Goal: Information Seeking & Learning: Compare options

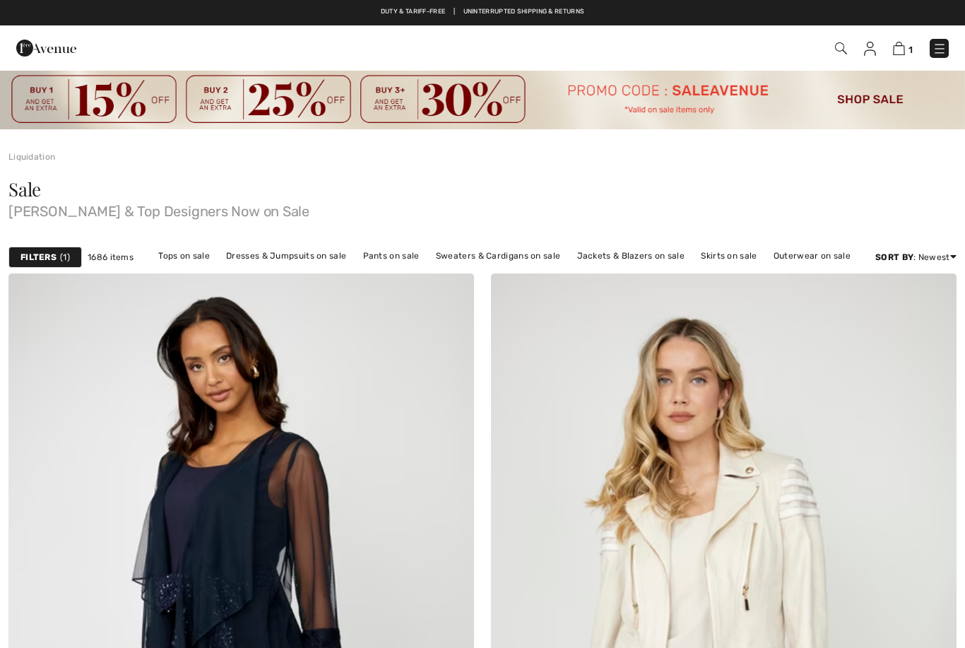
checkbox input "true"
click at [933, 48] on img at bounding box center [940, 49] width 14 height 14
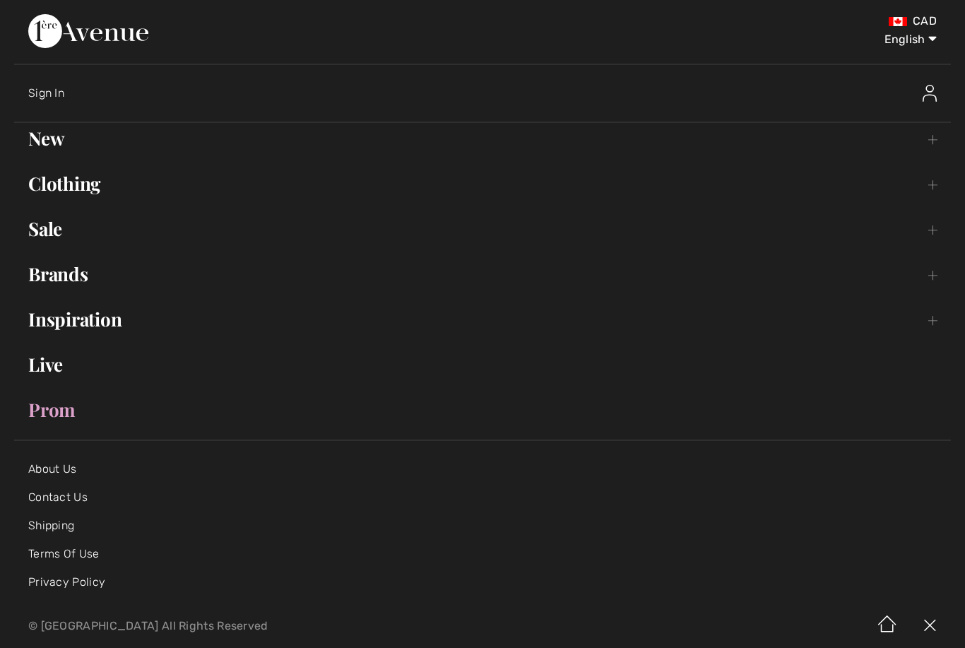
click at [908, 43] on select "English Français" at bounding box center [899, 37] width 73 height 42
select select "/fr/rabais/"
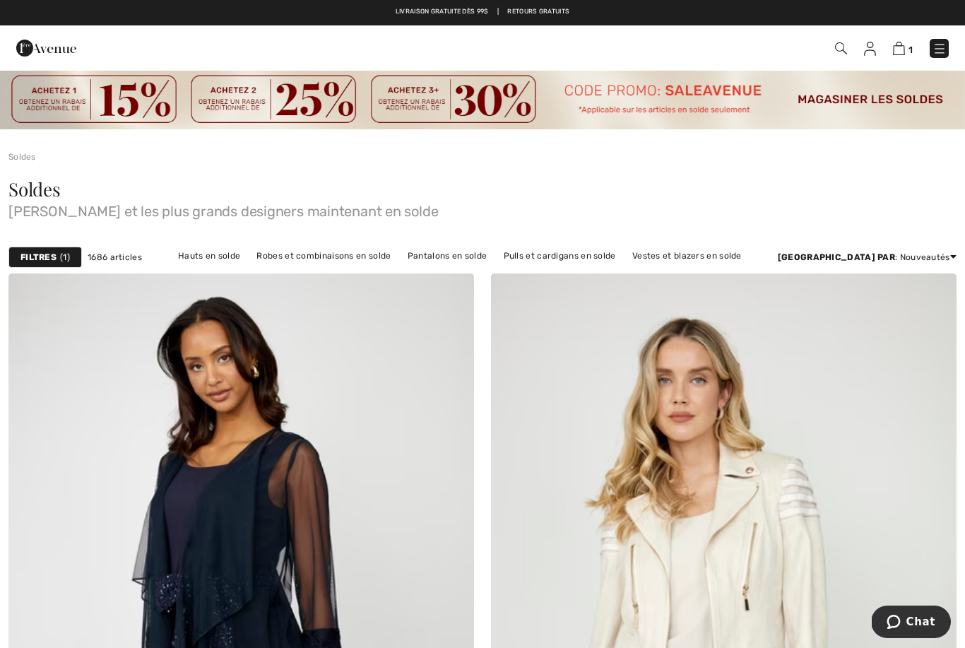
click at [64, 254] on span "1" at bounding box center [65, 257] width 10 height 13
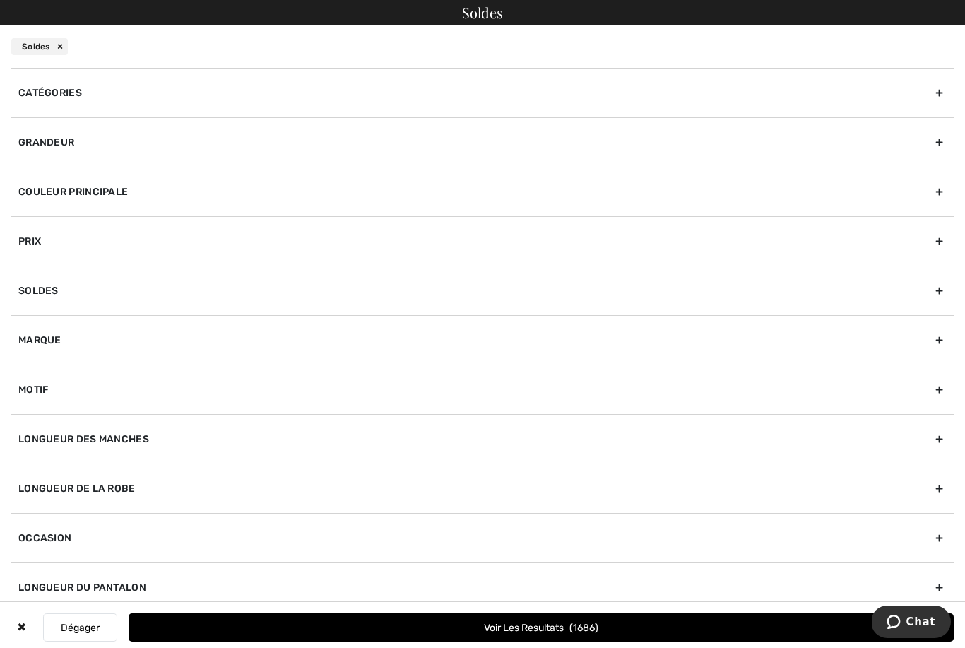
click at [54, 45] on div "Soldes" at bounding box center [39, 46] width 57 height 17
click at [67, 56] on div "Soldes" at bounding box center [482, 46] width 965 height 42
click at [51, 43] on div "Soldes" at bounding box center [39, 46] width 57 height 17
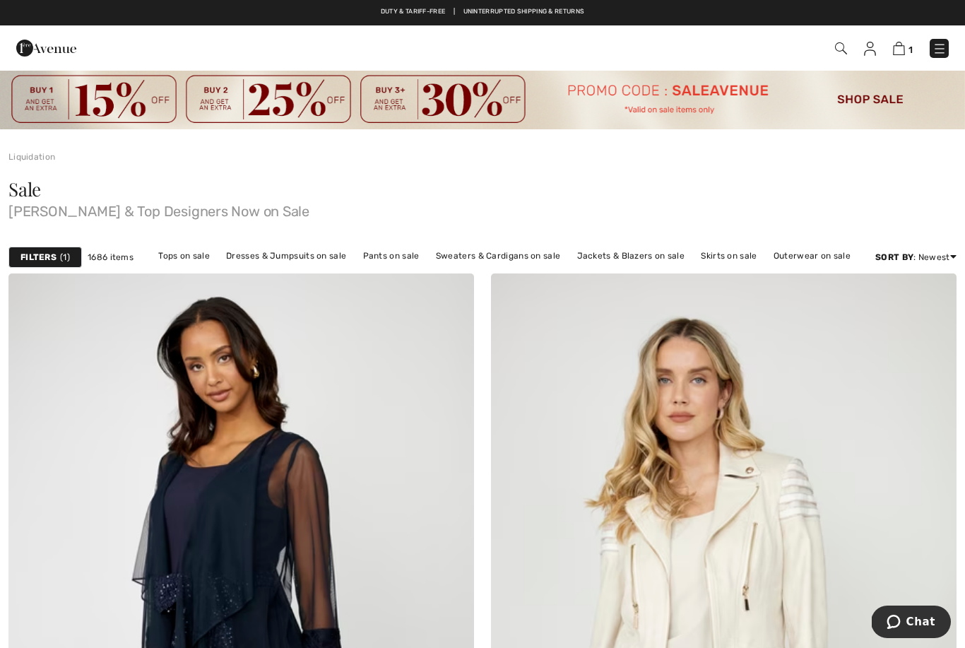
click at [898, 44] on img at bounding box center [899, 48] width 12 height 13
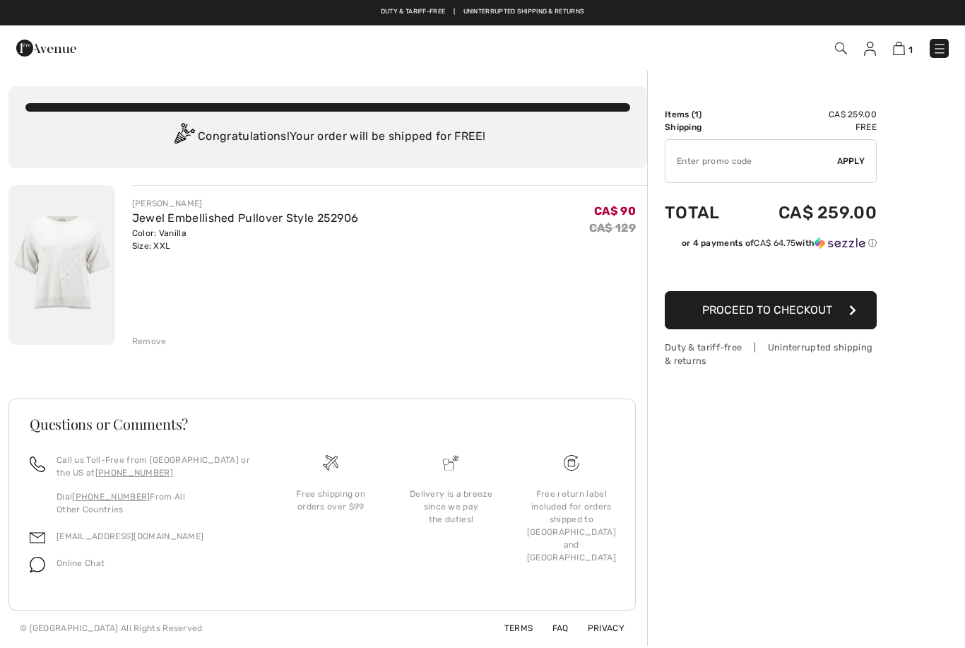
click at [933, 42] on img at bounding box center [940, 49] width 14 height 14
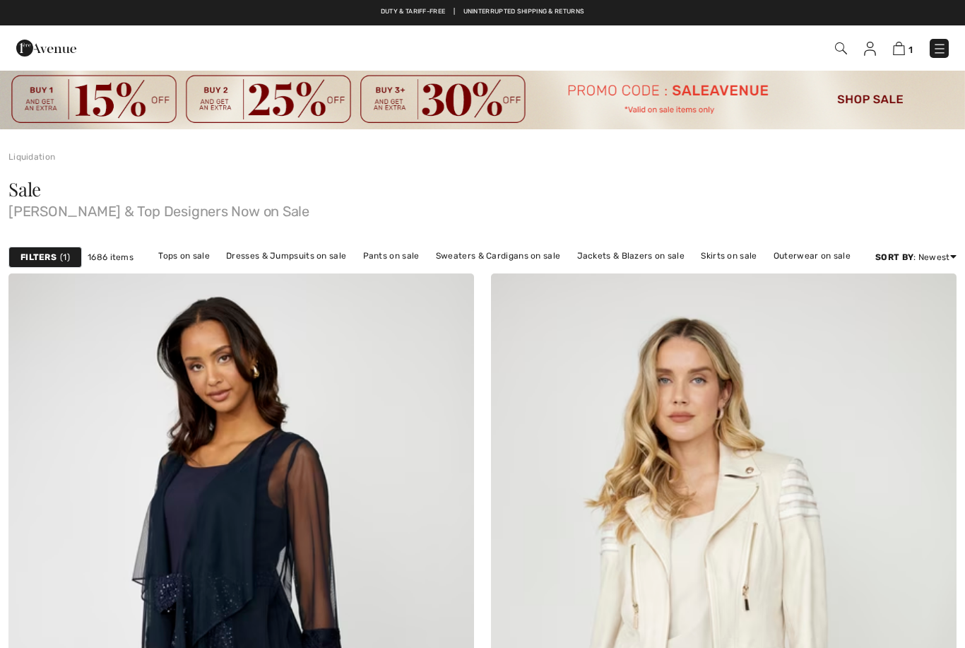
checkbox input "true"
click at [941, 43] on img at bounding box center [940, 49] width 14 height 14
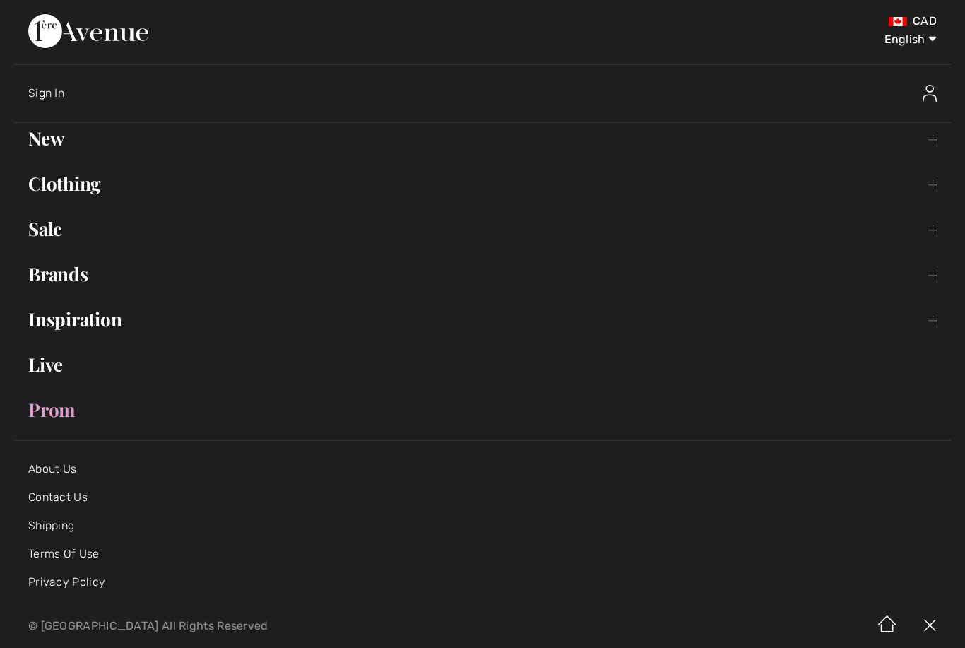
click at [917, 42] on select "English Français" at bounding box center [899, 37] width 73 height 42
select select "/fr/rabais/"
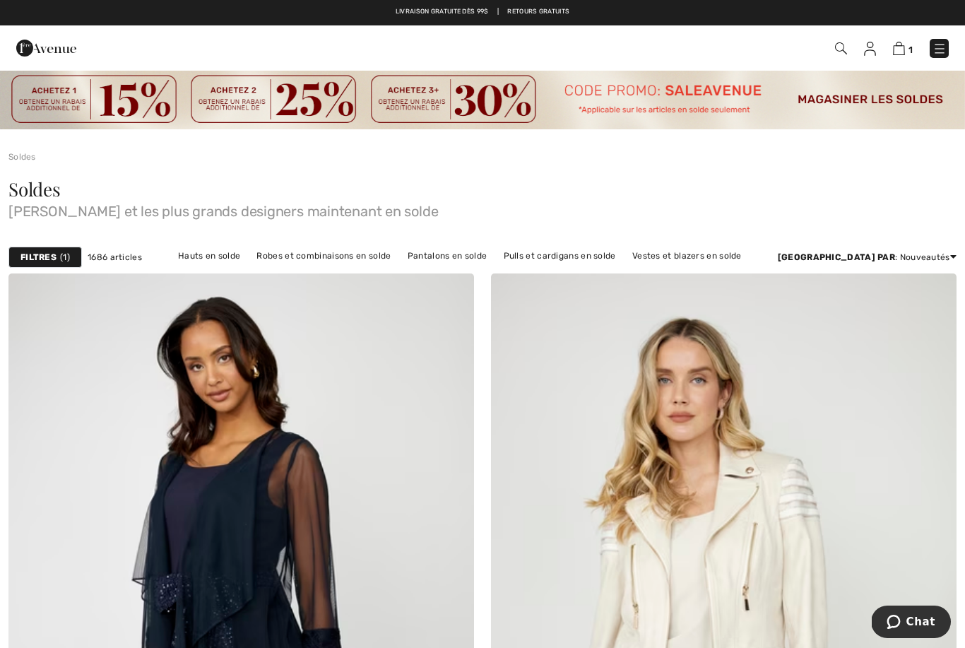
click at [203, 260] on link "Hauts en solde" at bounding box center [209, 256] width 76 height 18
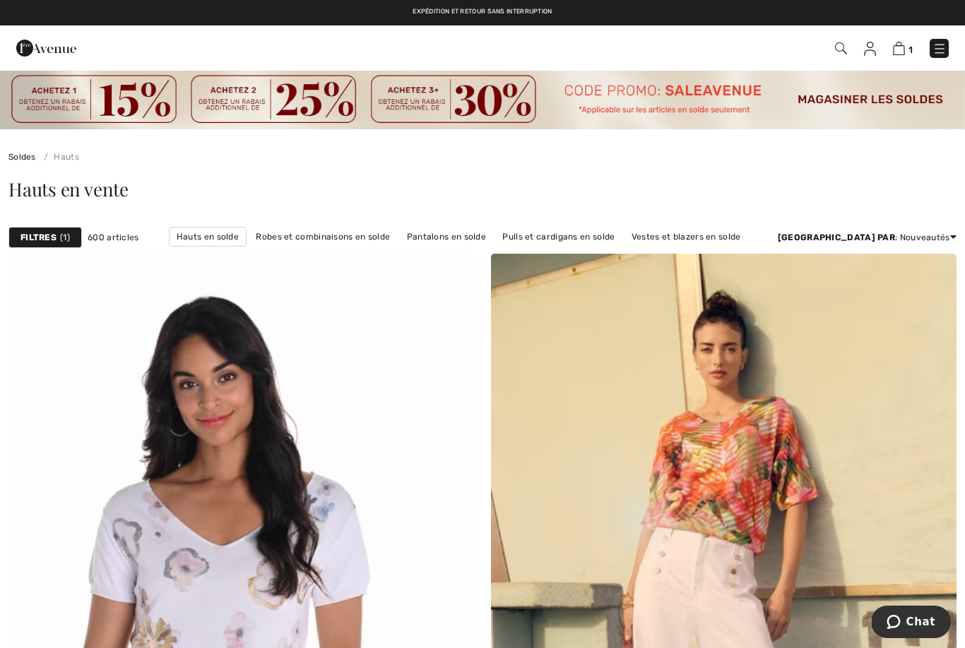
click at [73, 232] on div "Filtres 1" at bounding box center [44, 237] width 73 height 21
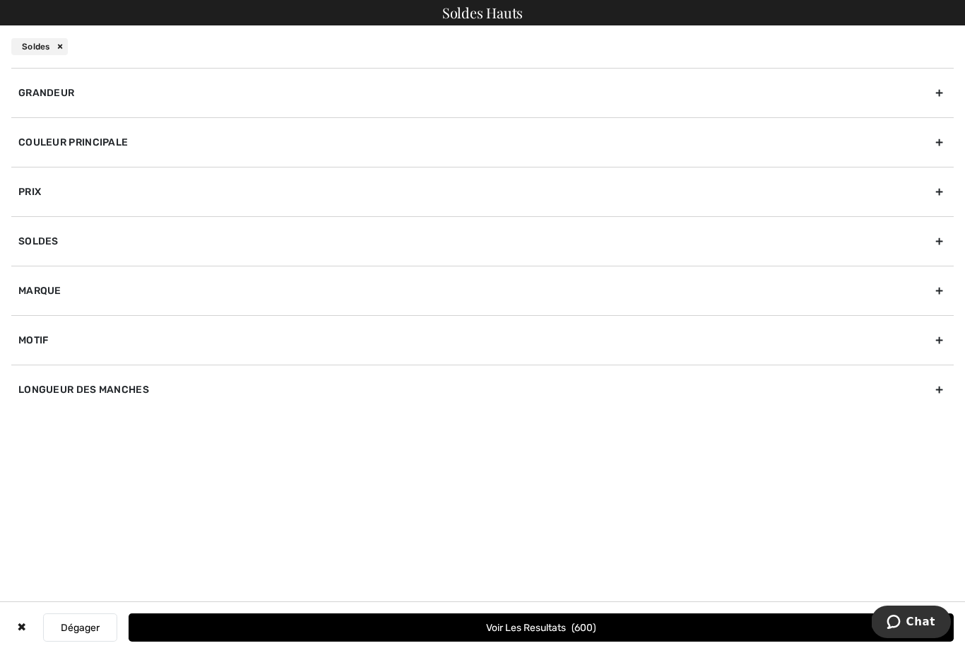
click at [92, 632] on button "Dégager" at bounding box center [80, 627] width 74 height 28
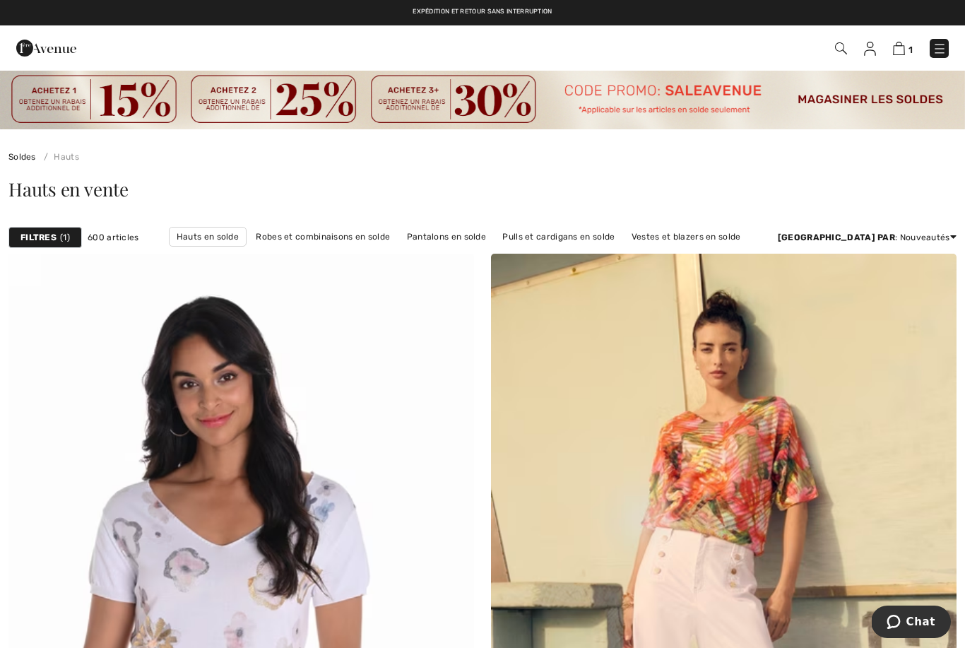
click at [59, 161] on link "Hauts" at bounding box center [58, 157] width 41 height 10
click at [71, 232] on div "Filtres 1" at bounding box center [44, 237] width 73 height 21
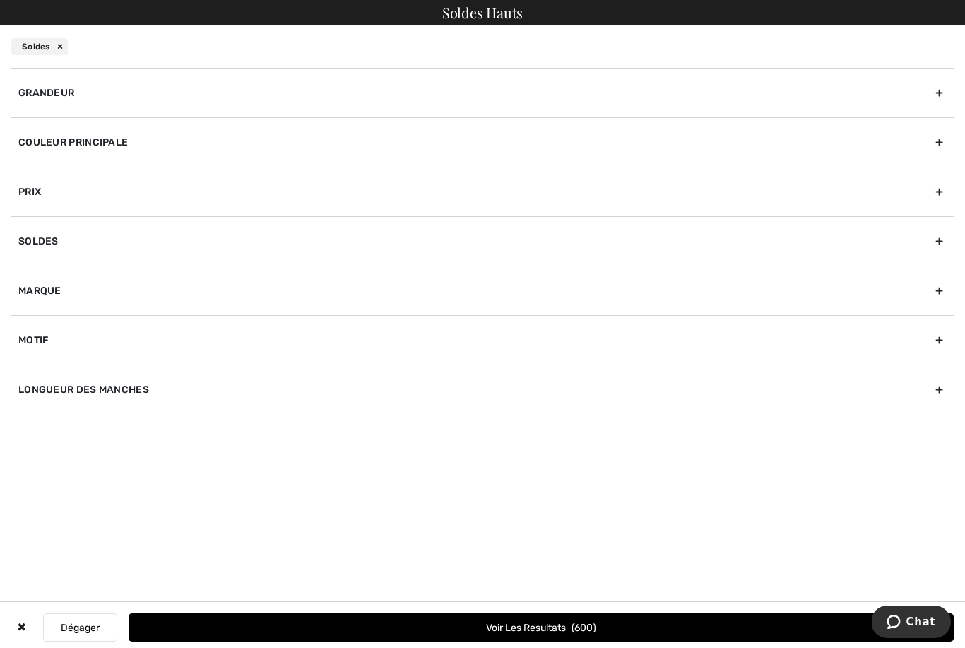
click at [23, 627] on div "✖" at bounding box center [21, 627] width 20 height 28
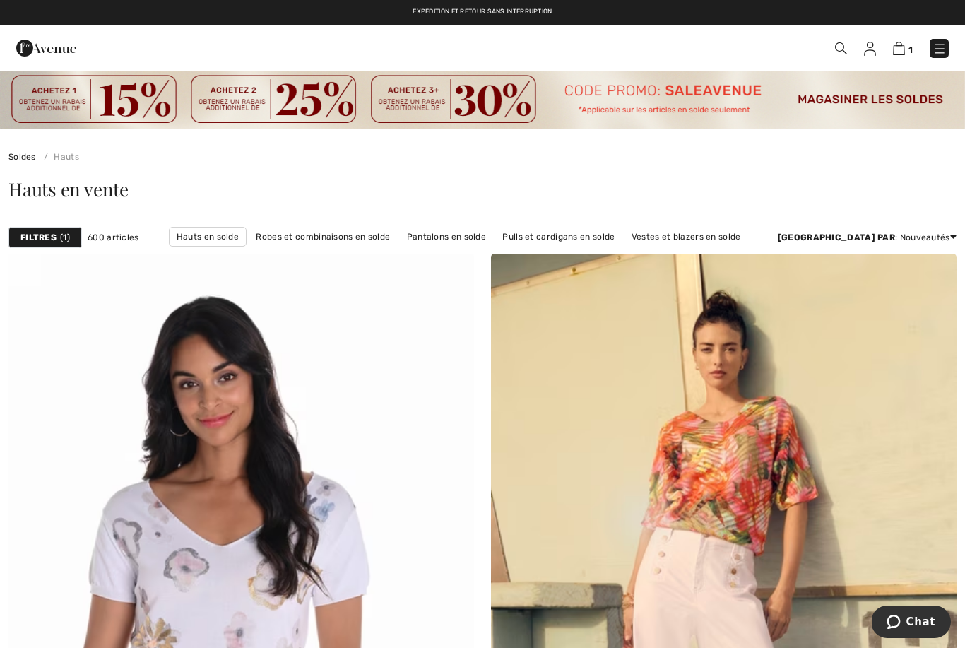
click at [59, 230] on div "Filtres 1" at bounding box center [44, 237] width 73 height 21
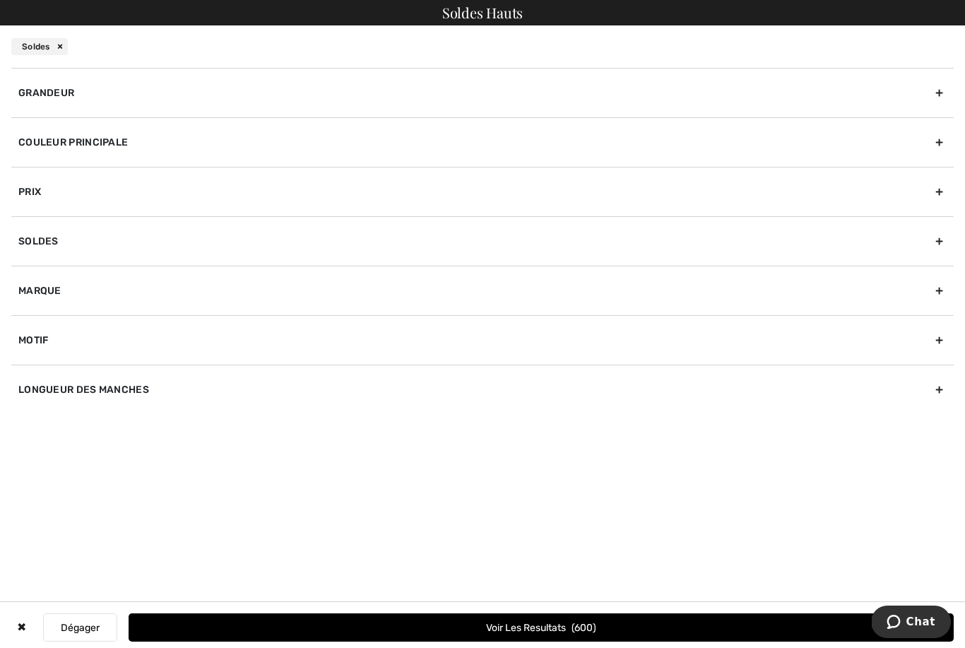
click at [615, 627] on button "Voir les resultats 600" at bounding box center [541, 627] width 825 height 28
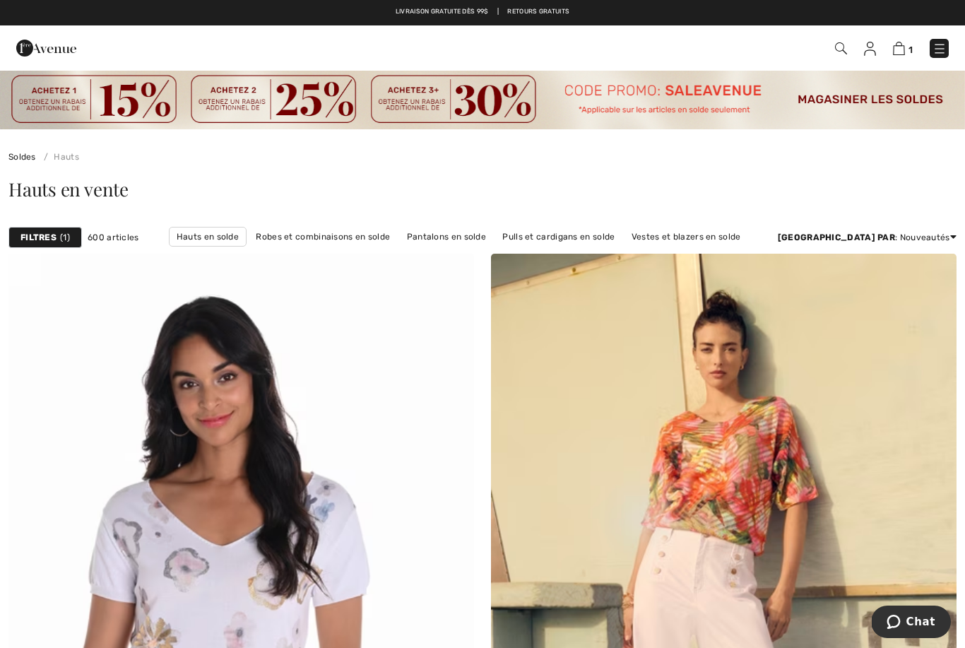
click at [61, 238] on span "1" at bounding box center [65, 237] width 10 height 13
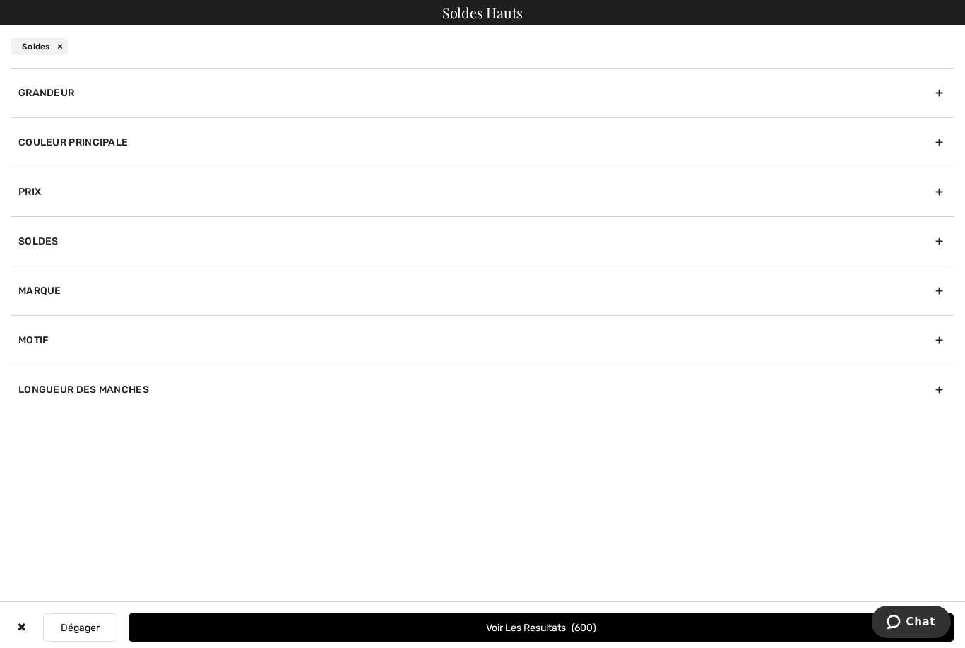
click at [25, 636] on div "✖" at bounding box center [21, 627] width 20 height 28
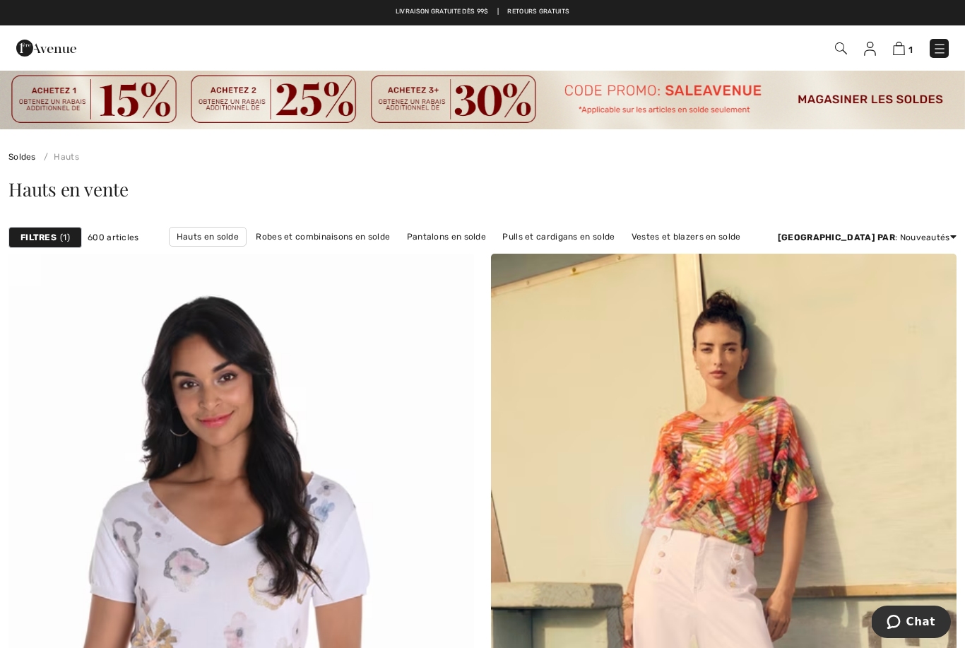
click at [53, 244] on strong "Filtres" at bounding box center [38, 237] width 36 height 13
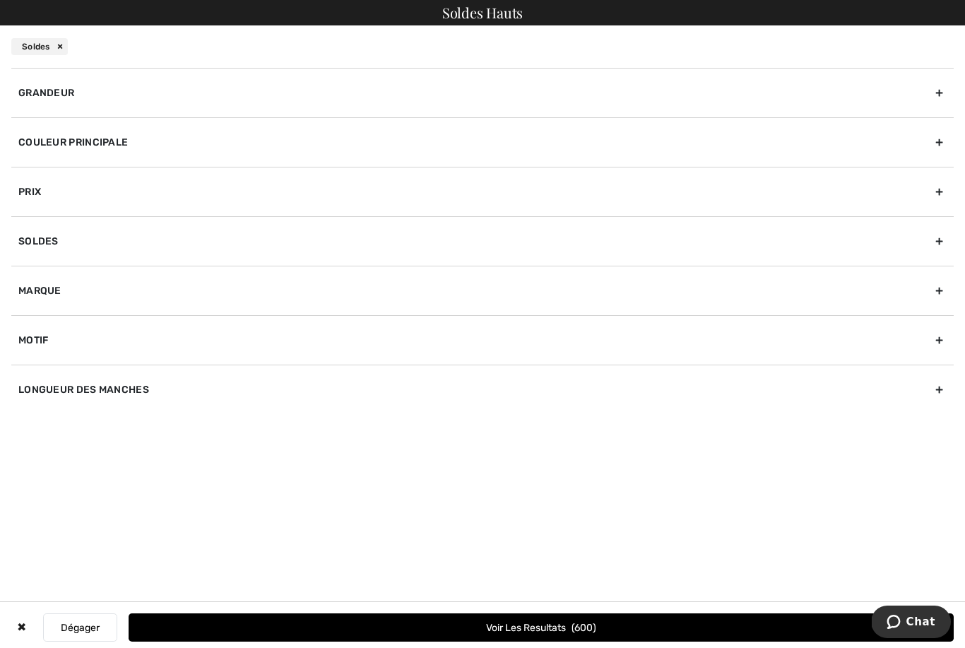
click at [944, 246] on div "Soldes" at bounding box center [482, 240] width 942 height 49
click at [930, 256] on div "Soldes" at bounding box center [482, 240] width 942 height 49
click at [528, 627] on button "Voir les resultats 600" at bounding box center [541, 627] width 825 height 28
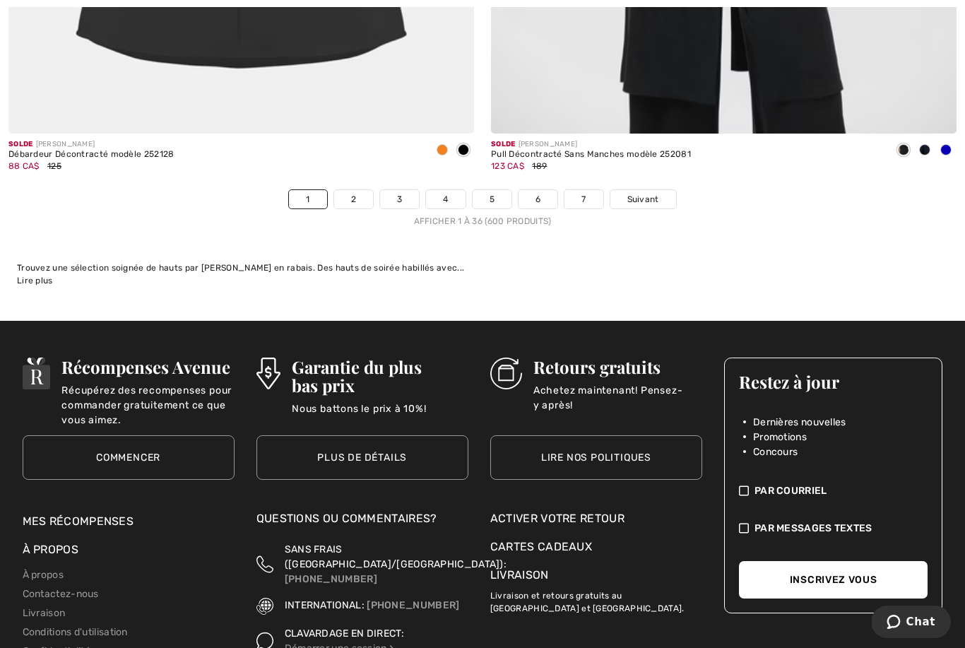
scroll to position [13969, 0]
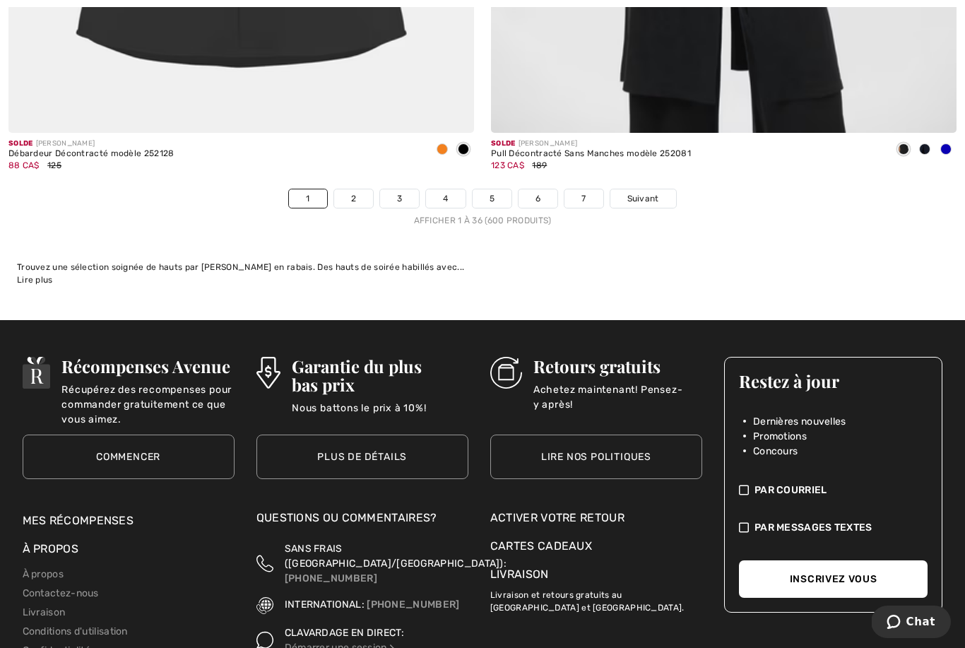
click at [355, 189] on link "2" at bounding box center [353, 198] width 39 height 18
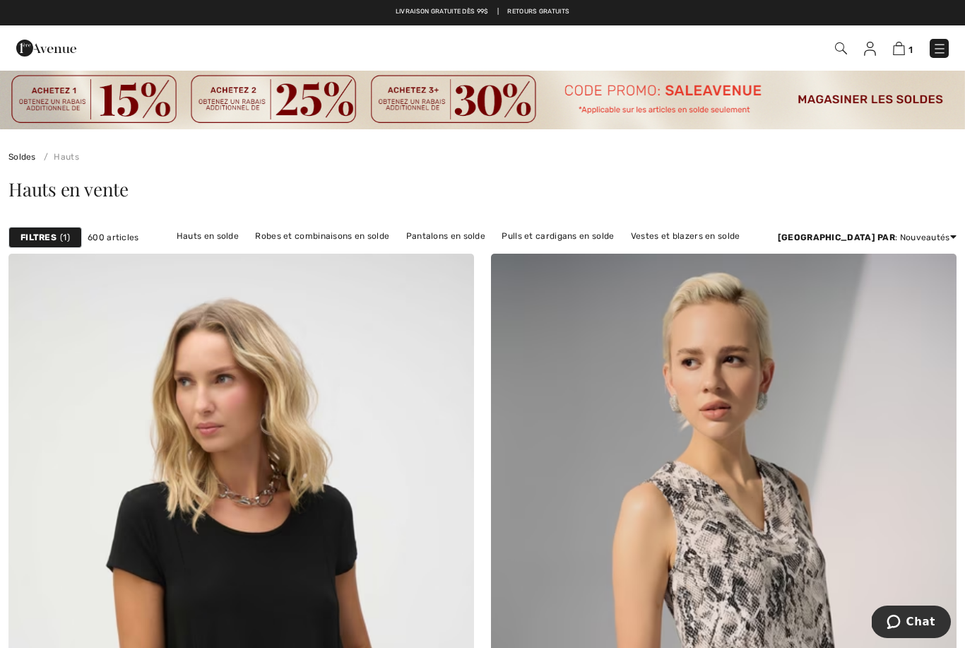
click at [46, 239] on strong "Filtres" at bounding box center [38, 237] width 36 height 13
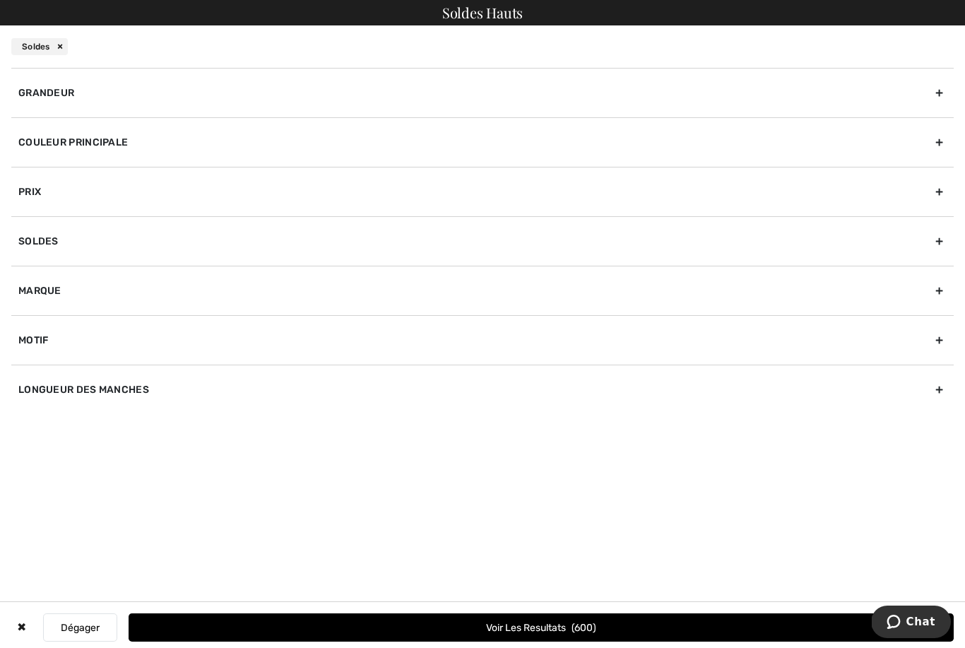
click at [58, 52] on div "Soldes" at bounding box center [39, 46] width 57 height 17
click at [64, 42] on div "Soldes" at bounding box center [39, 46] width 57 height 17
click at [55, 45] on div "Soldes" at bounding box center [39, 46] width 57 height 17
click at [58, 52] on div "Soldes" at bounding box center [39, 46] width 57 height 17
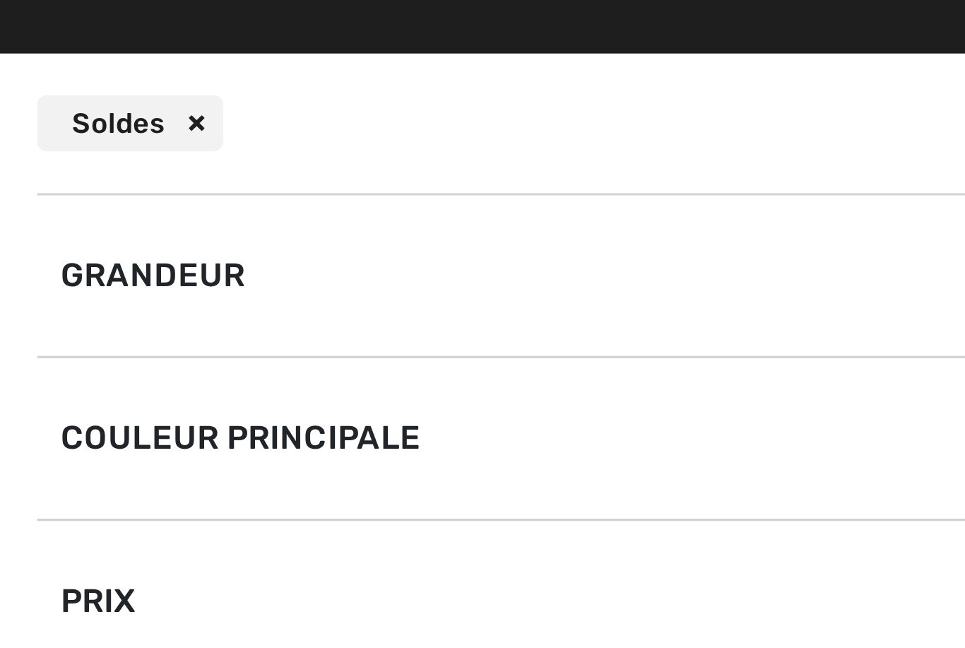
click at [59, 43] on div "Soldes" at bounding box center [39, 46] width 57 height 17
click at [60, 38] on div "Soldes" at bounding box center [39, 46] width 57 height 17
click at [62, 38] on div "Soldes" at bounding box center [39, 46] width 57 height 17
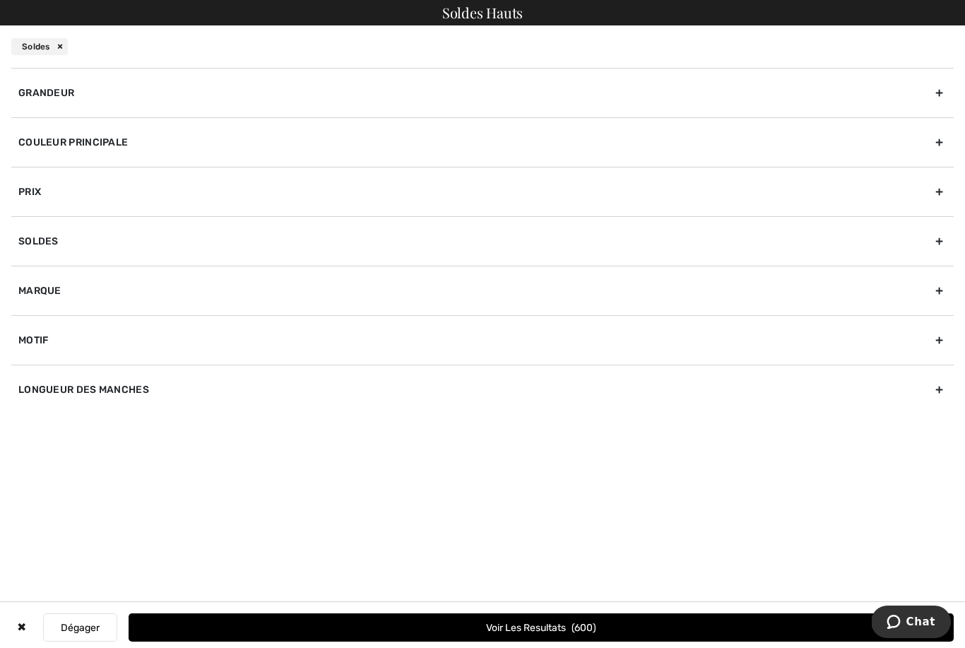
click at [30, 625] on div "✖" at bounding box center [21, 627] width 20 height 28
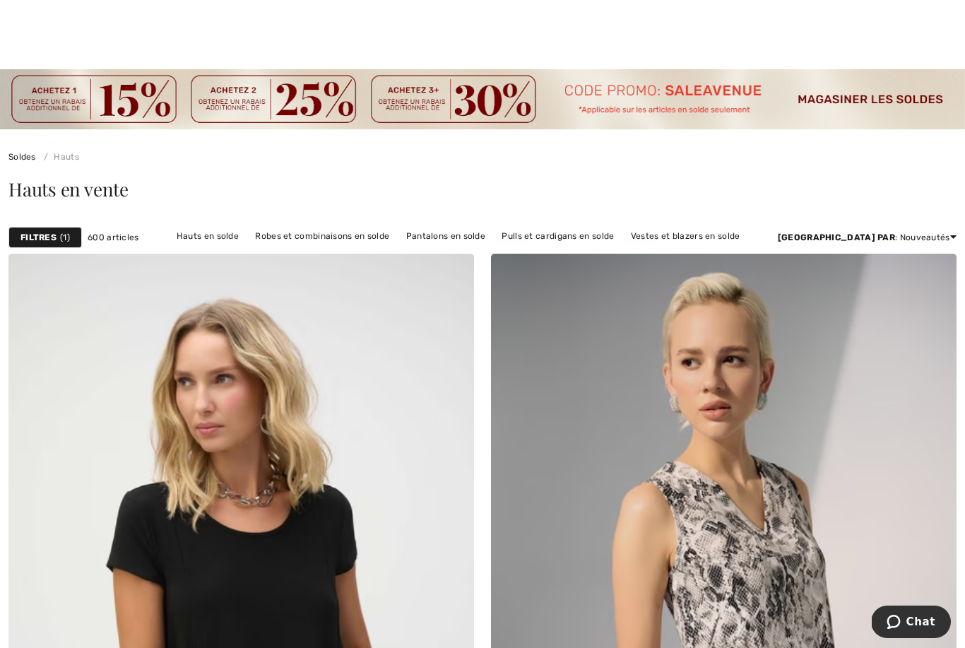
click at [18, 154] on link "Soldes" at bounding box center [22, 157] width 28 height 10
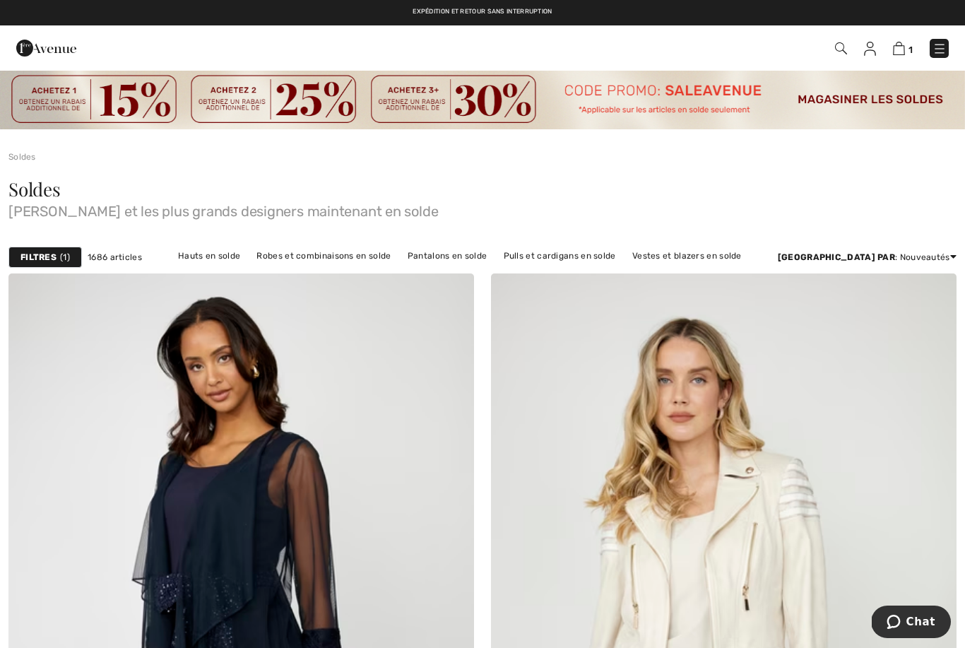
click at [51, 45] on img at bounding box center [46, 48] width 60 height 28
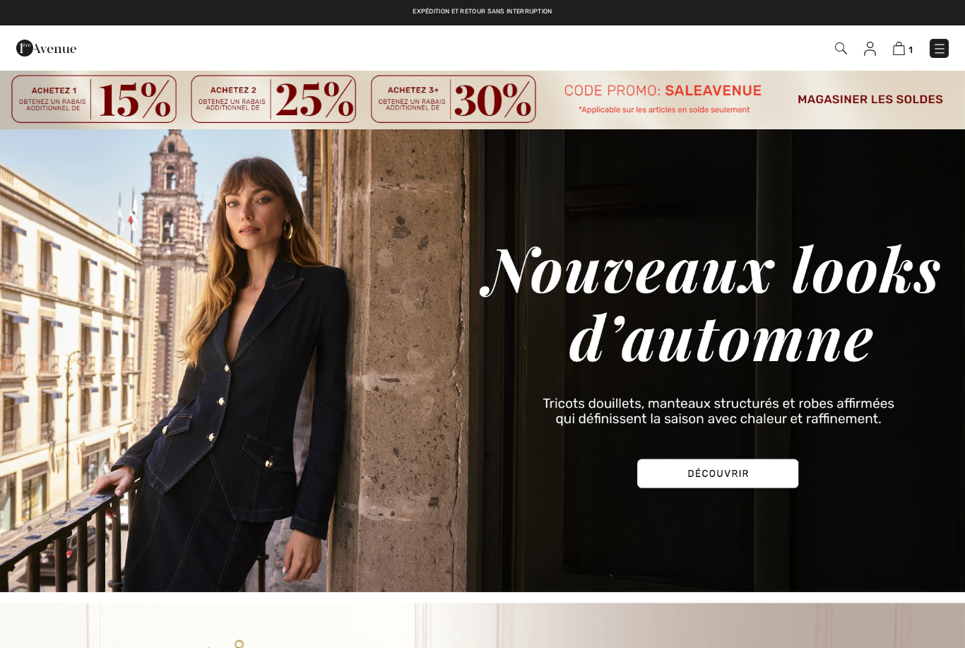
checkbox input "true"
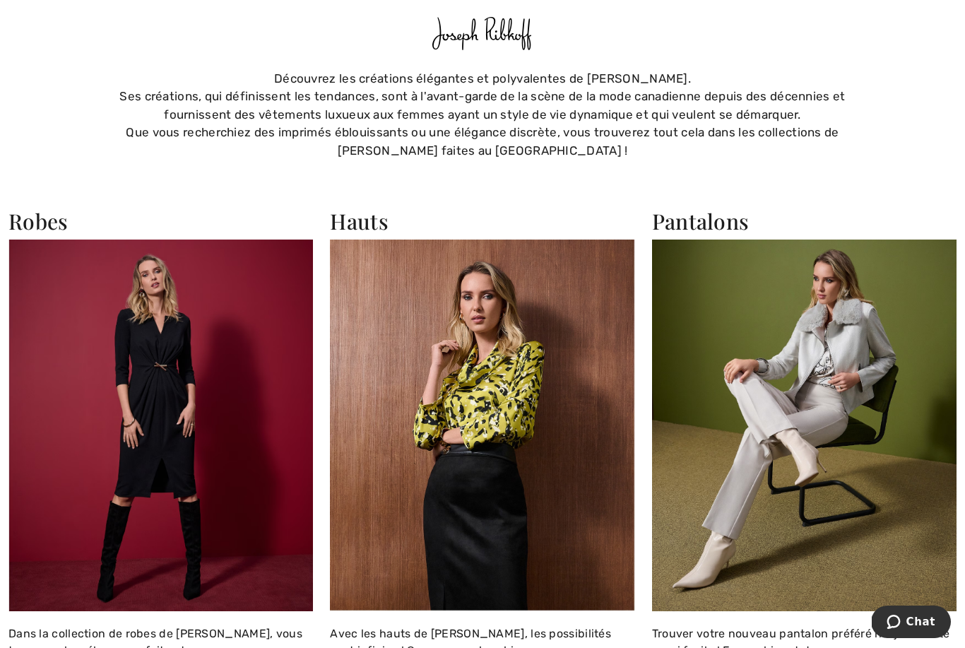
scroll to position [1142, 0]
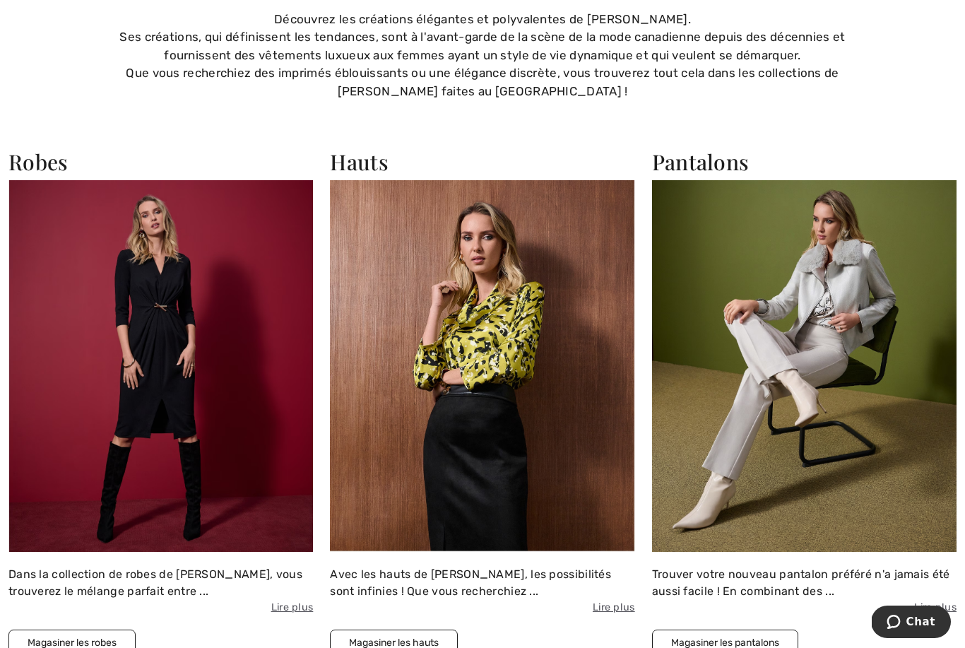
click at [495, 353] on img at bounding box center [482, 366] width 304 height 372
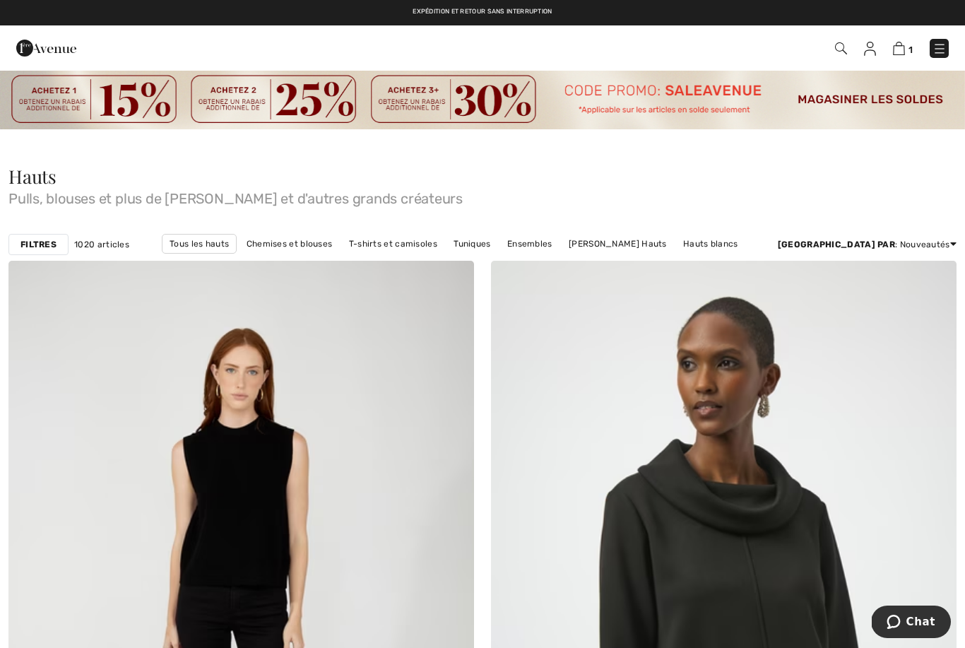
click at [304, 249] on link "Chemises et blouses" at bounding box center [289, 244] width 100 height 18
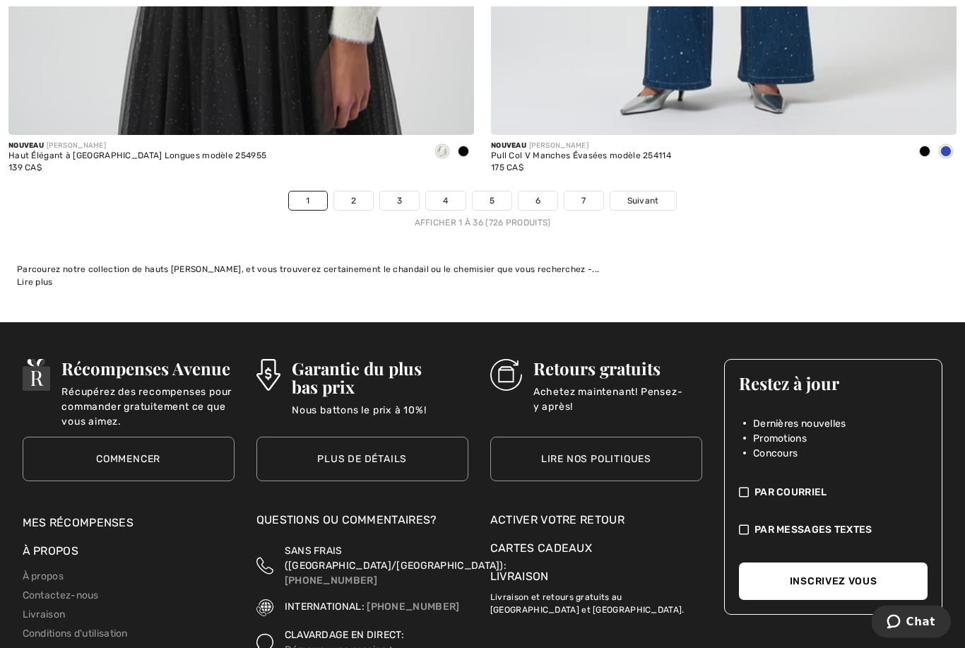
scroll to position [14029, 0]
click at [355, 191] on link "2" at bounding box center [353, 200] width 39 height 18
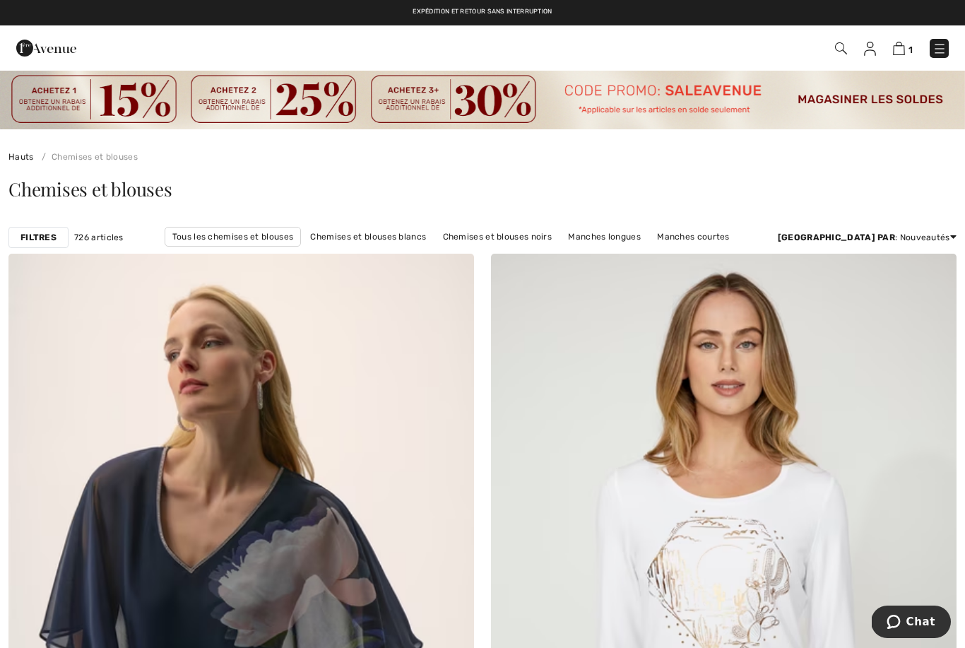
click at [591, 232] on link "Manches longues" at bounding box center [604, 236] width 87 height 18
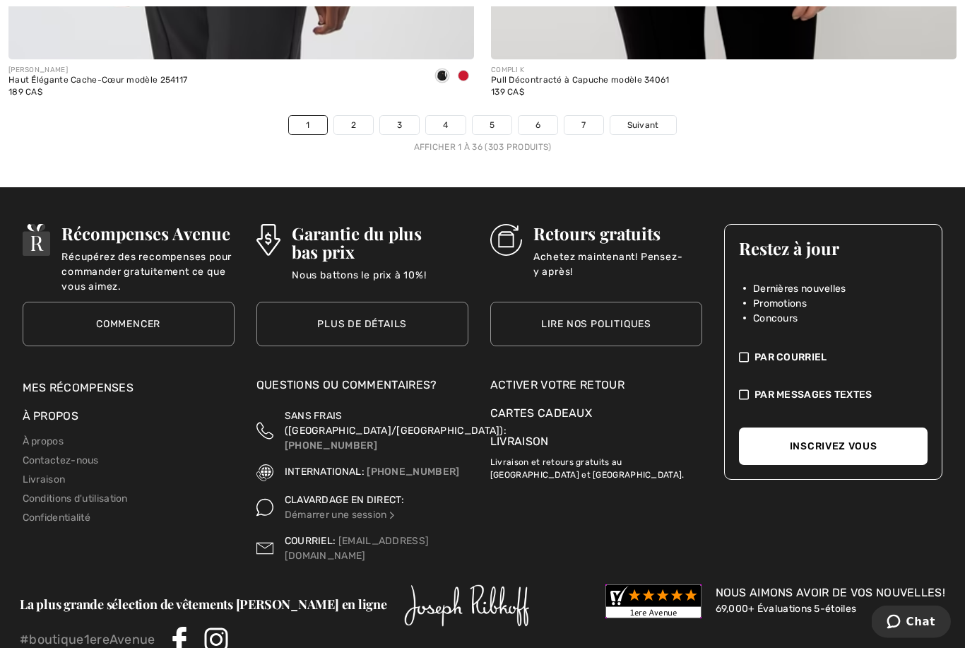
scroll to position [14043, 0]
click at [355, 116] on link "2" at bounding box center [353, 125] width 39 height 18
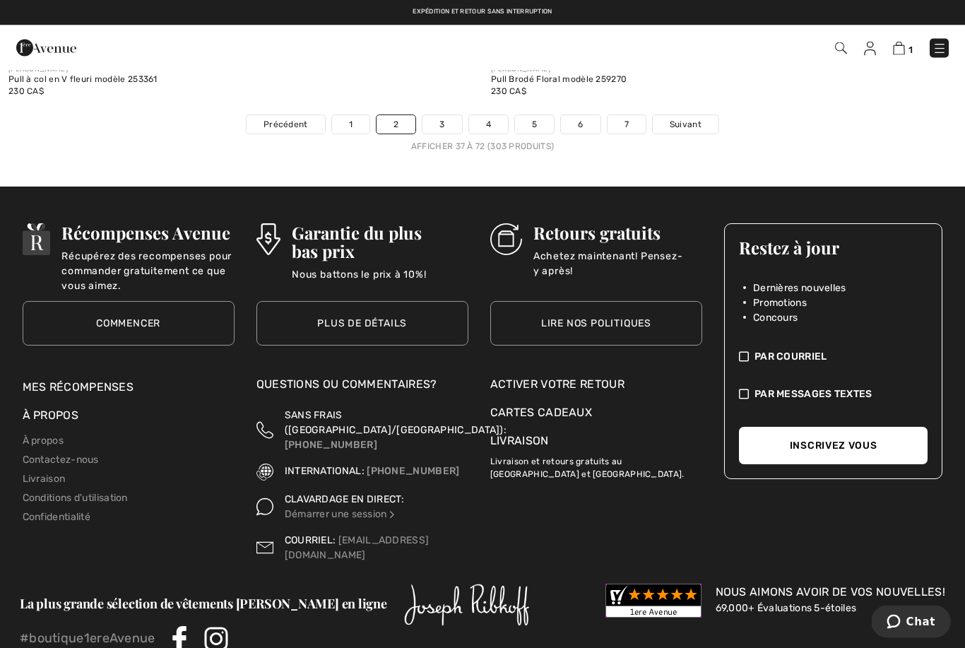
scroll to position [14079, 0]
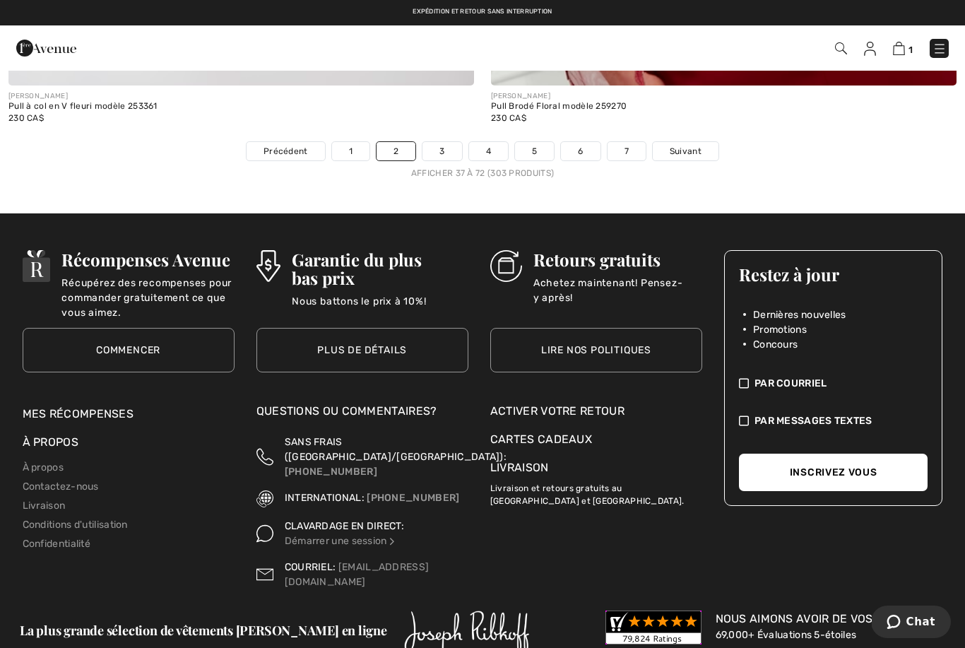
click at [439, 142] on link "3" at bounding box center [441, 151] width 39 height 18
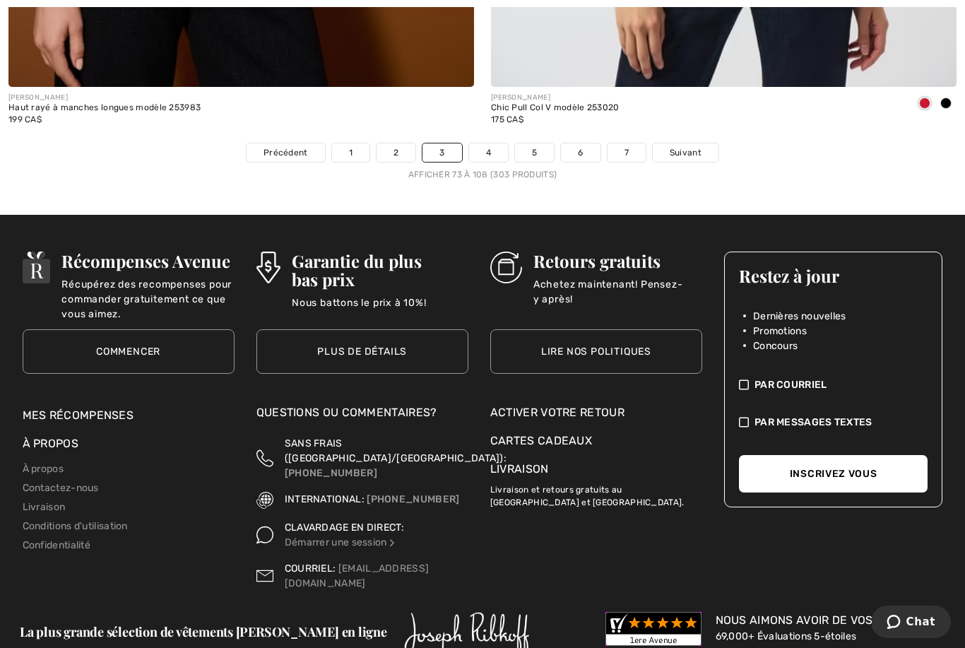
scroll to position [14156, 0]
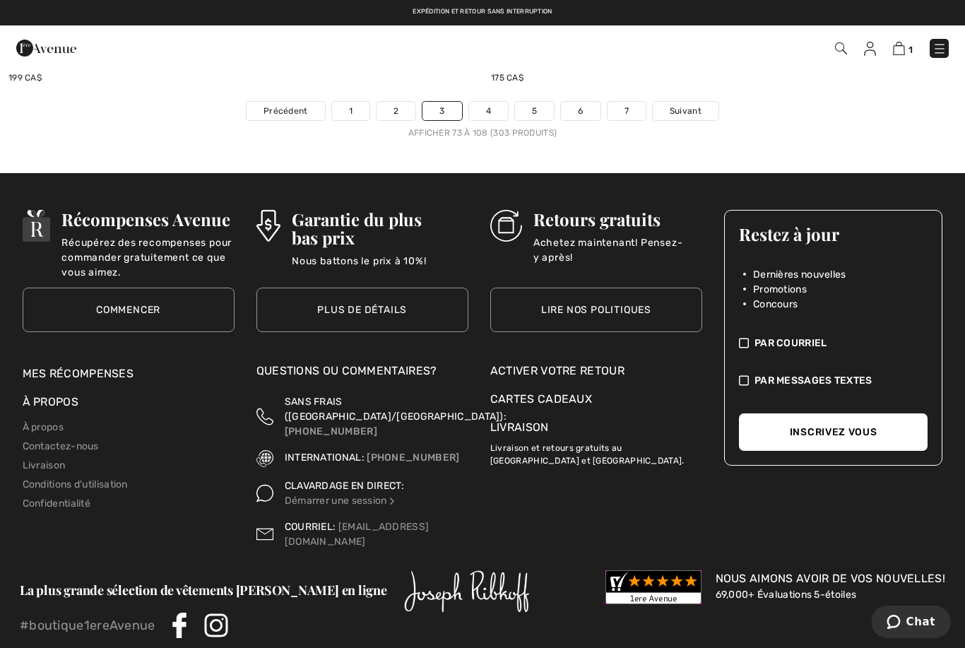
click at [490, 102] on link "4" at bounding box center [488, 111] width 39 height 18
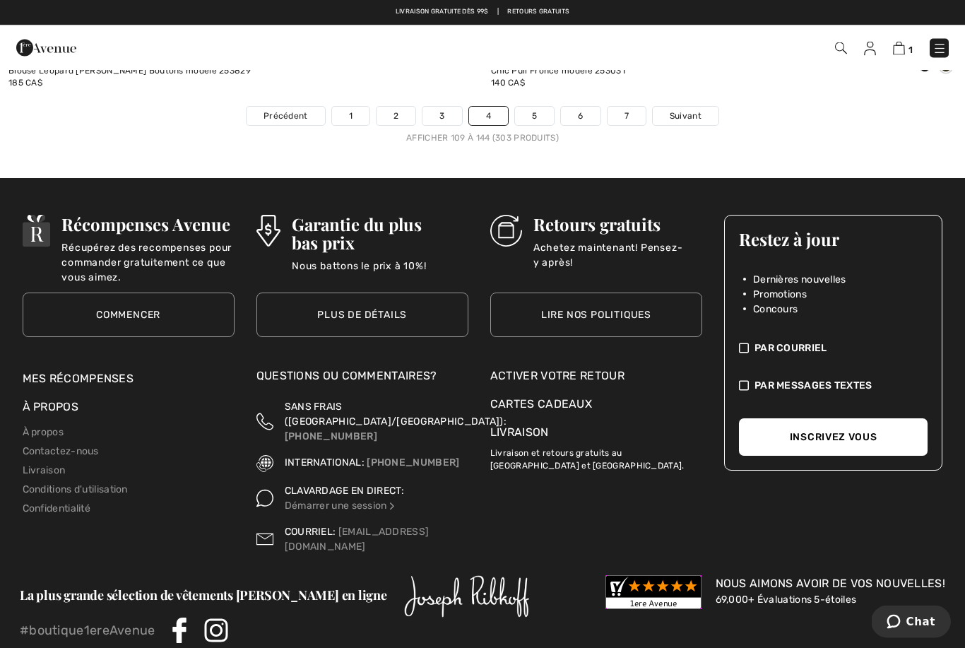
scroll to position [14051, 0]
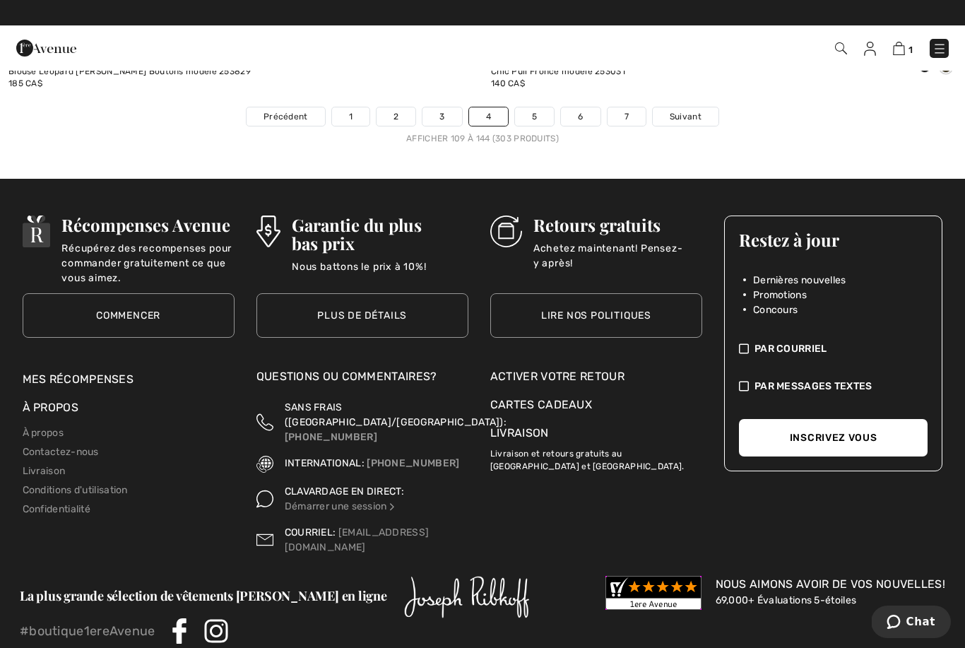
click at [624, 107] on link "7" at bounding box center [627, 116] width 38 height 18
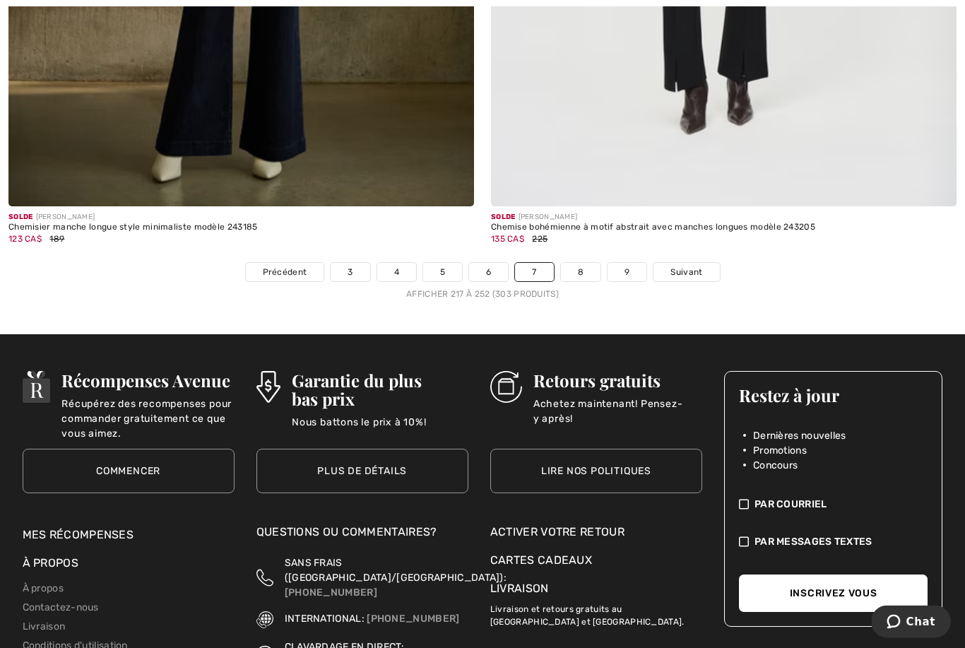
scroll to position [13958, 0]
click at [441, 263] on link "5" at bounding box center [442, 272] width 39 height 18
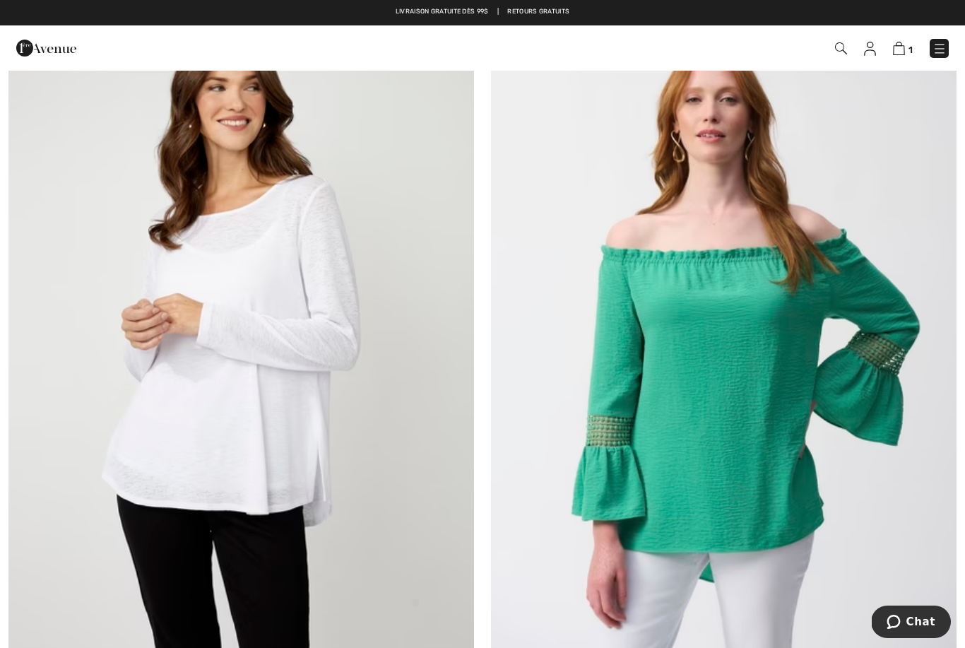
scroll to position [4975, 0]
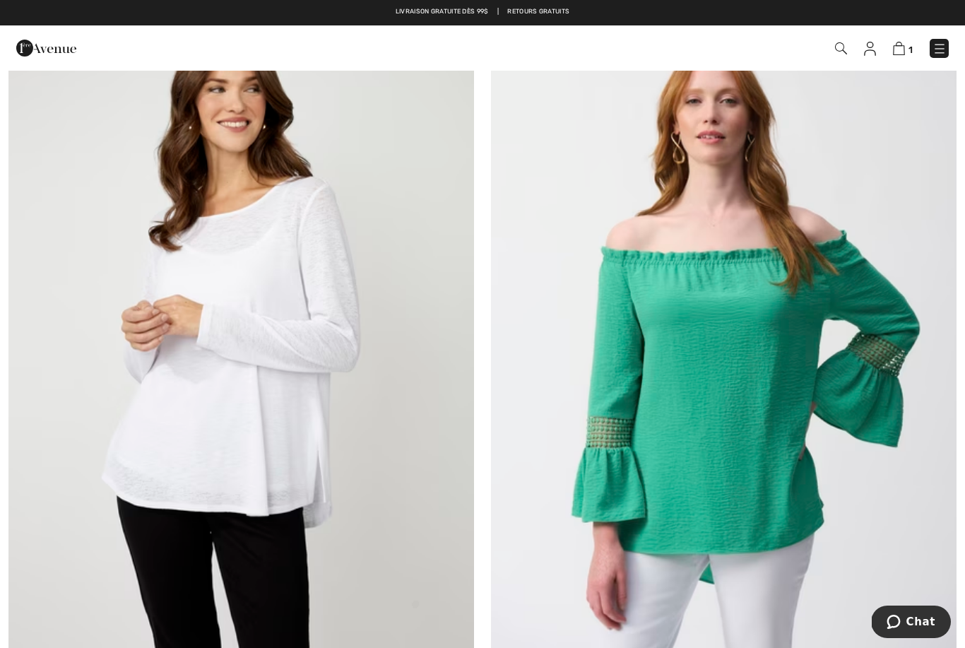
click at [252, 446] on img at bounding box center [241, 336] width 466 height 699
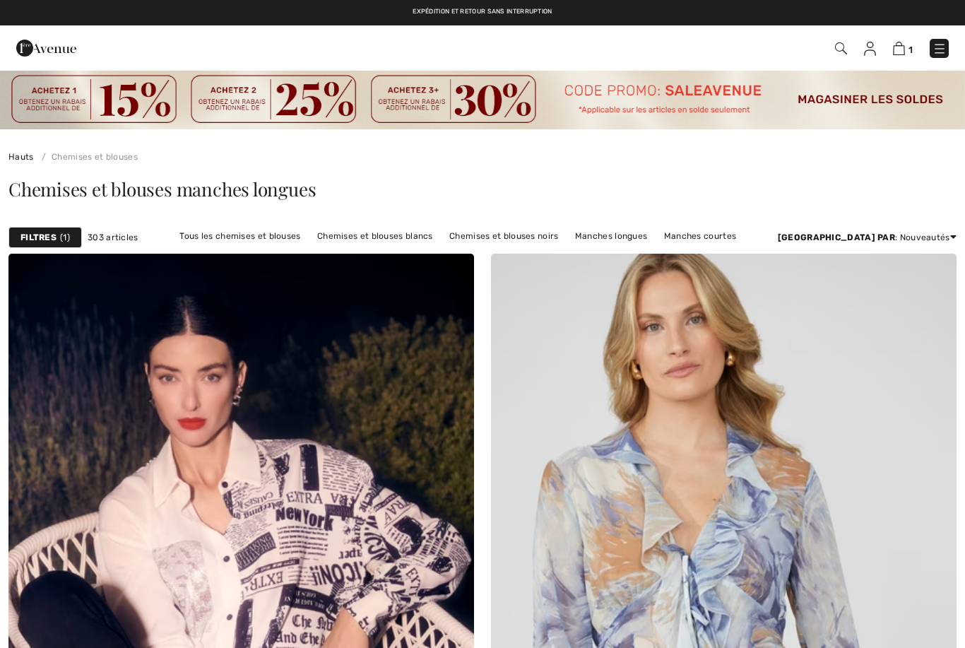
scroll to position [5020, 0]
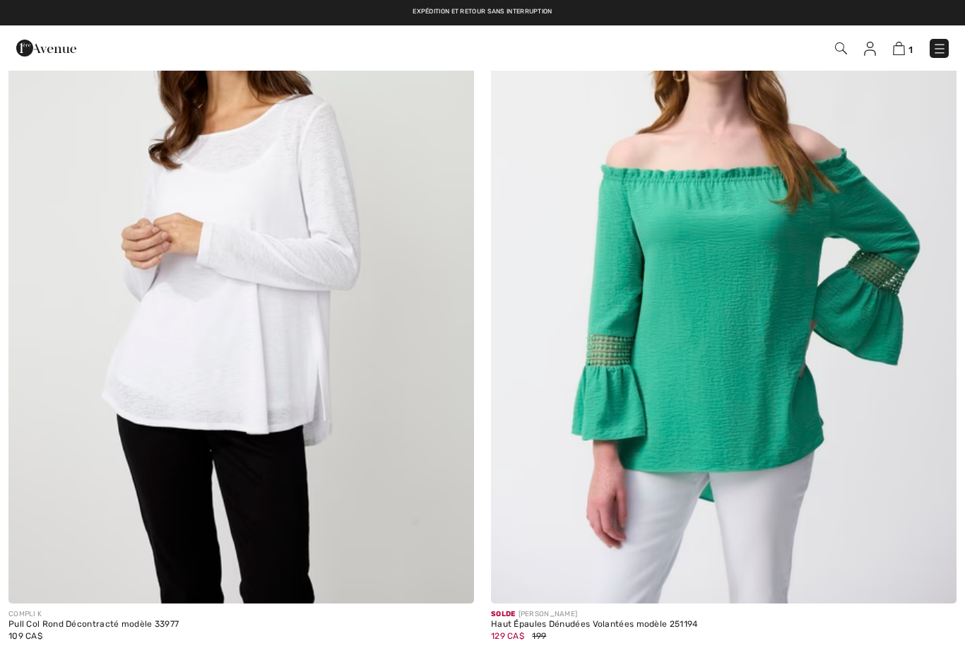
checkbox input "true"
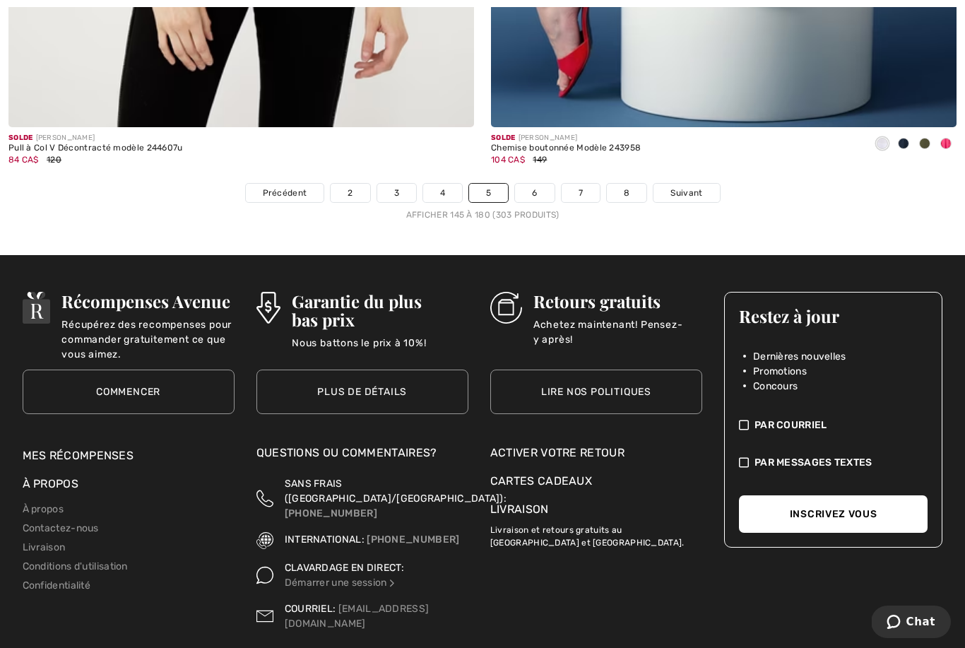
scroll to position [14057, 0]
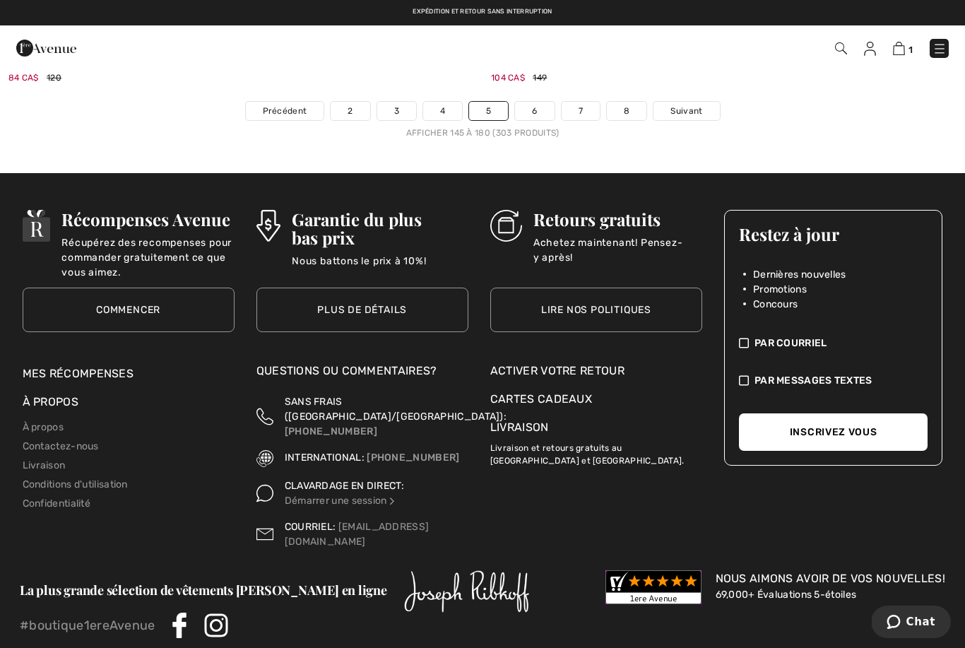
click at [442, 105] on link "4" at bounding box center [442, 111] width 39 height 18
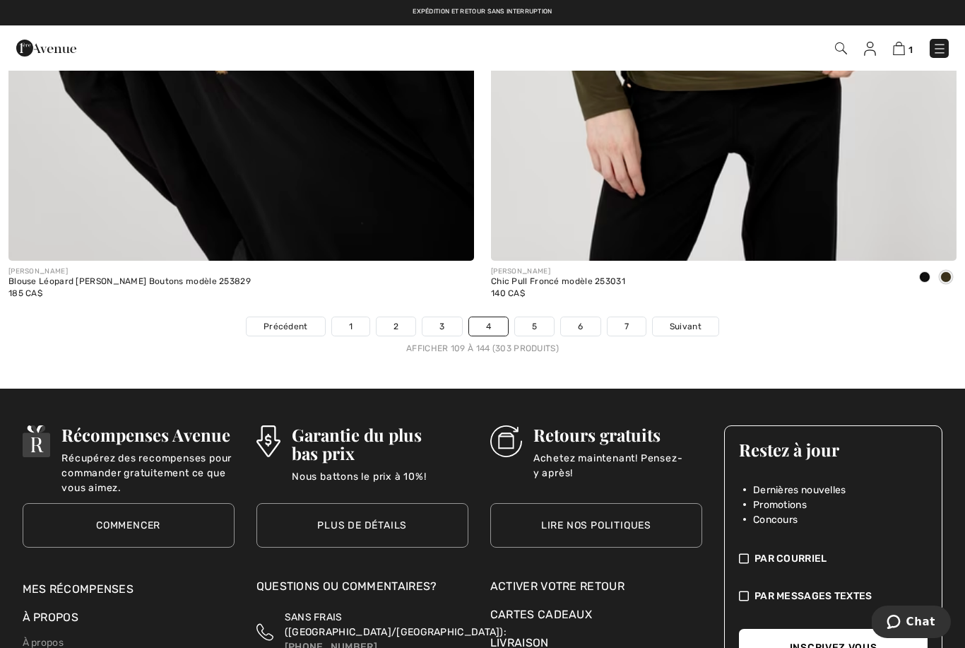
scroll to position [13906, 0]
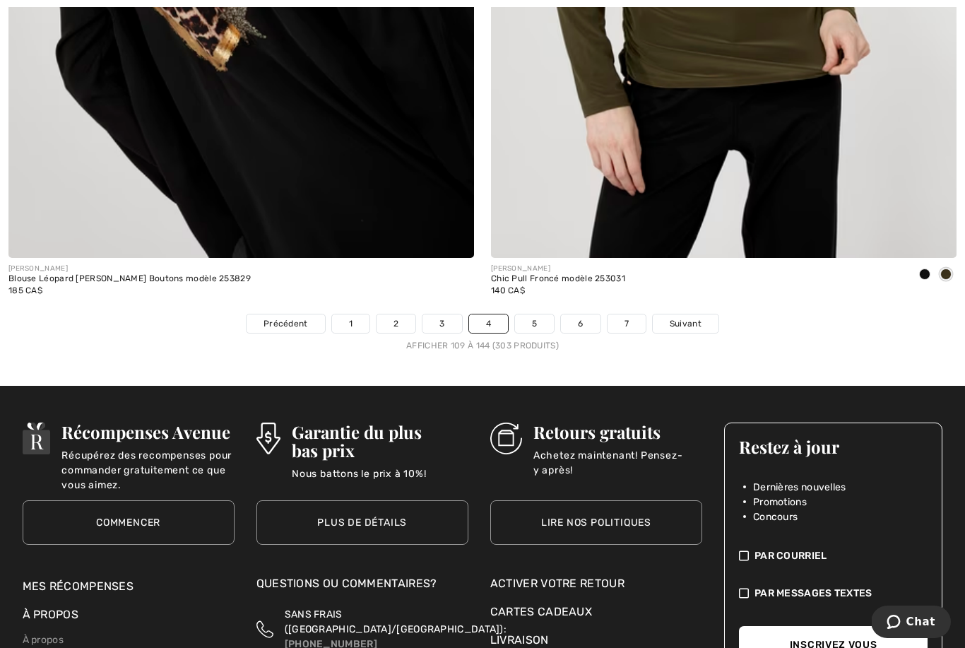
click at [574, 314] on link "6" at bounding box center [580, 323] width 39 height 18
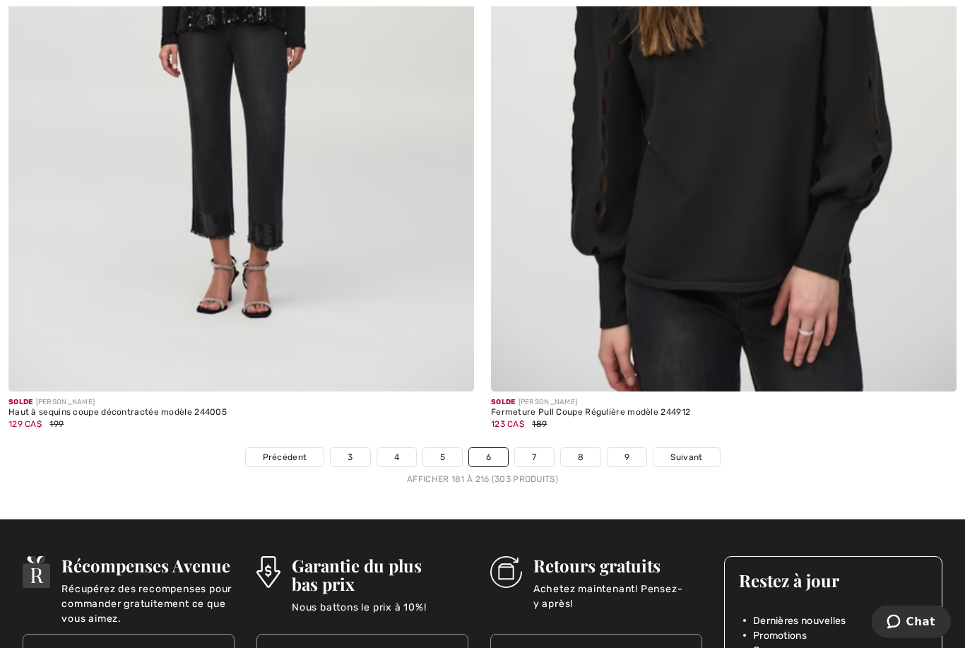
scroll to position [13809, 0]
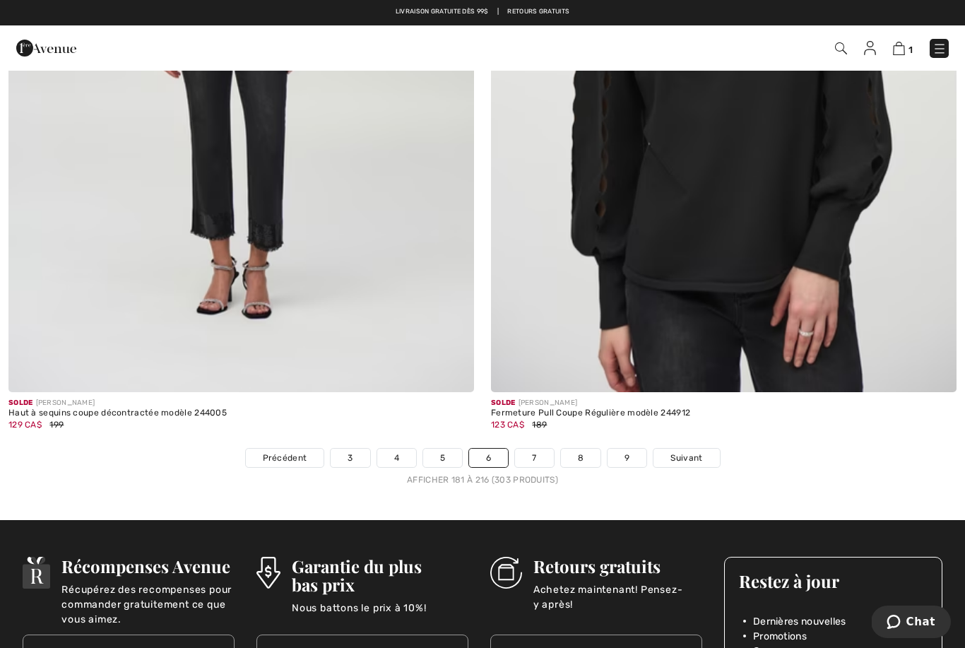
click at [586, 449] on link "8" at bounding box center [581, 458] width 40 height 18
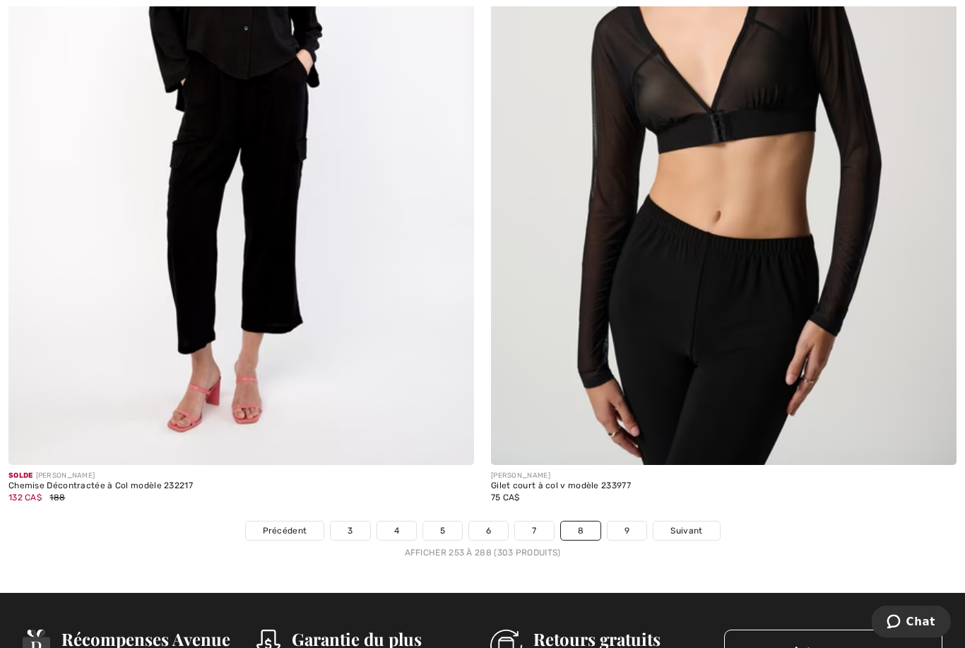
scroll to position [13637, 0]
click at [625, 521] on link "9" at bounding box center [627, 530] width 39 height 18
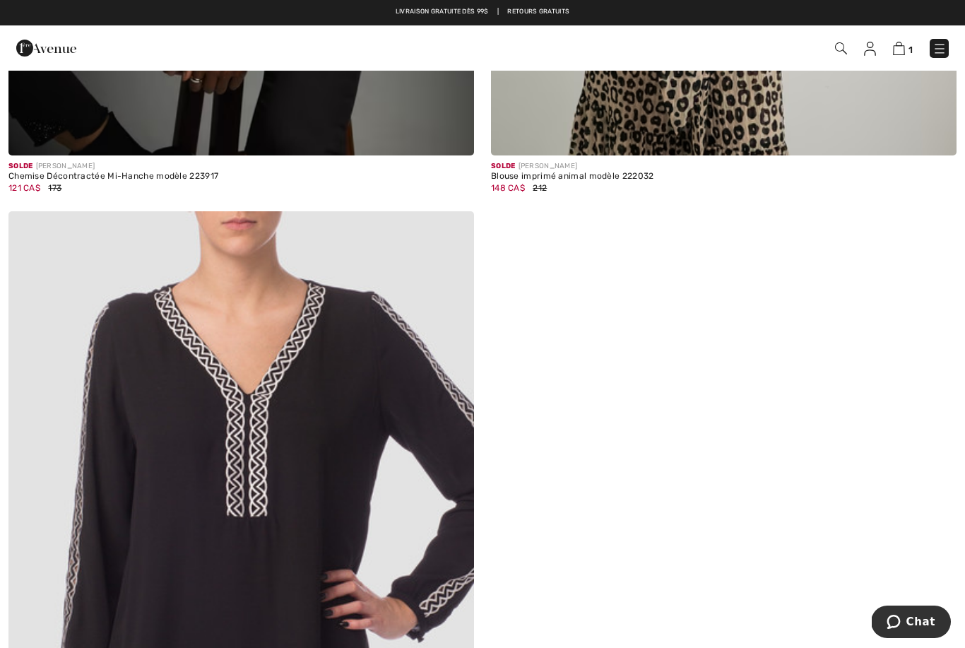
scroll to position [5510, 0]
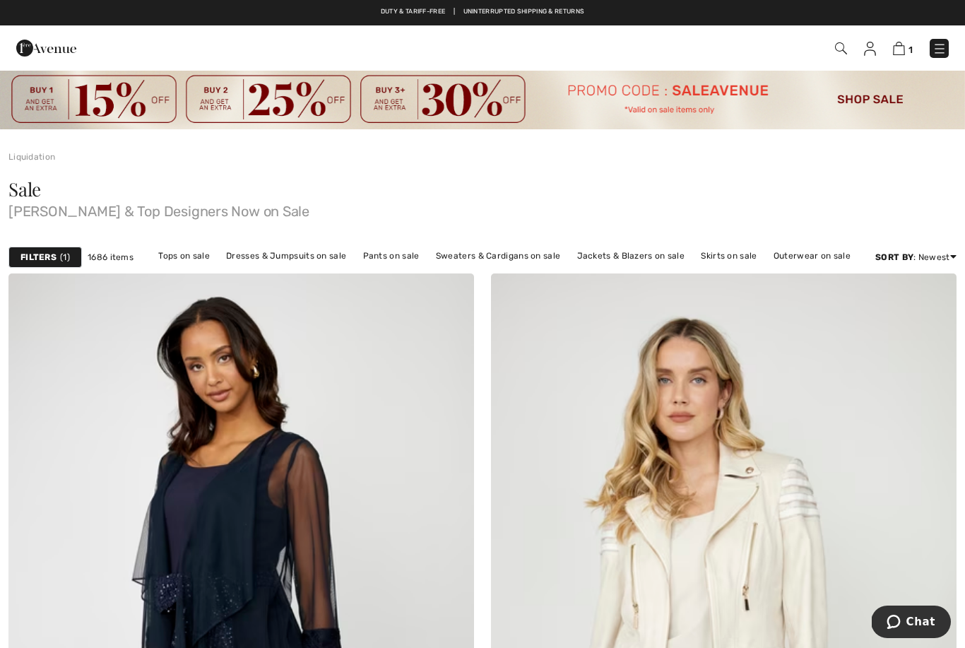
click at [945, 47] on img at bounding box center [940, 49] width 14 height 14
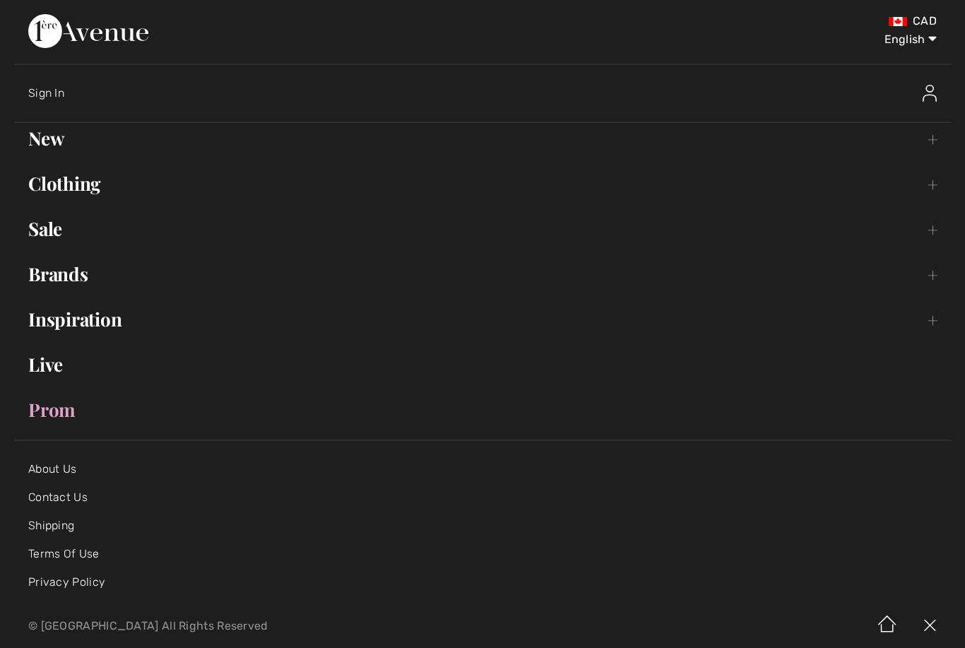
click at [917, 42] on select "English Français" at bounding box center [899, 37] width 73 height 42
select select "/fr/rabais/"
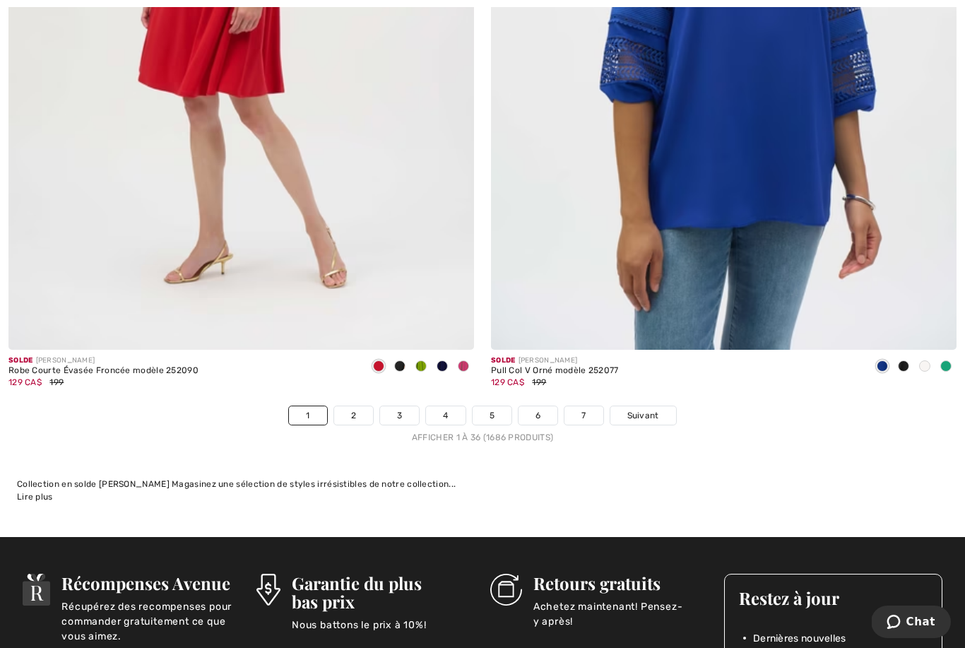
scroll to position [13887, 0]
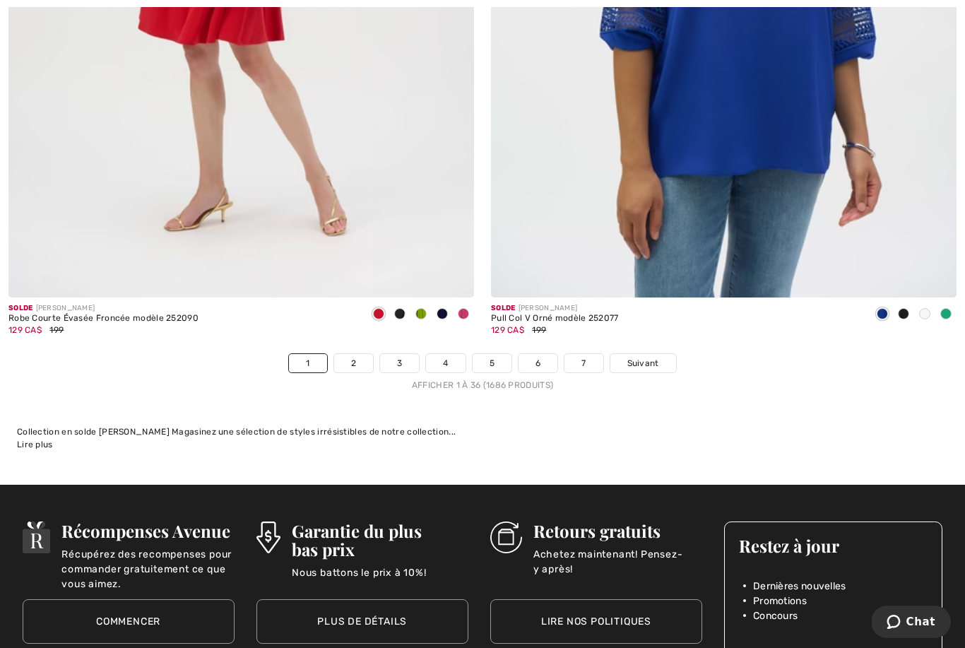
click at [347, 354] on link "2" at bounding box center [353, 363] width 39 height 18
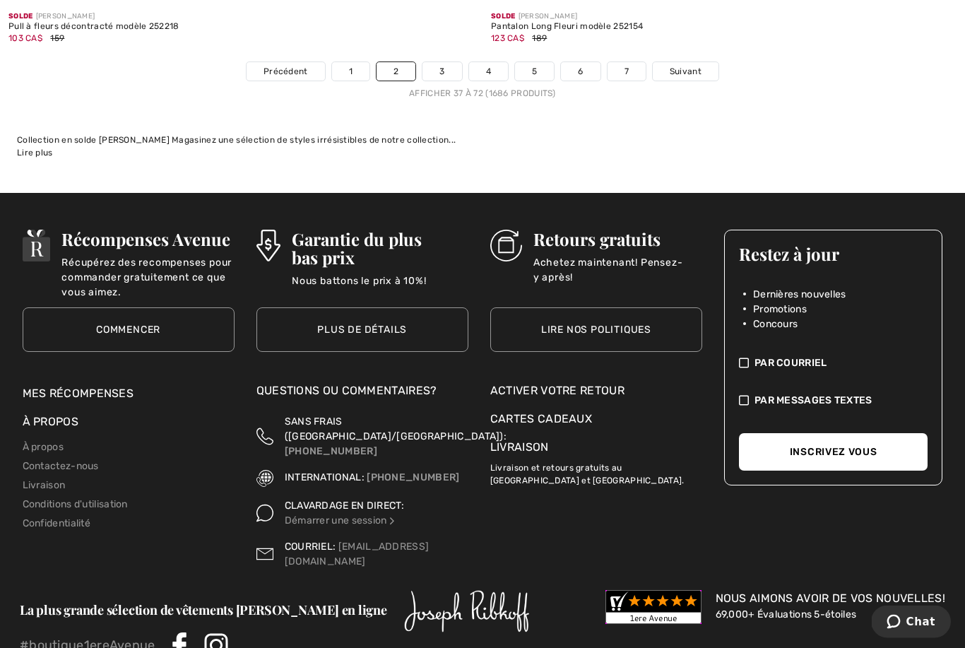
scroll to position [14215, 0]
click at [440, 63] on link "3" at bounding box center [441, 71] width 39 height 18
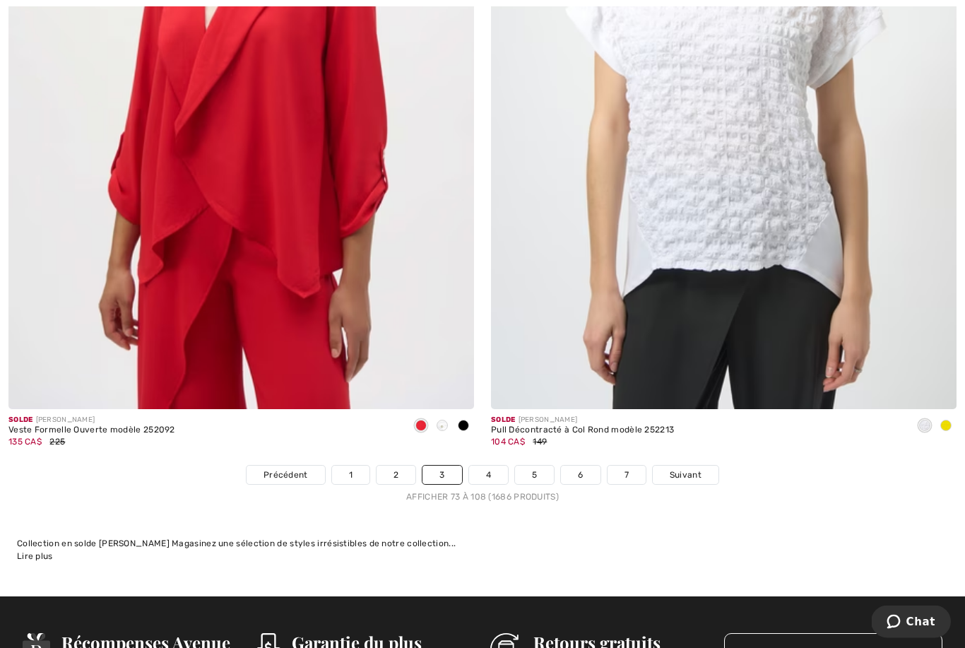
scroll to position [13713, 0]
click at [489, 466] on link "4" at bounding box center [488, 475] width 39 height 18
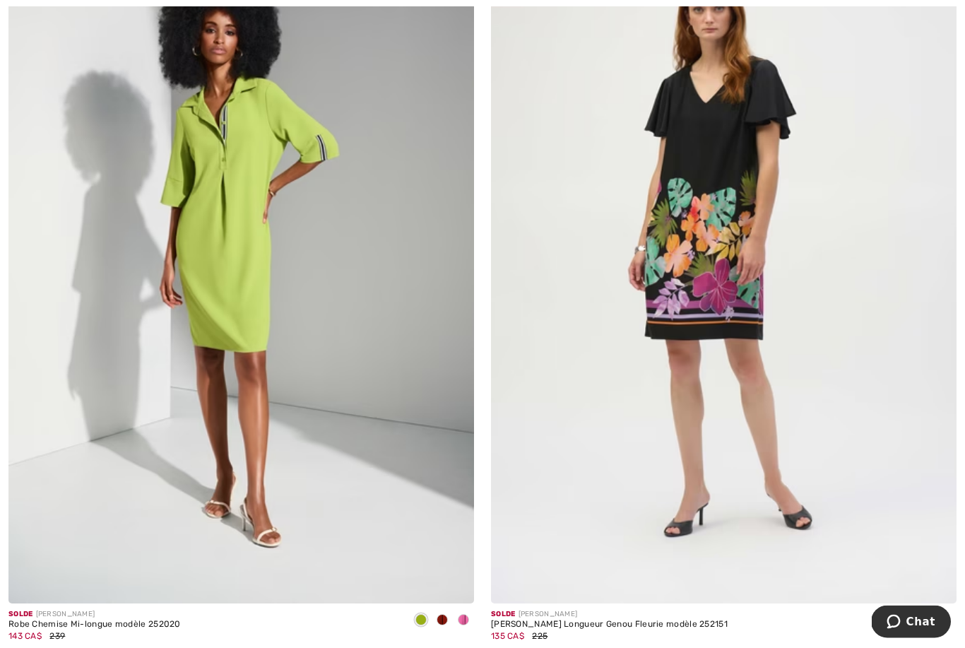
scroll to position [369, 0]
click at [237, 334] on img at bounding box center [241, 254] width 466 height 699
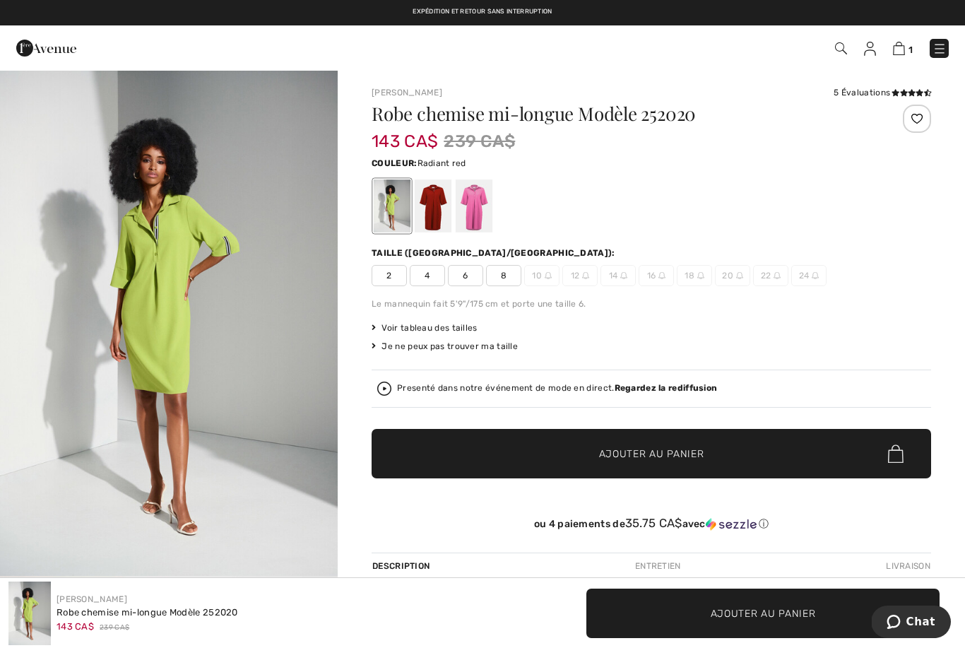
click at [435, 212] on div at bounding box center [433, 205] width 37 height 53
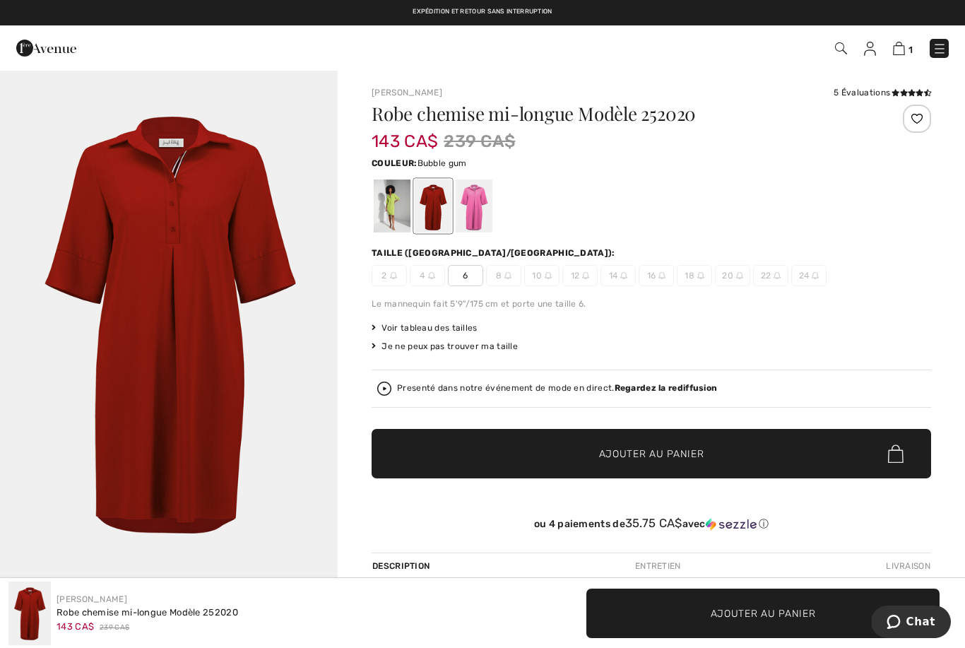
click at [481, 202] on div at bounding box center [474, 205] width 37 height 53
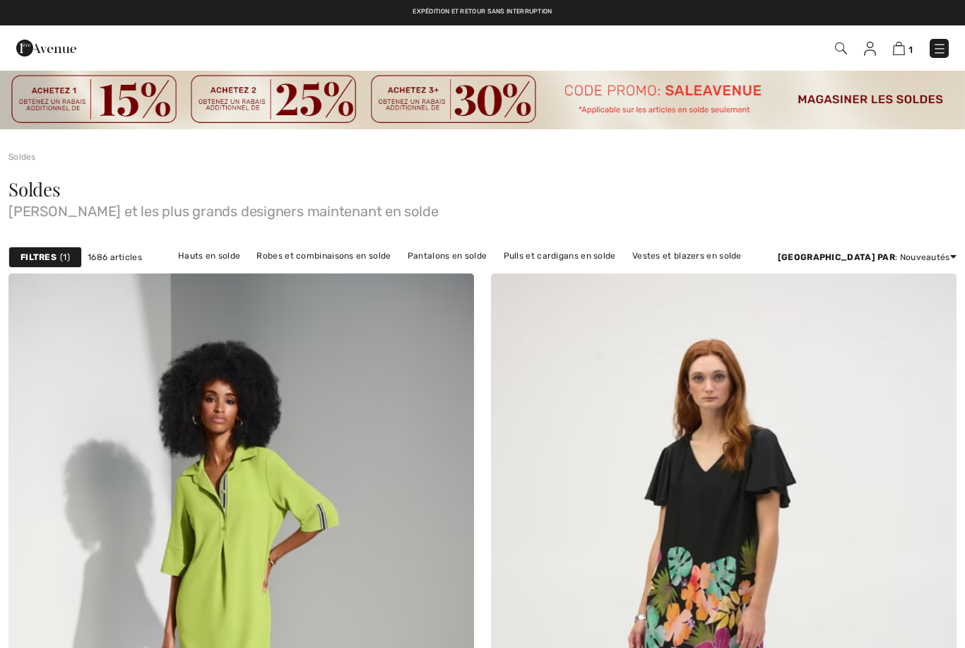
scroll to position [414, 0]
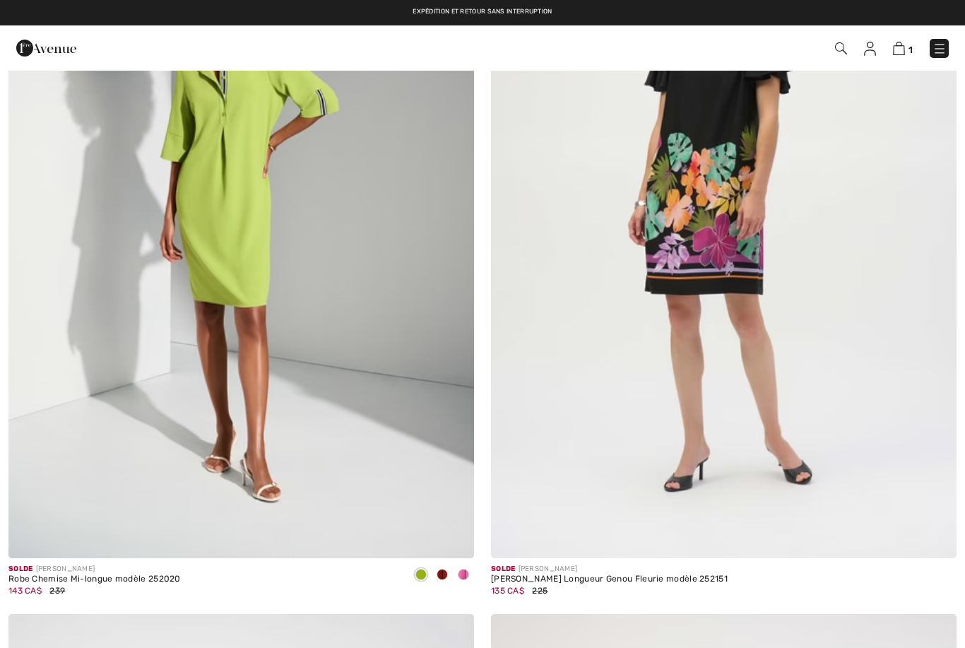
checkbox input "true"
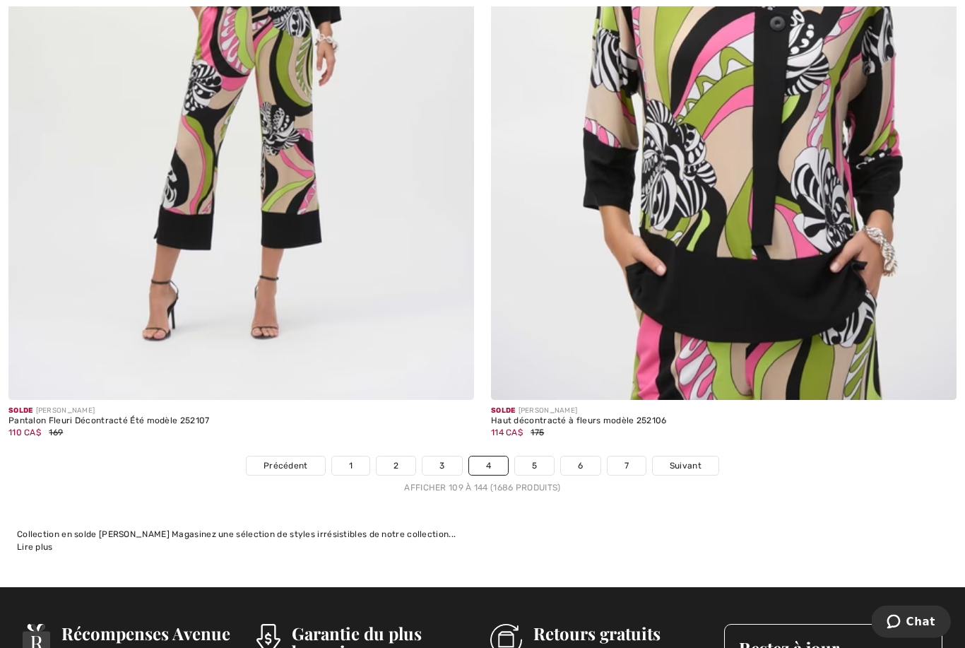
scroll to position [13822, 0]
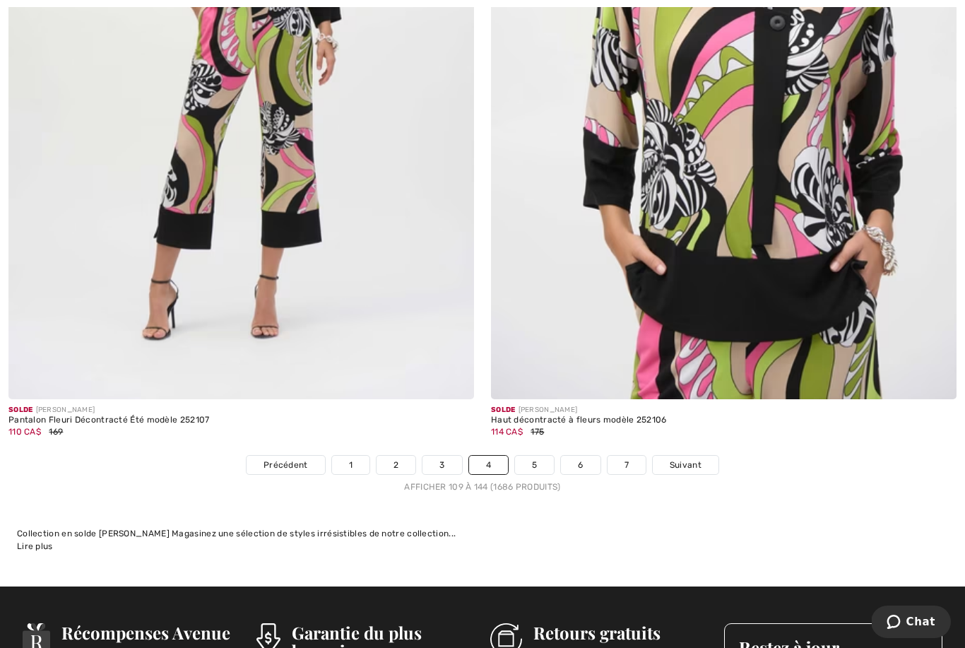
click at [536, 459] on link "5" at bounding box center [534, 465] width 39 height 18
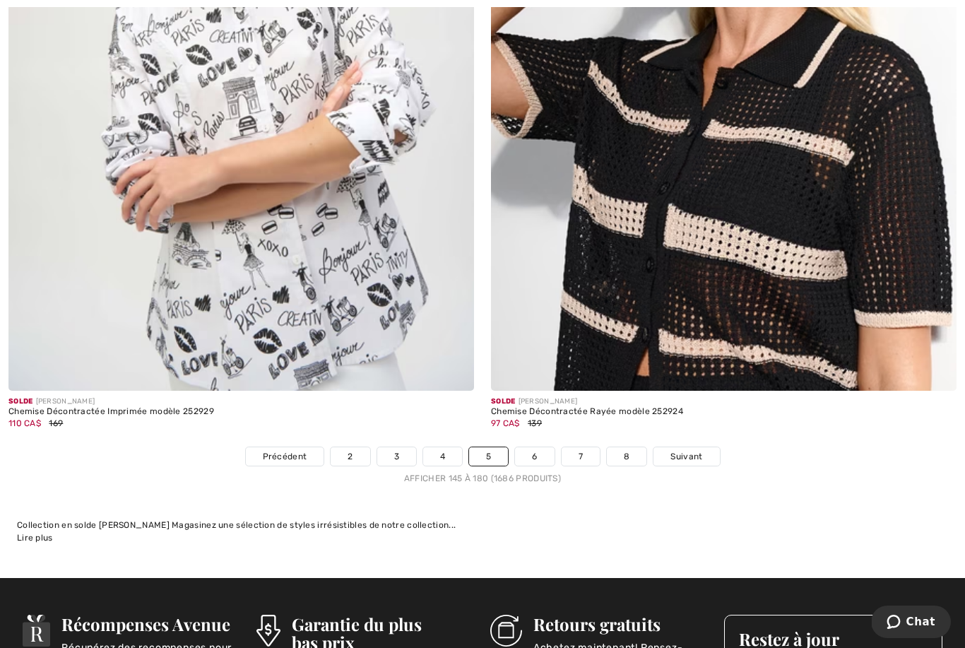
scroll to position [13773, 0]
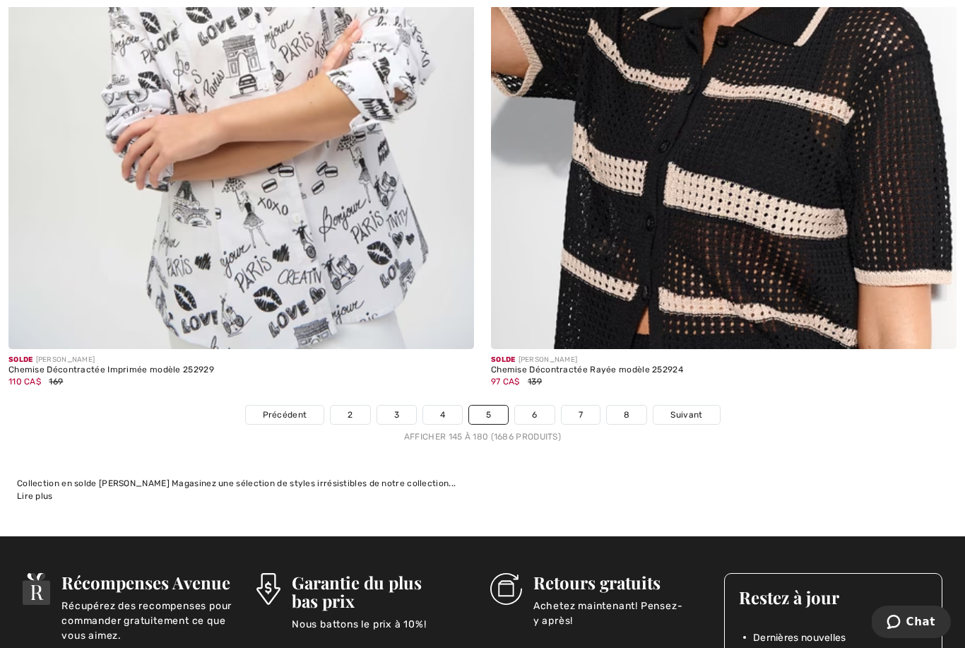
click at [523, 406] on link "6" at bounding box center [534, 415] width 39 height 18
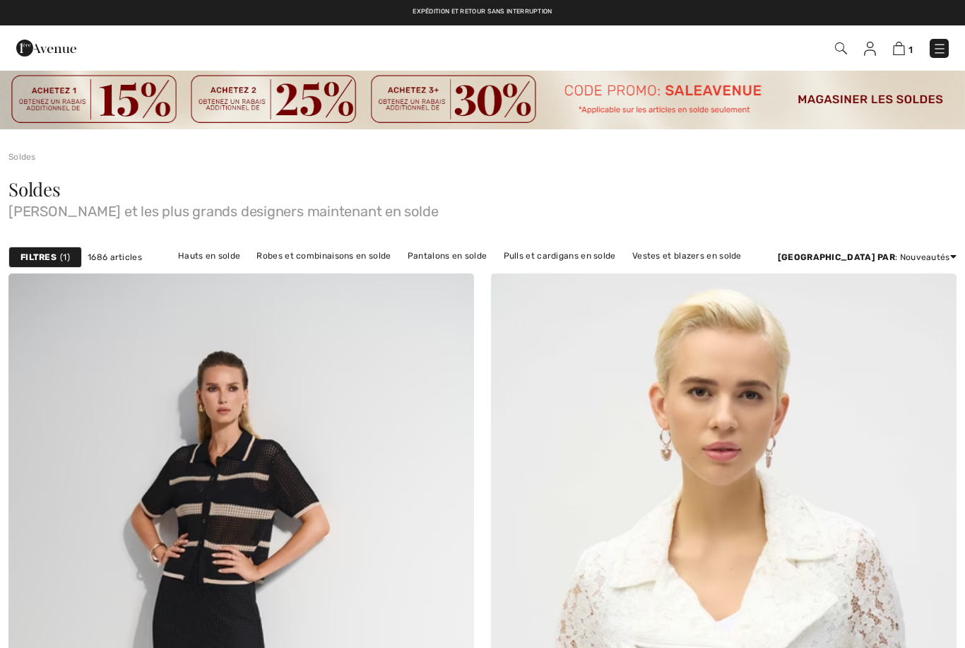
checkbox input "true"
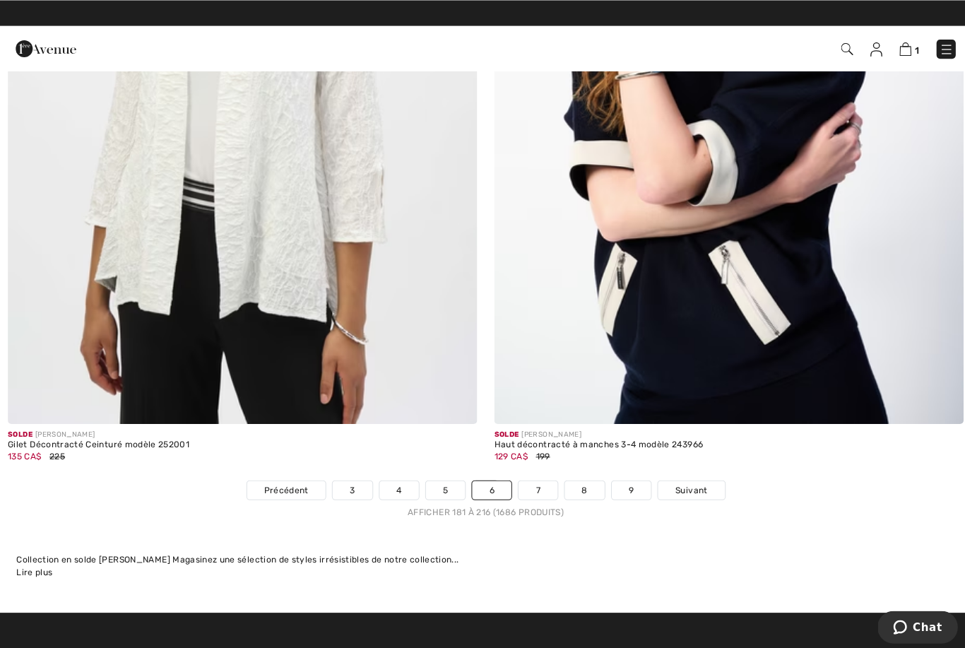
scroll to position [13763, 0]
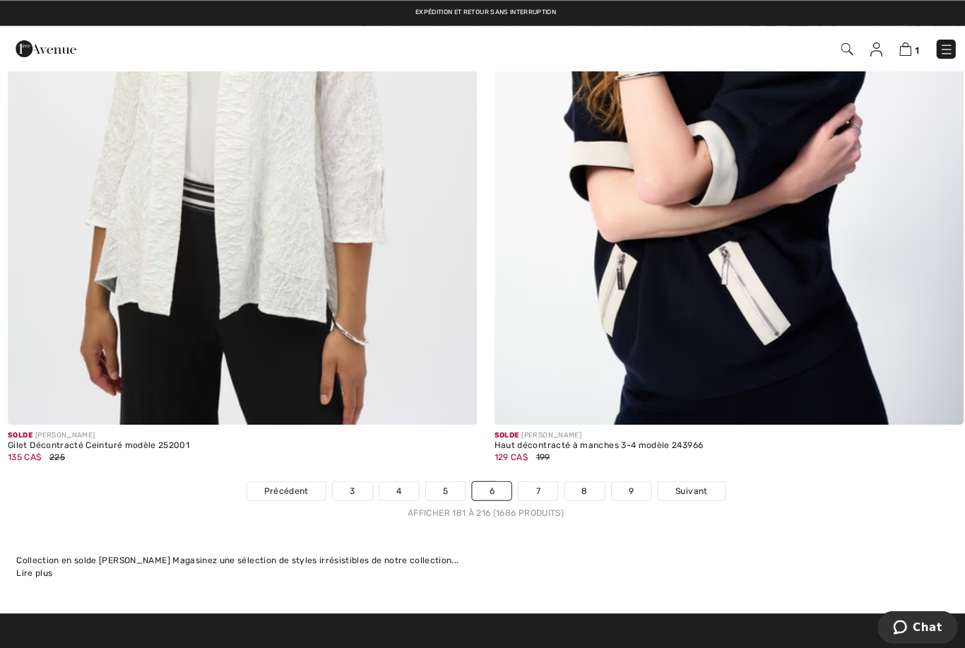
click at [538, 478] on link "7" at bounding box center [534, 487] width 38 height 18
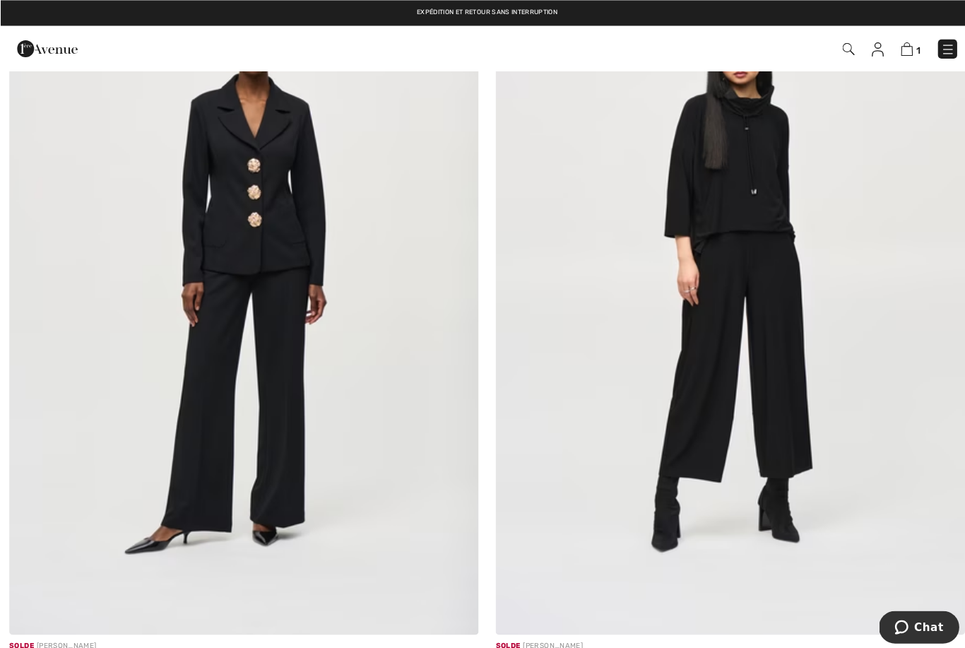
scroll to position [4112, 0]
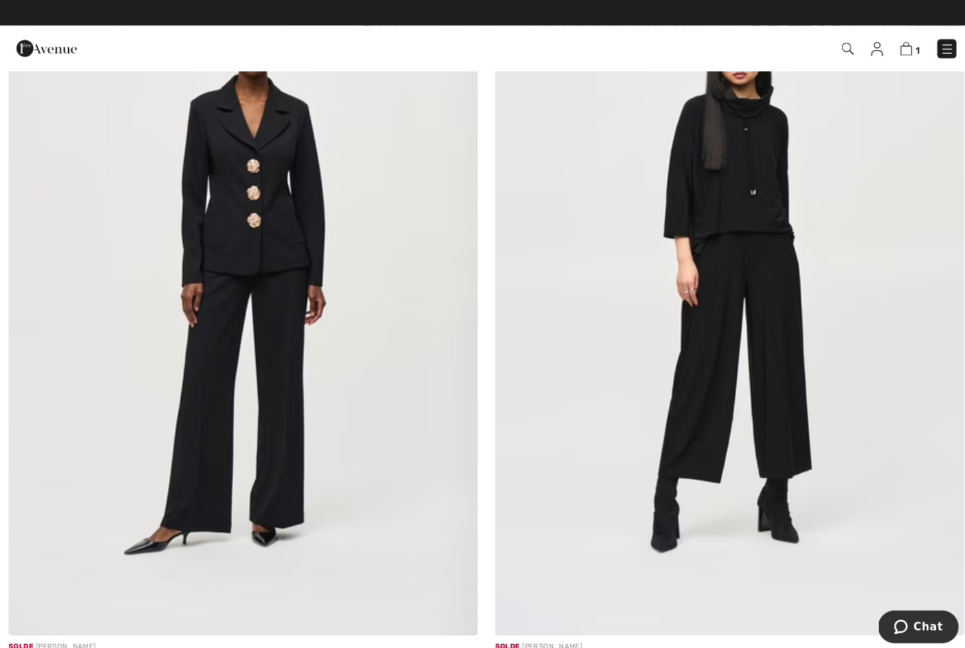
click at [261, 216] on img at bounding box center [241, 281] width 466 height 699
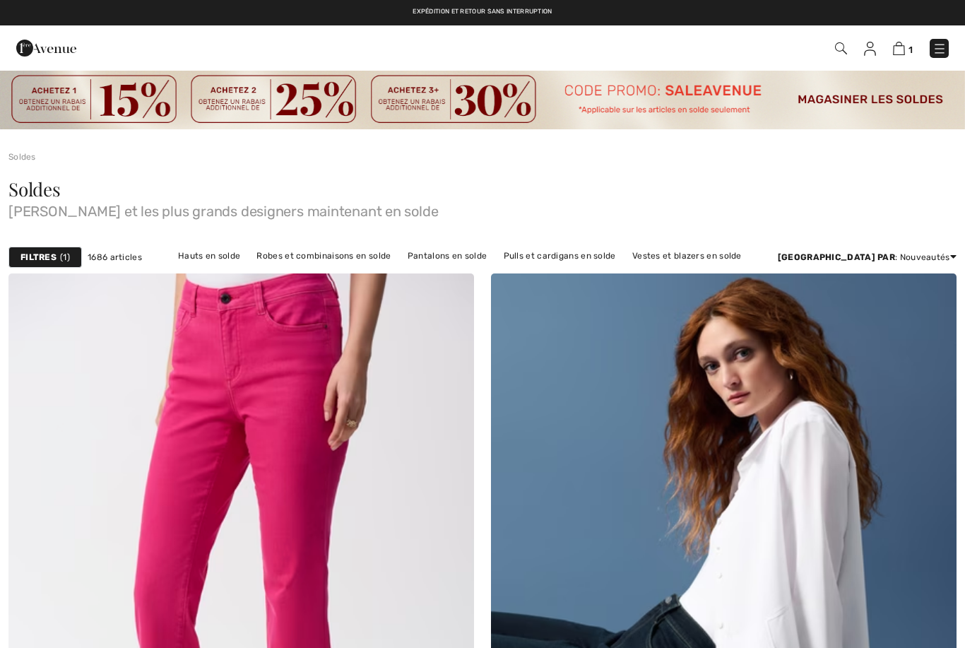
scroll to position [4196, 0]
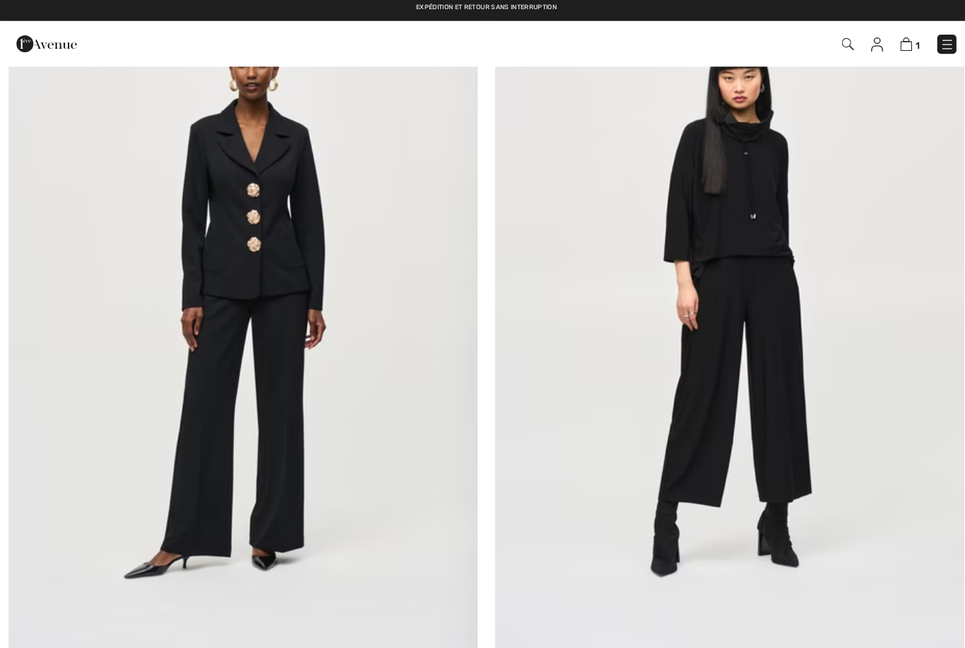
checkbox input "true"
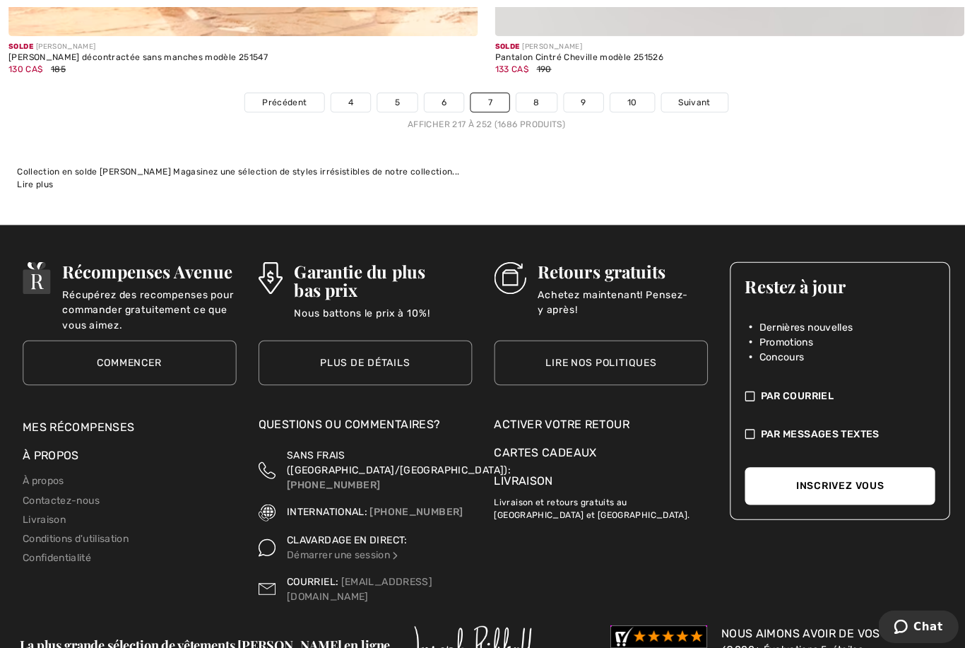
scroll to position [14086, 0]
click at [538, 95] on link "8" at bounding box center [532, 102] width 40 height 18
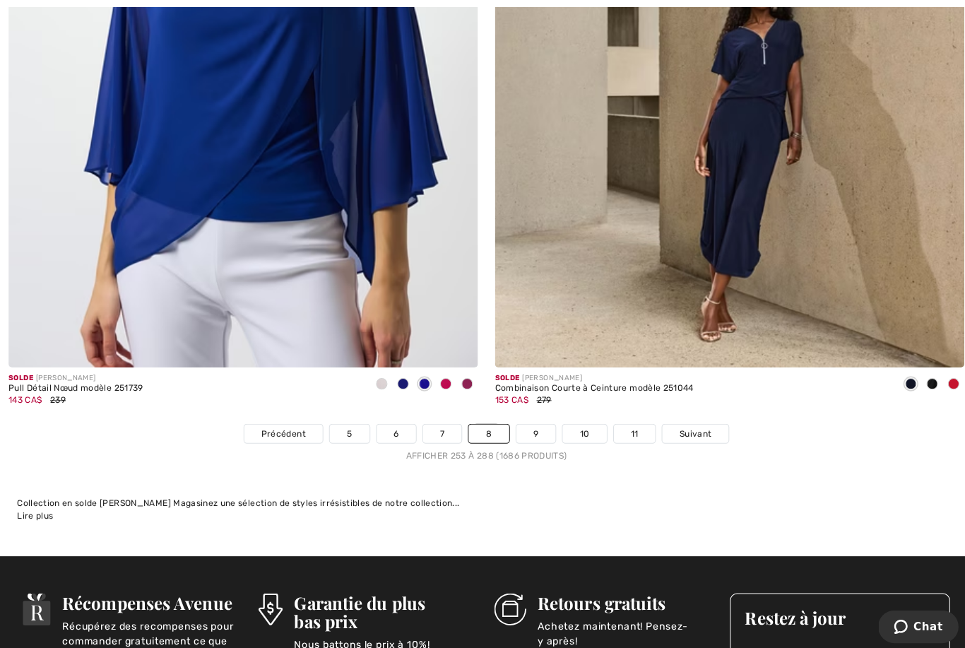
scroll to position [13819, 0]
click at [524, 423] on link "9" at bounding box center [531, 430] width 39 height 18
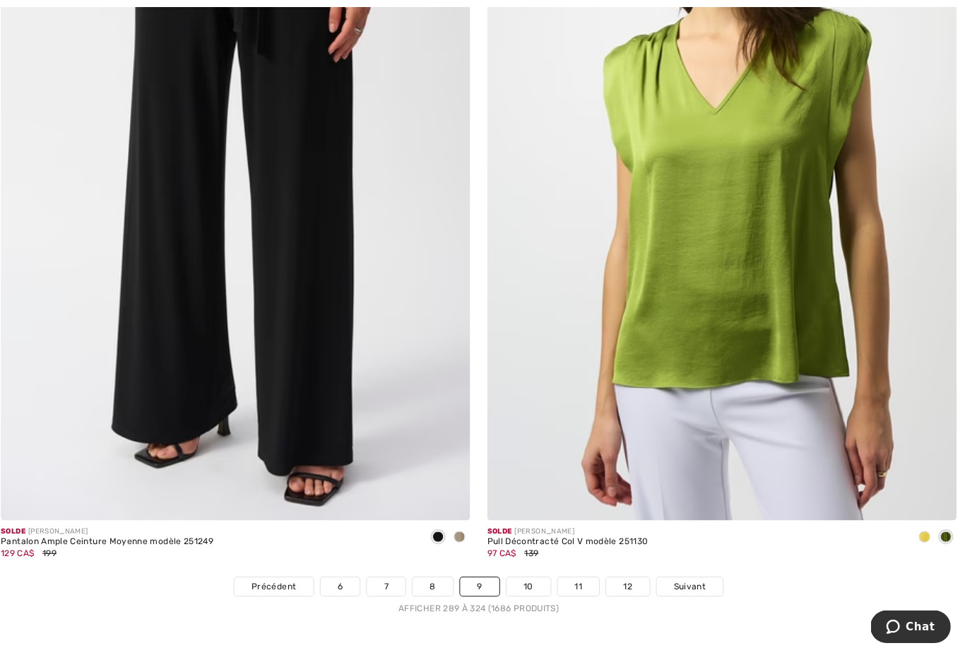
scroll to position [13705, 0]
click at [524, 572] on link "10" at bounding box center [532, 581] width 44 height 18
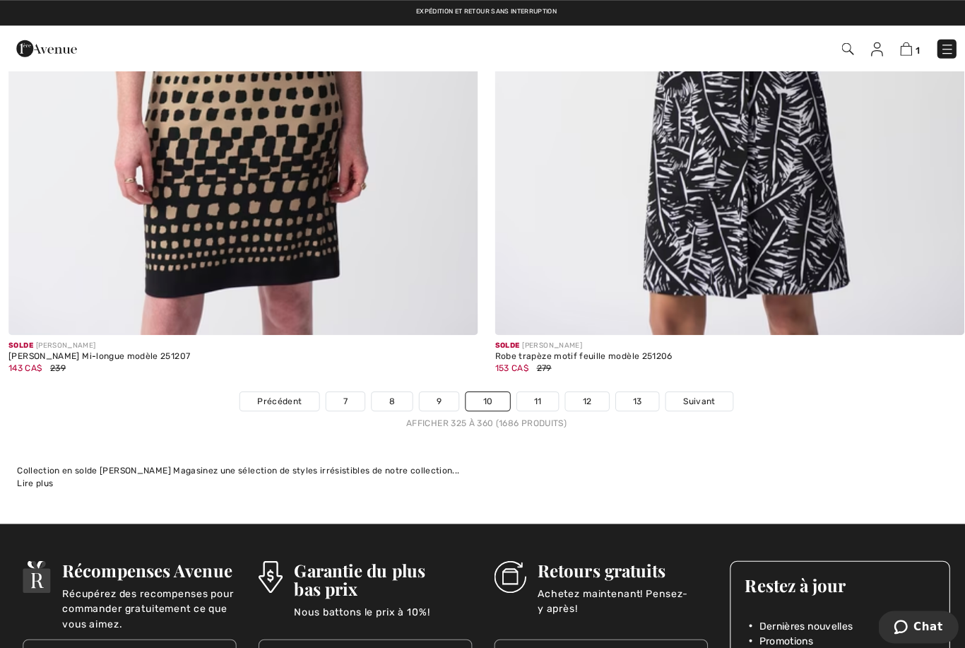
scroll to position [13775, 0]
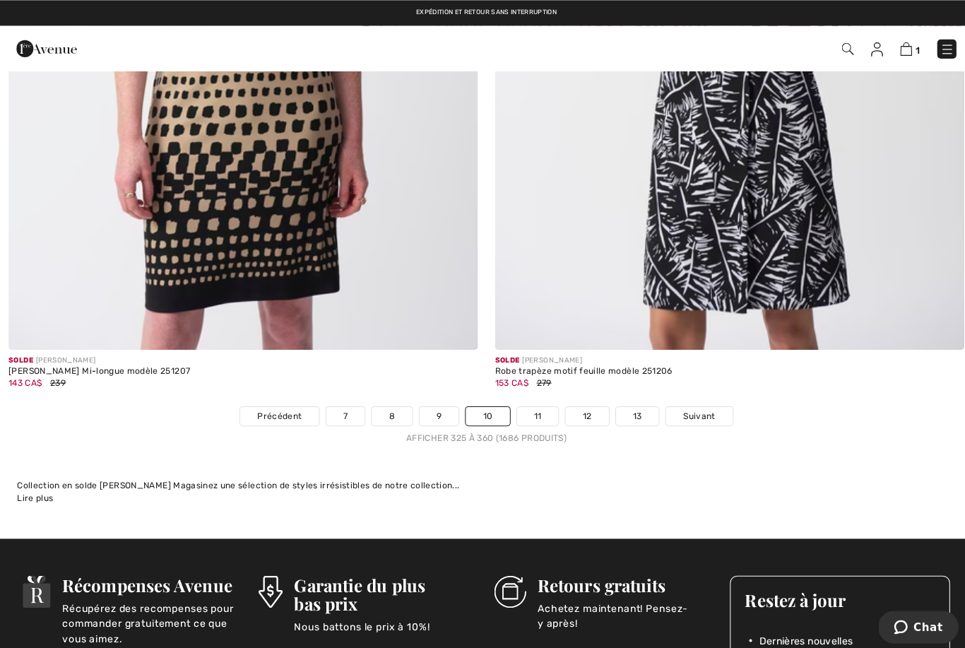
click at [527, 403] on link "11" at bounding box center [534, 412] width 42 height 18
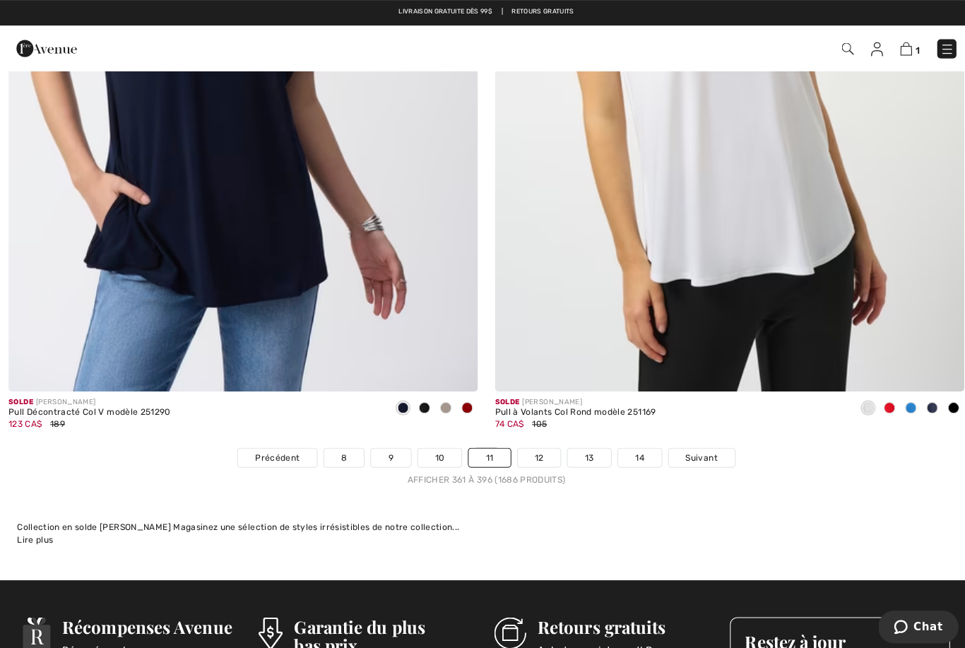
scroll to position [13795, 0]
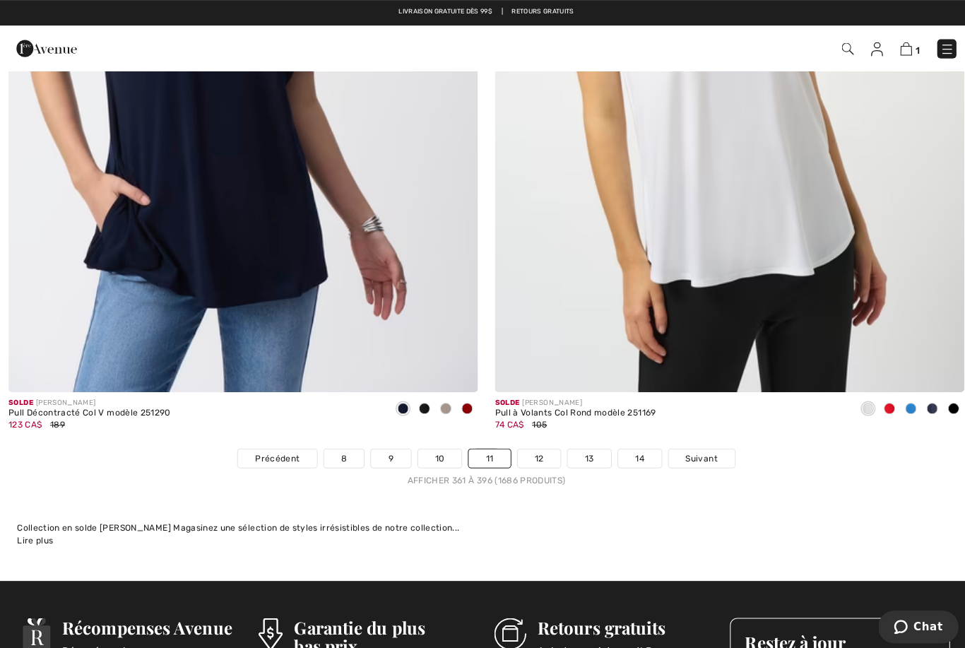
click at [538, 445] on link "12" at bounding box center [535, 454] width 43 height 18
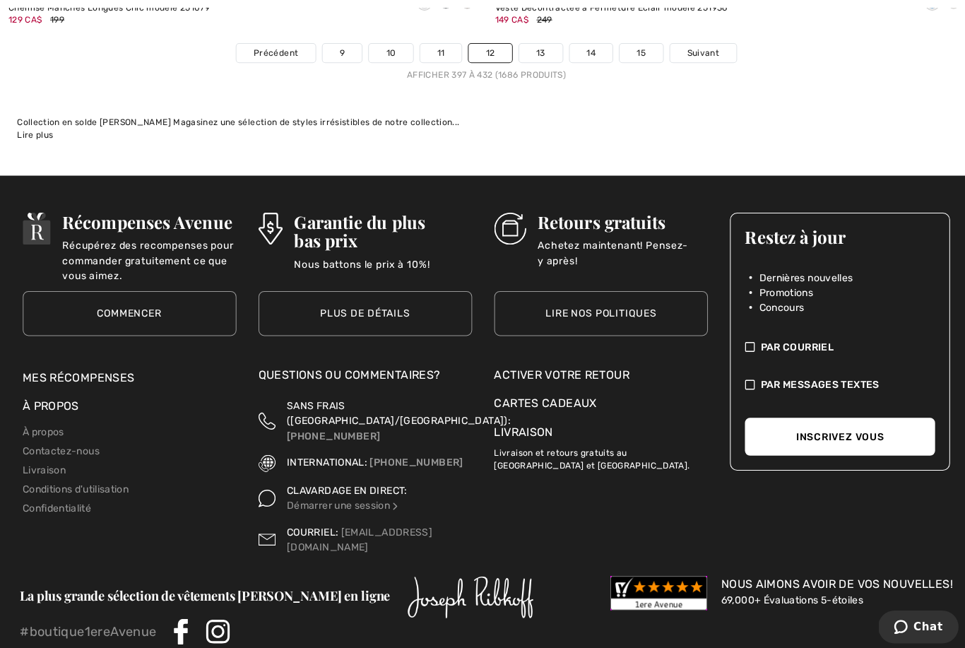
scroll to position [14234, 0]
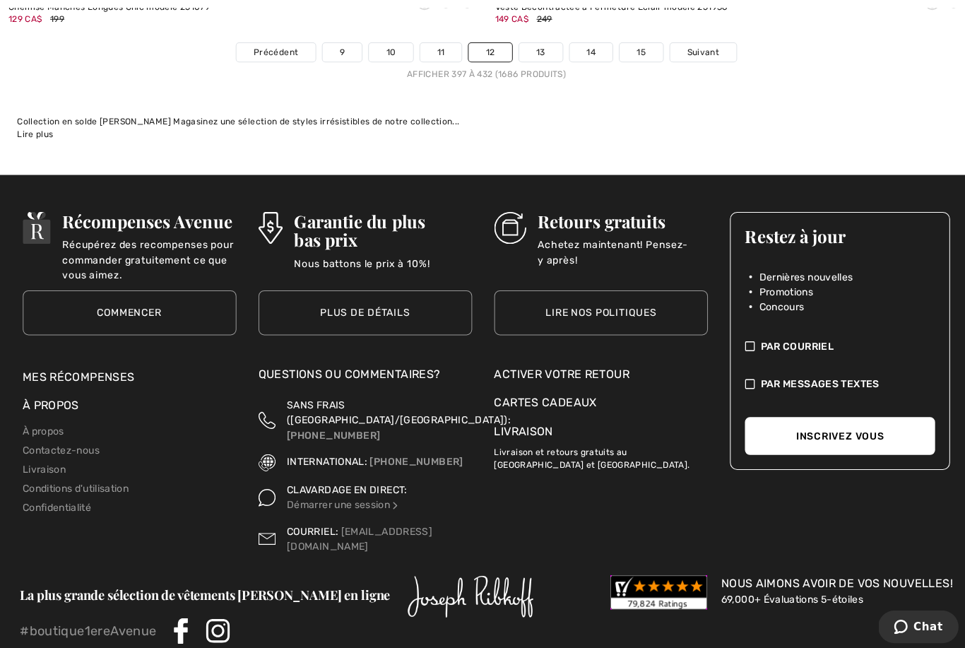
click at [534, 43] on link "13" at bounding box center [536, 52] width 43 height 18
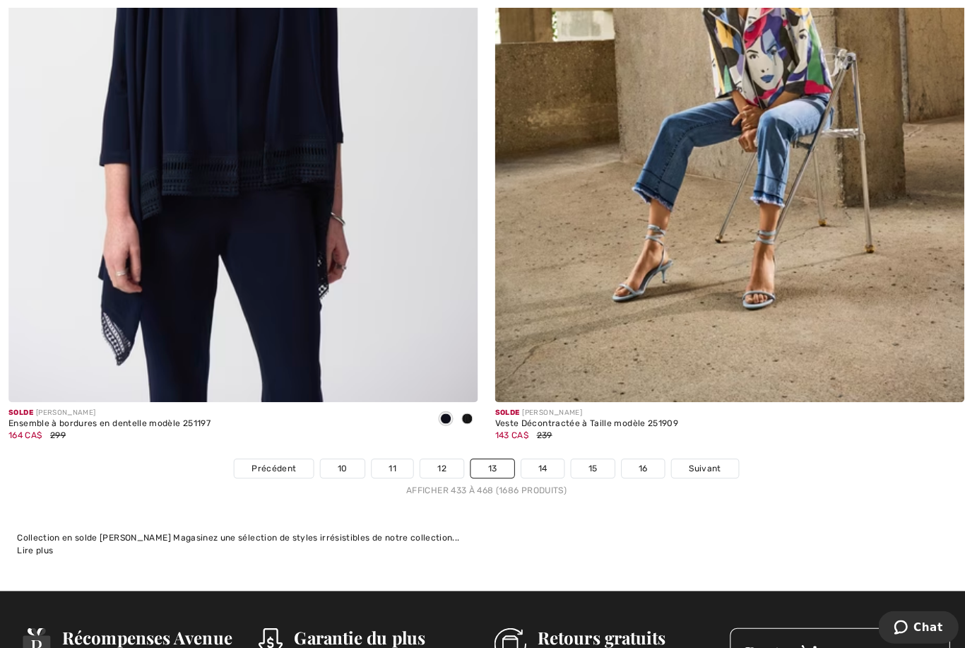
scroll to position [13723, 0]
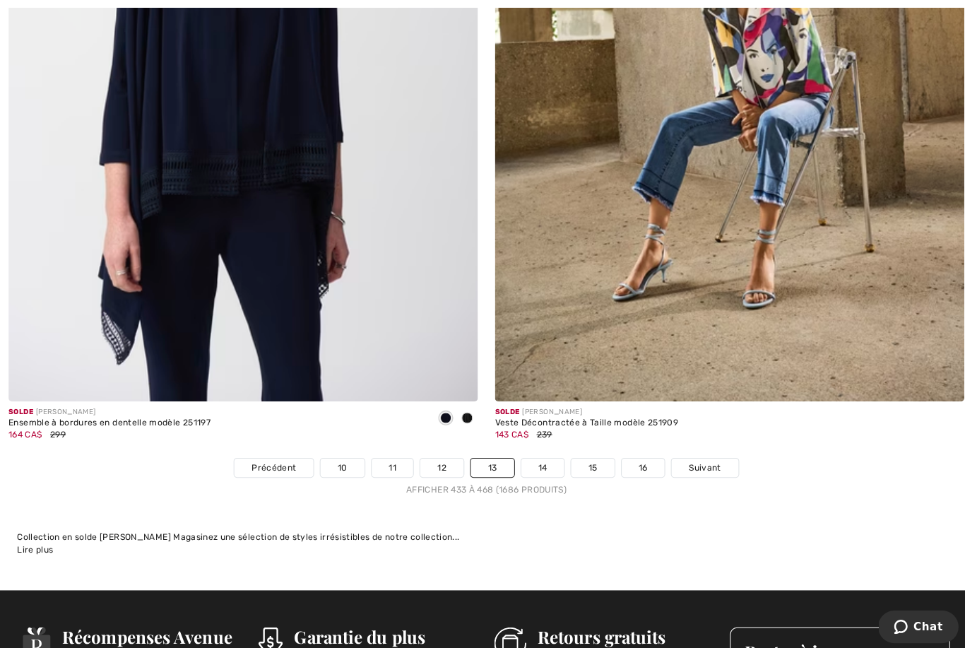
click at [541, 455] on link "14" at bounding box center [538, 464] width 43 height 18
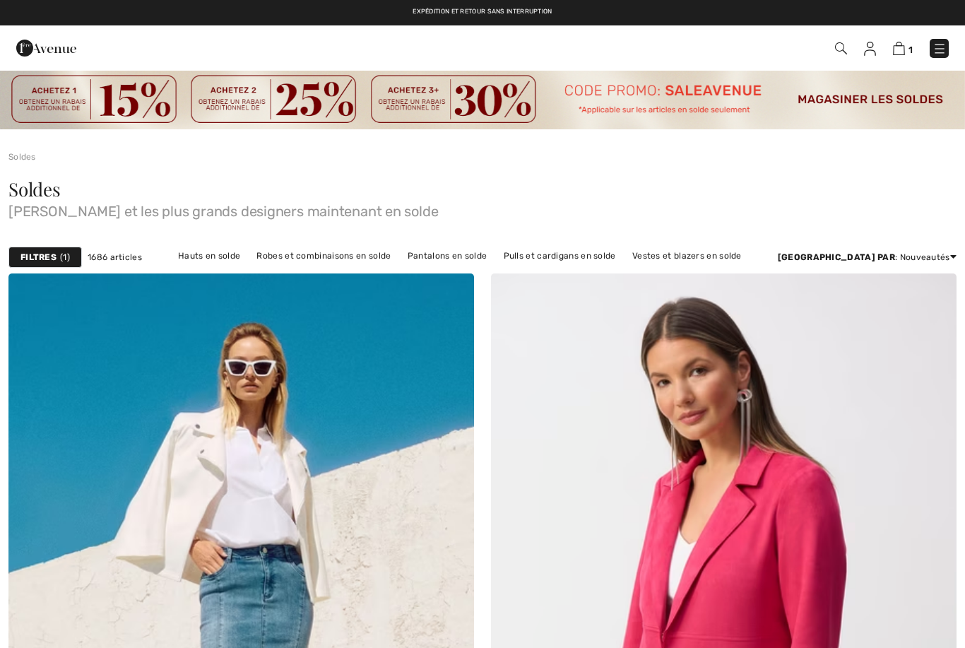
checkbox input "true"
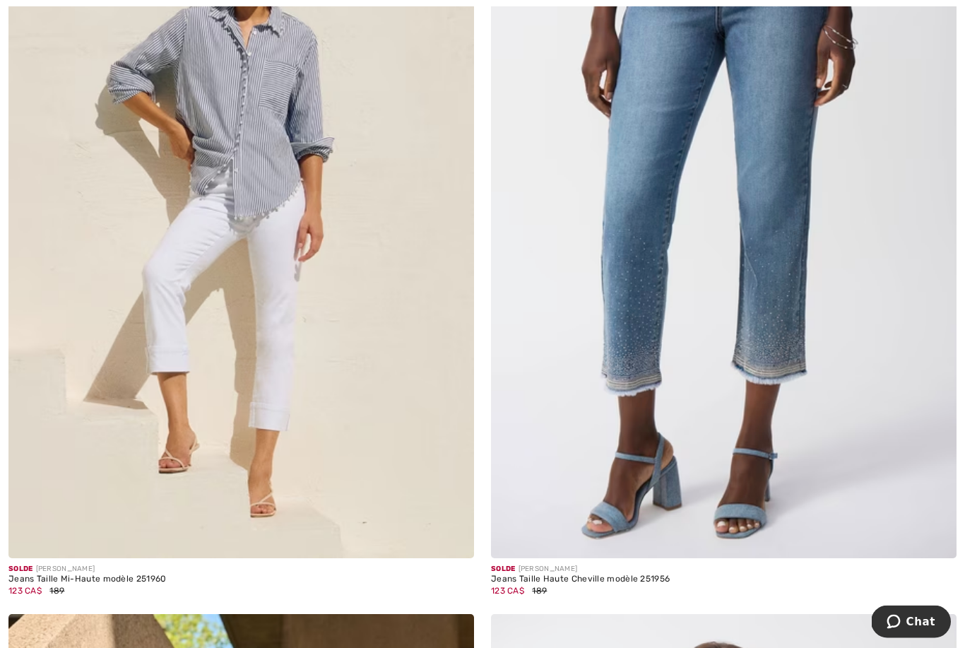
scroll to position [12118, 0]
click at [241, 191] on img at bounding box center [241, 208] width 466 height 699
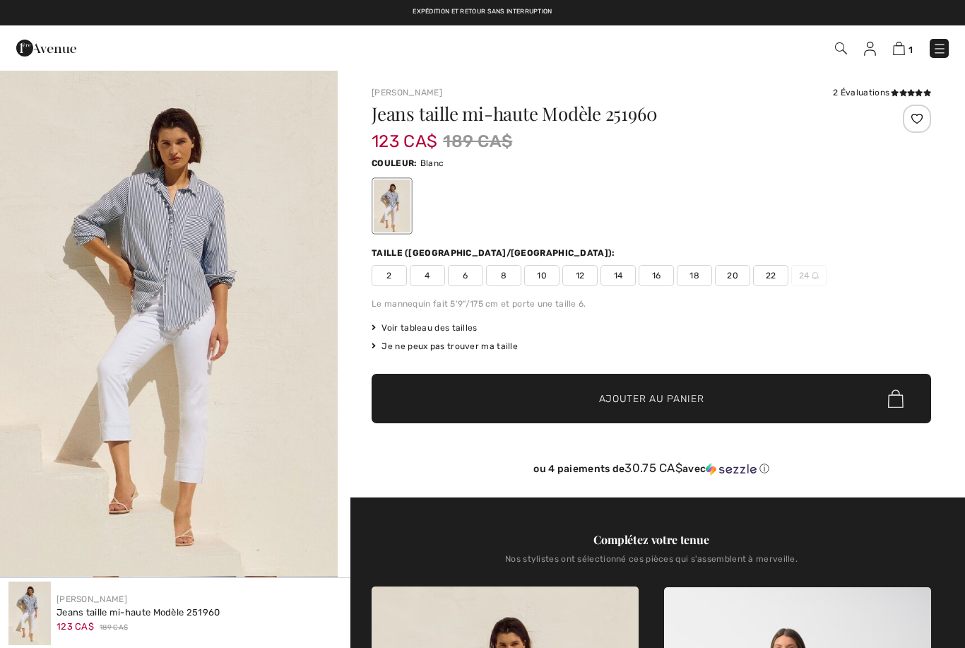
checkbox input "true"
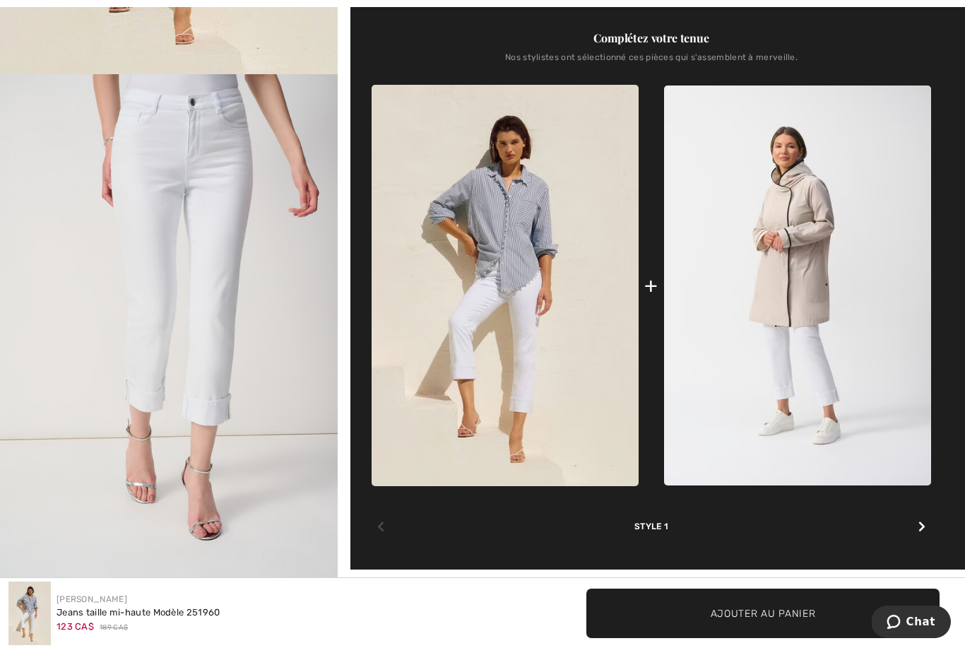
scroll to position [662, 0]
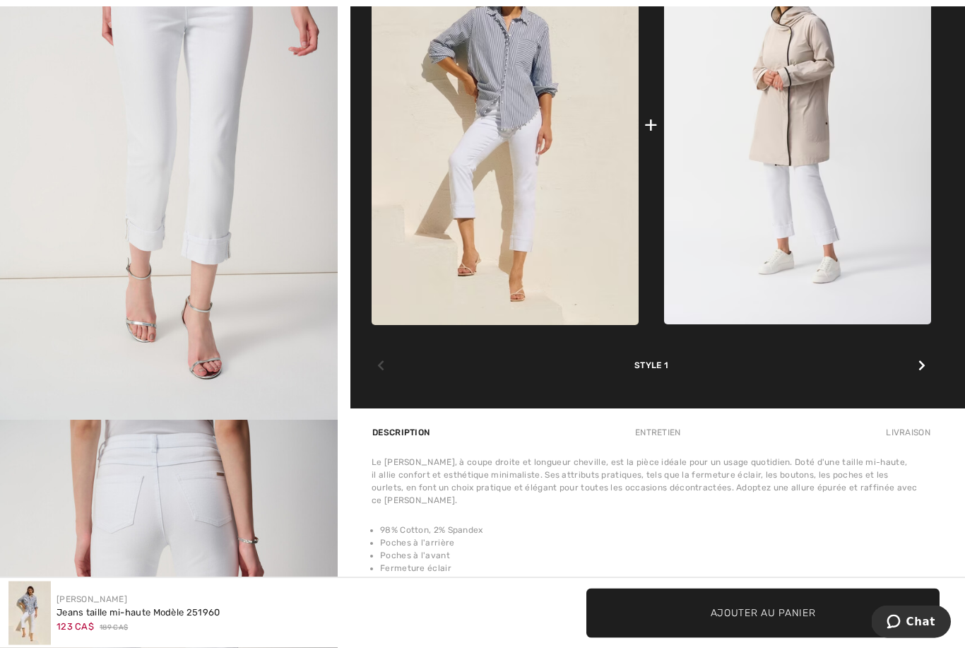
click at [510, 138] on img at bounding box center [505, 124] width 267 height 401
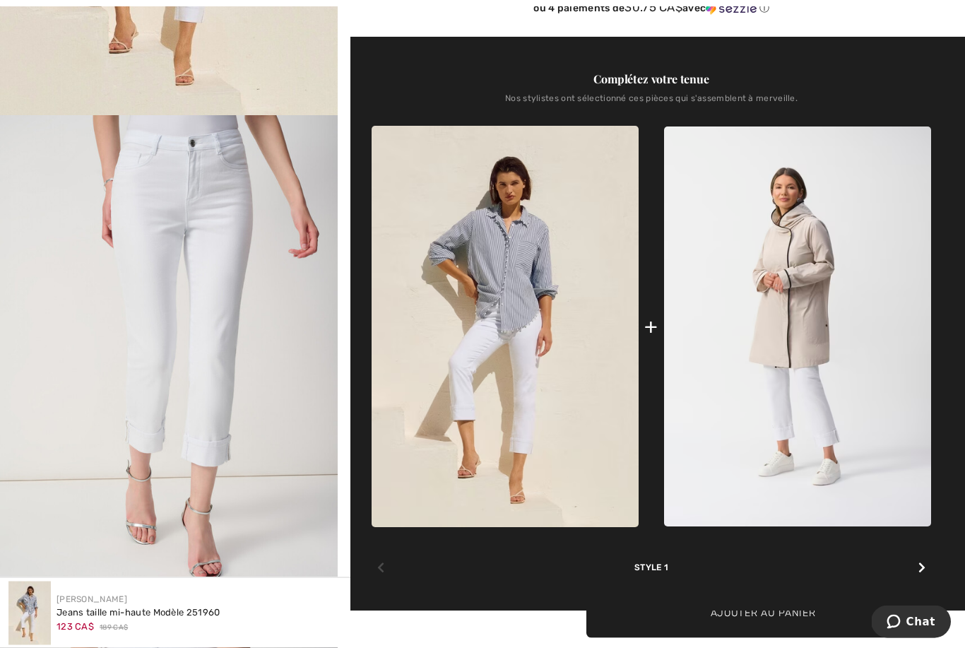
scroll to position [468, 0]
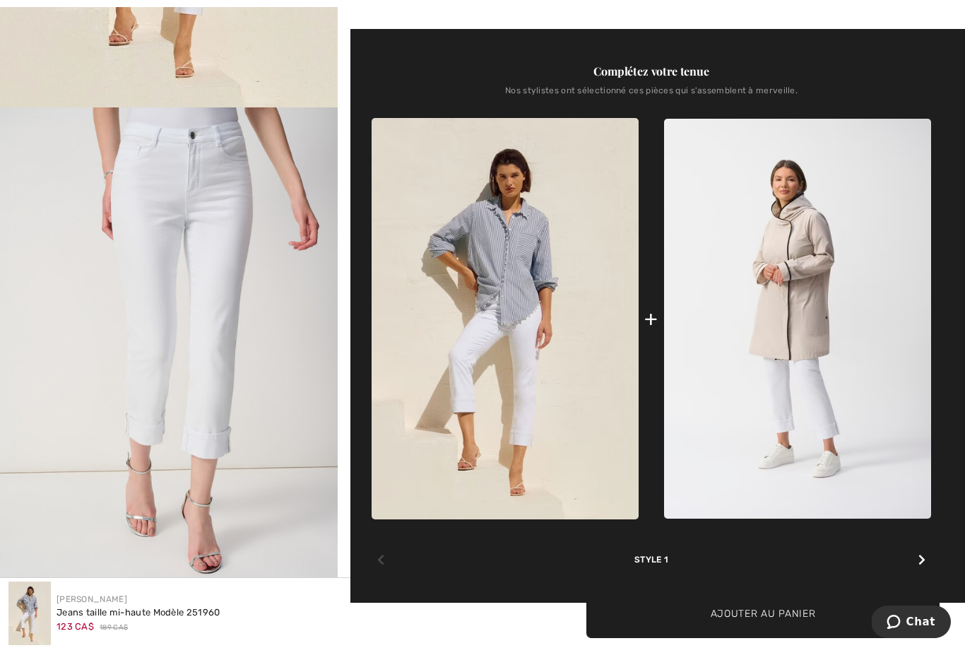
click at [916, 557] on div at bounding box center [922, 560] width 18 height 28
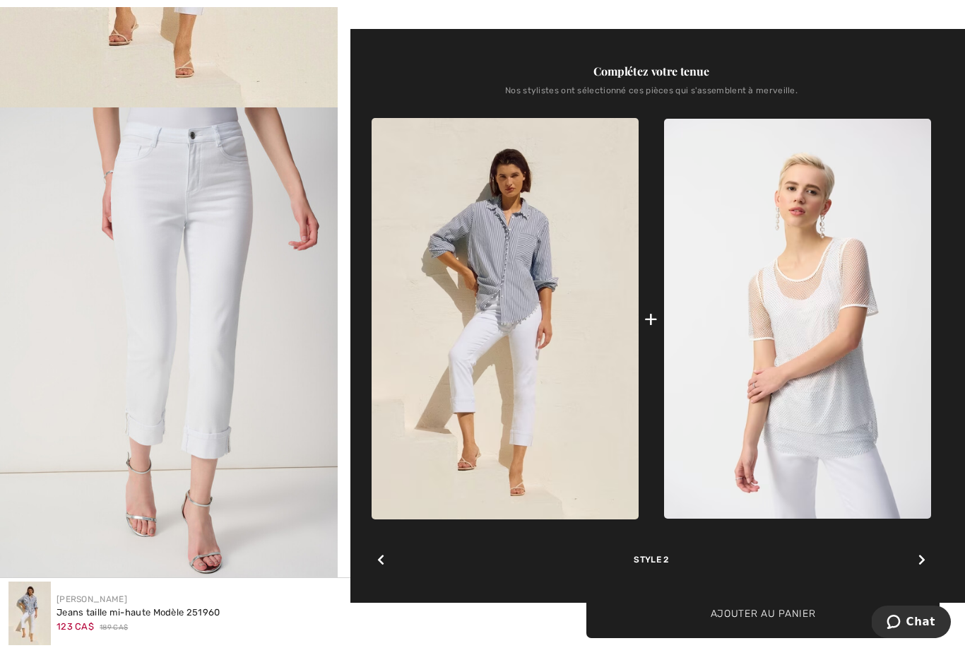
click at [926, 560] on div at bounding box center [922, 560] width 18 height 28
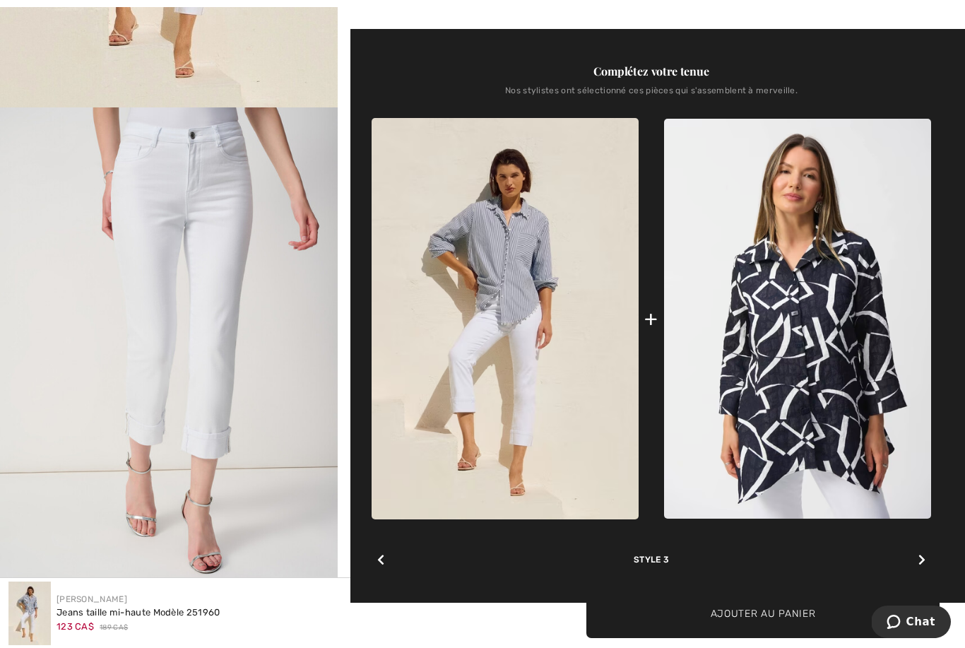
click at [925, 560] on icon at bounding box center [921, 559] width 7 height 11
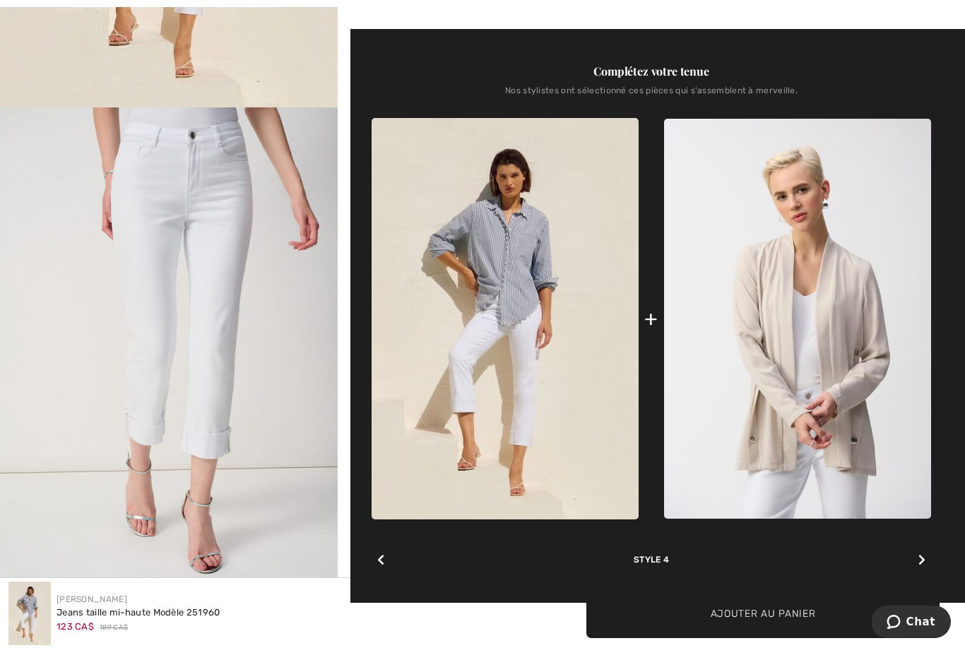
click at [928, 562] on div at bounding box center [922, 560] width 18 height 28
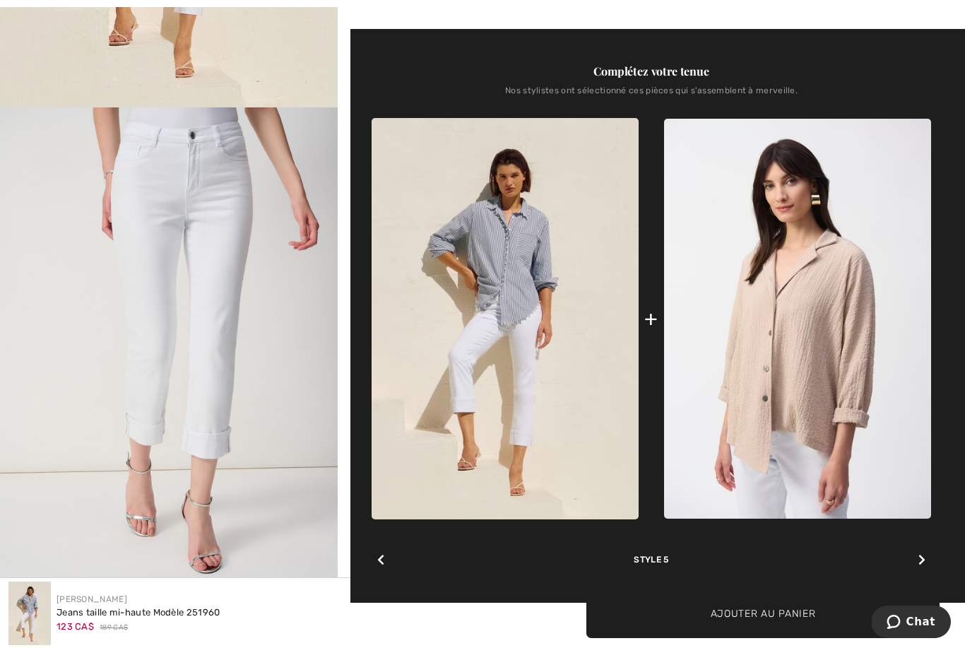
click at [928, 555] on div at bounding box center [922, 560] width 18 height 28
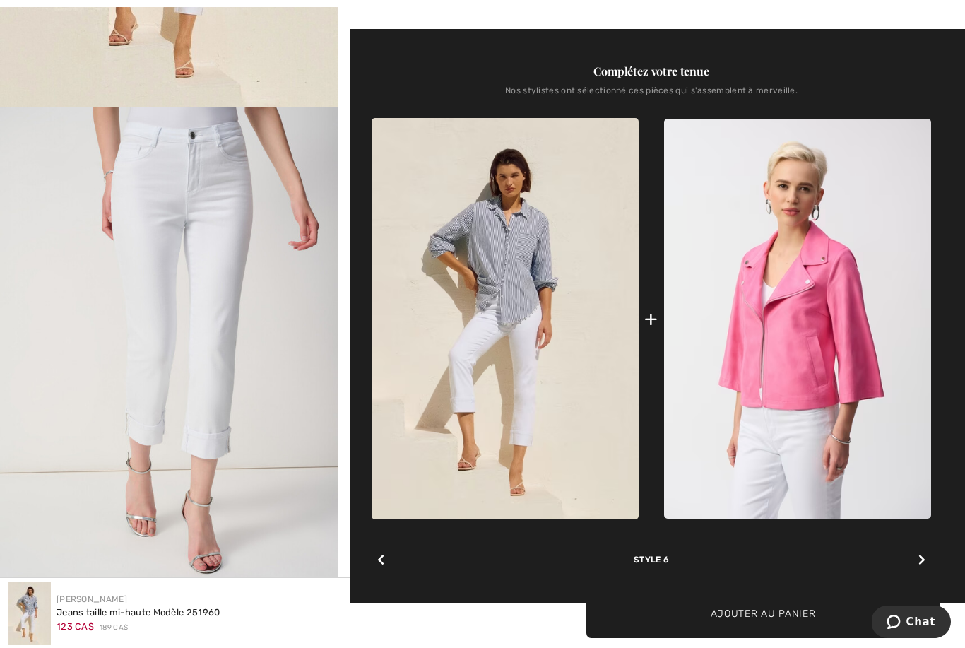
click at [925, 564] on div at bounding box center [922, 560] width 18 height 28
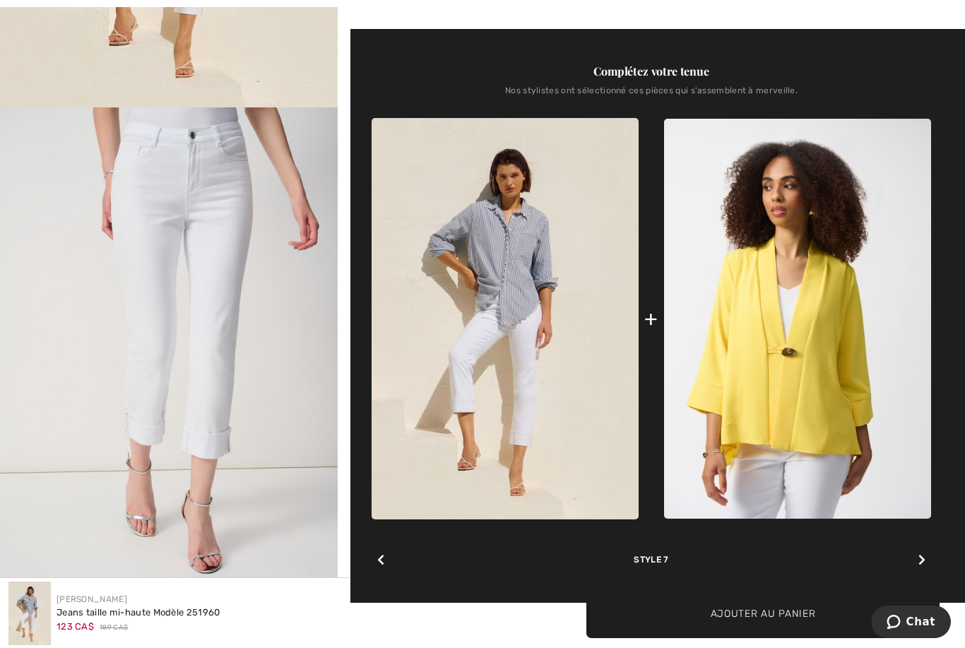
click at [925, 560] on icon at bounding box center [921, 559] width 7 height 11
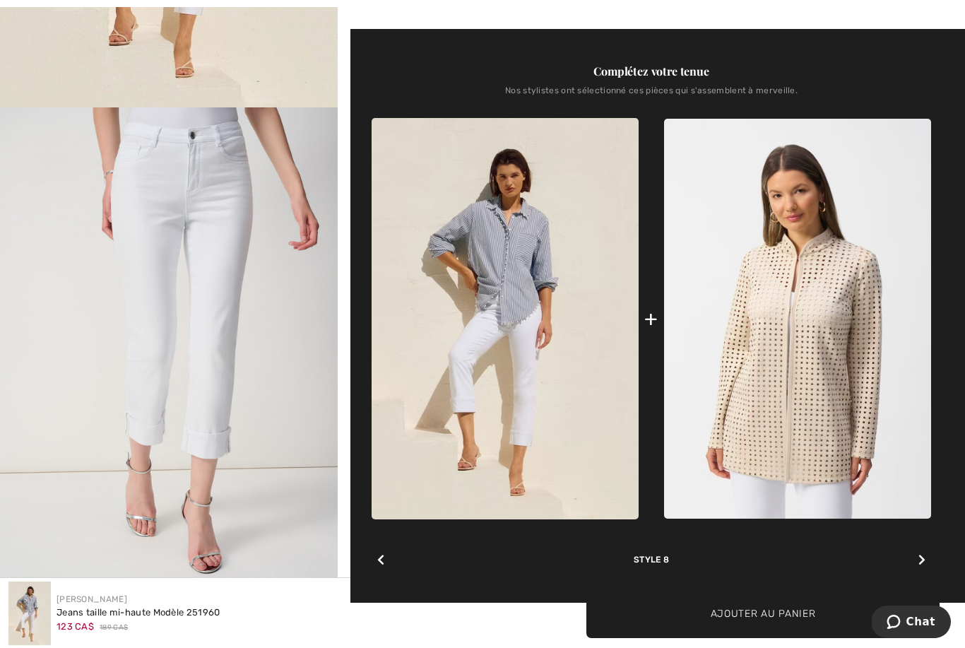
click at [924, 560] on icon at bounding box center [921, 559] width 7 height 11
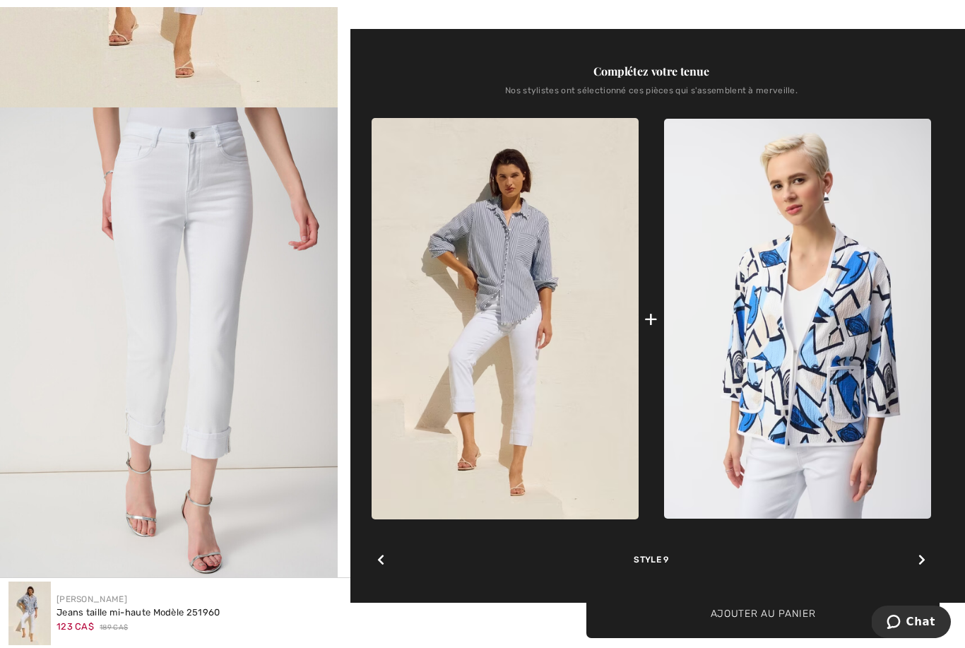
click at [925, 557] on div at bounding box center [922, 560] width 18 height 28
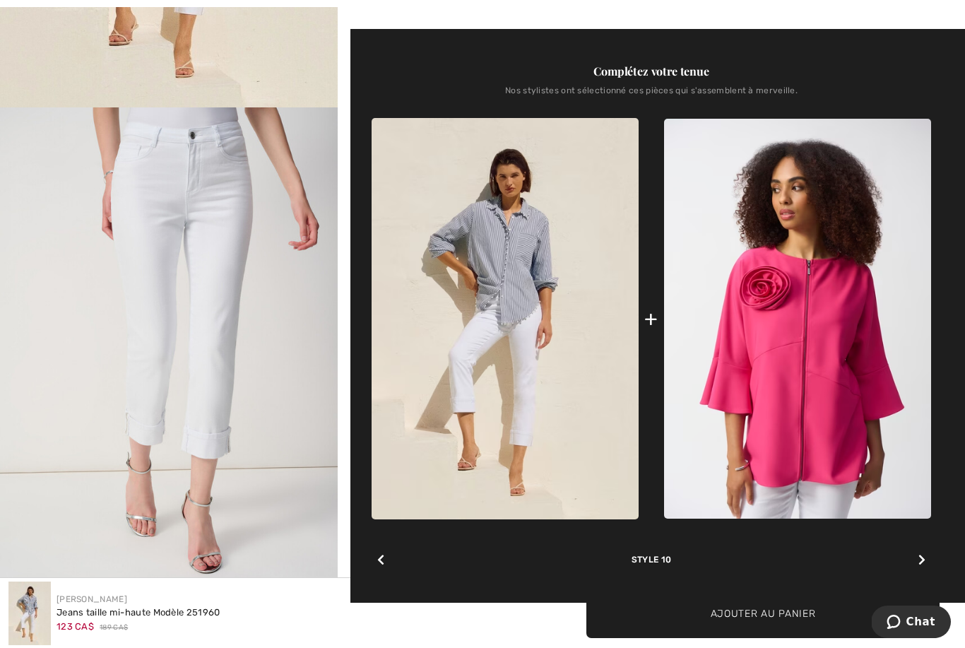
click at [922, 564] on icon at bounding box center [921, 559] width 7 height 11
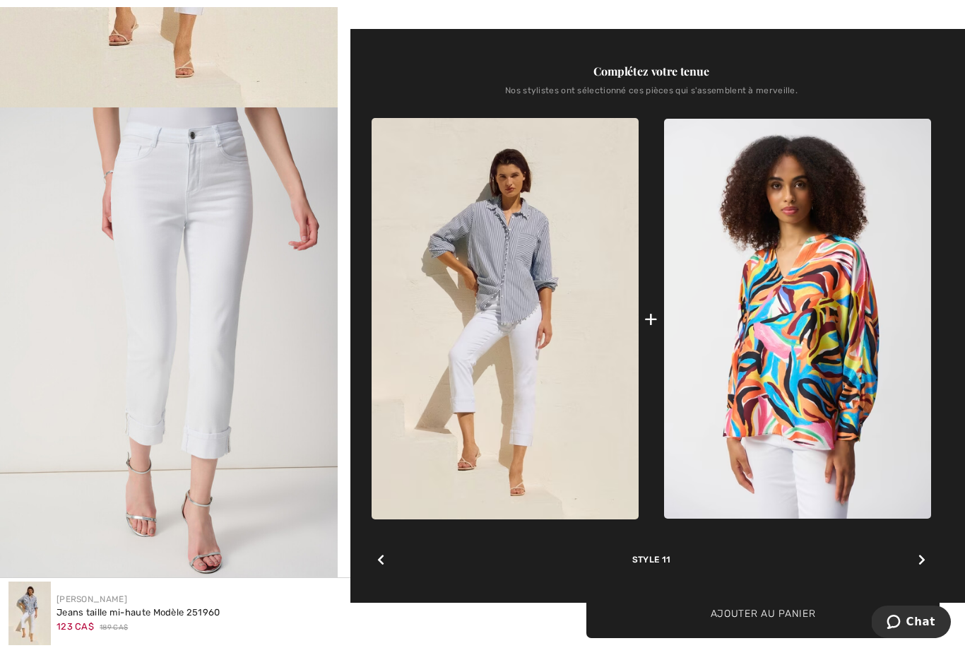
click at [925, 561] on div at bounding box center [922, 560] width 18 height 28
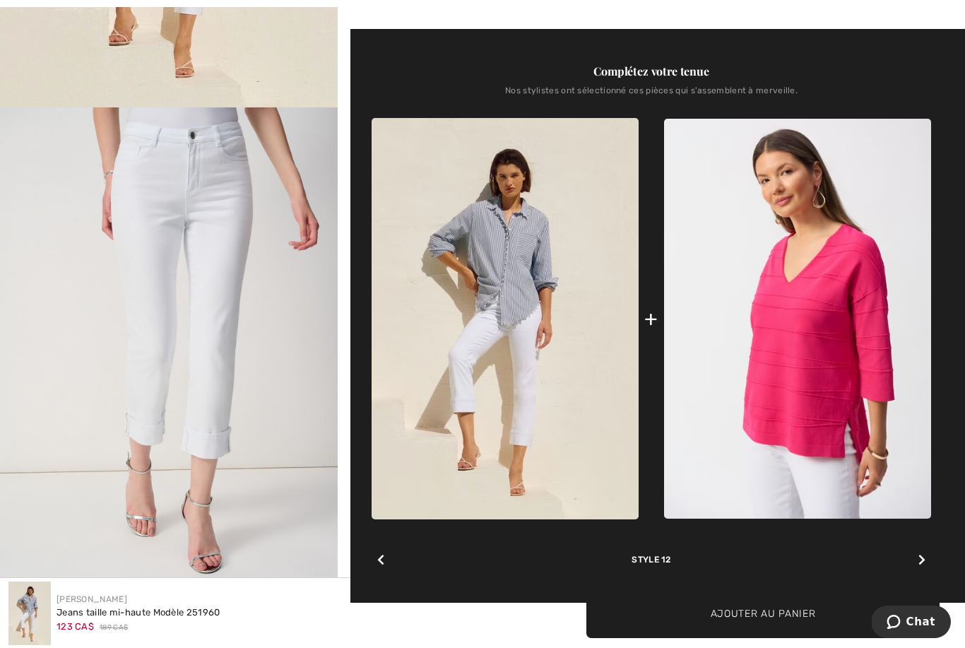
click at [377, 554] on div at bounding box center [381, 560] width 18 height 28
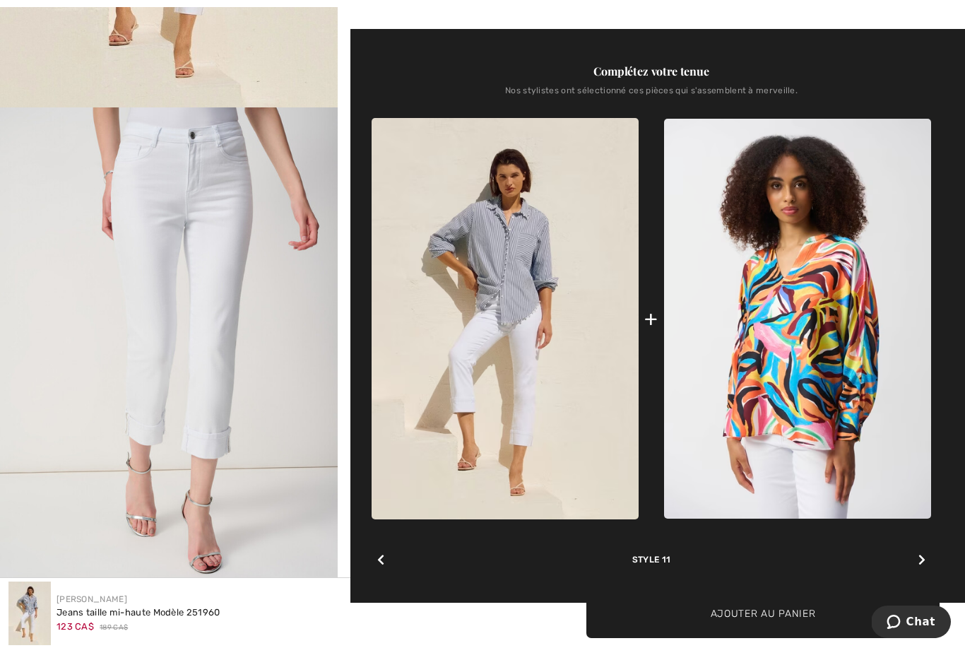
click at [389, 550] on div at bounding box center [381, 560] width 18 height 28
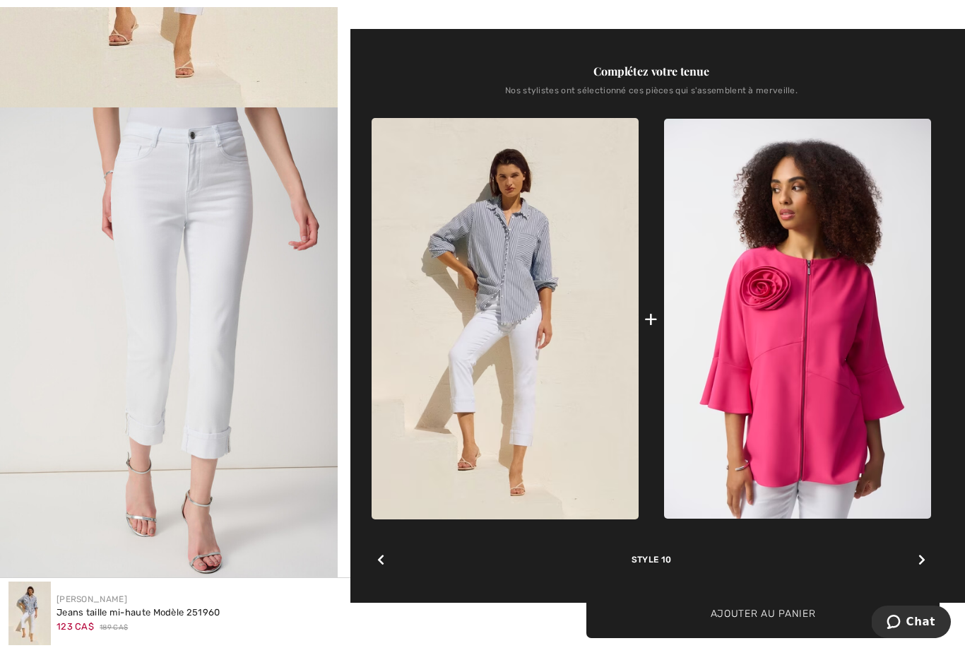
click at [495, 281] on img at bounding box center [505, 318] width 267 height 401
click at [507, 261] on img at bounding box center [505, 318] width 267 height 401
click at [504, 275] on img at bounding box center [505, 318] width 267 height 401
click at [928, 549] on div at bounding box center [922, 560] width 18 height 28
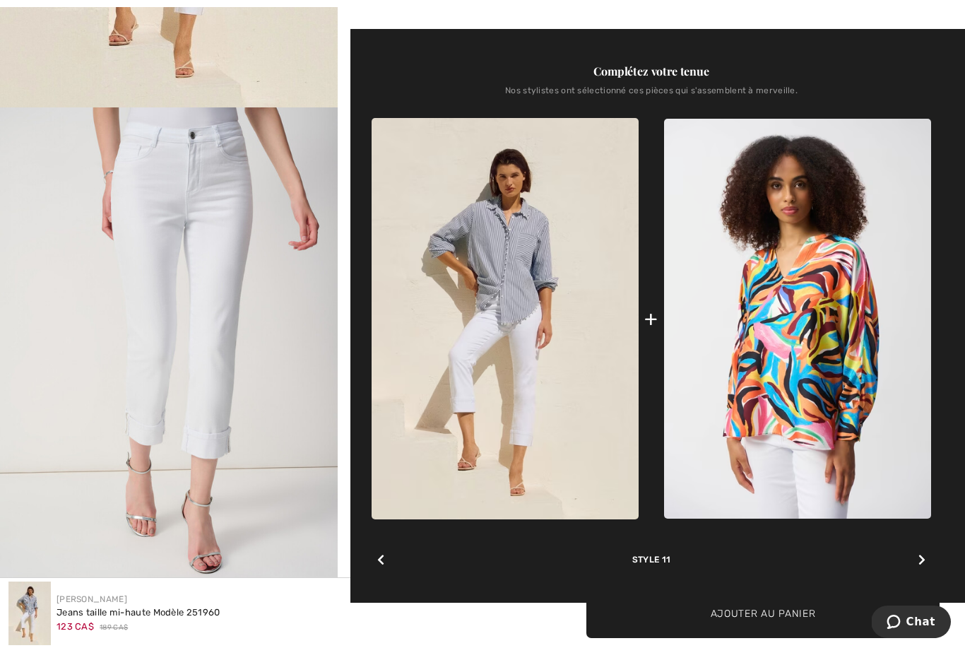
click at [923, 556] on icon at bounding box center [921, 559] width 7 height 11
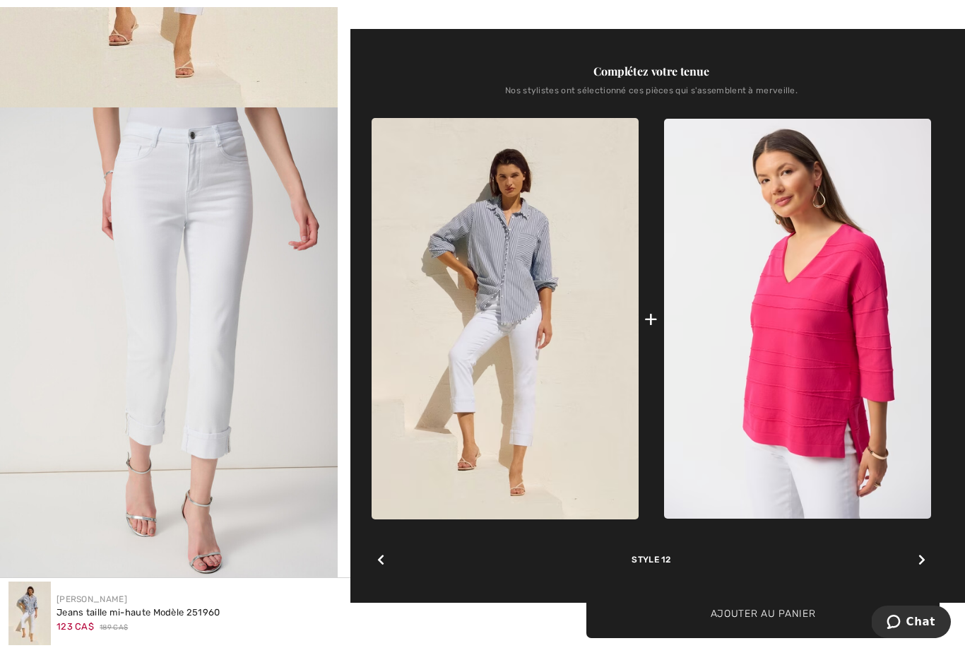
click at [928, 557] on div at bounding box center [922, 560] width 18 height 28
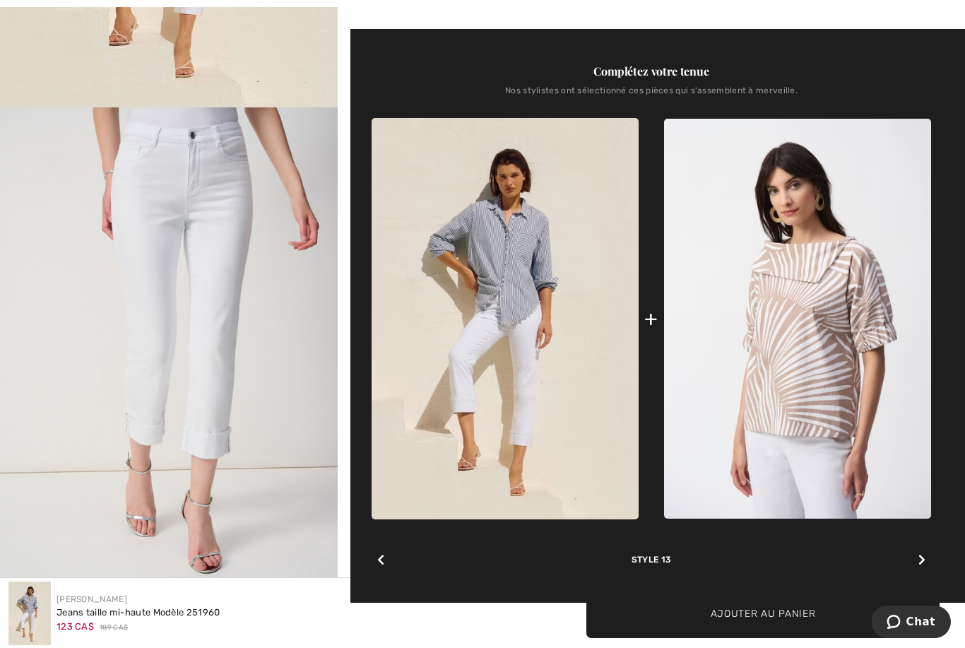
click at [931, 551] on div "Complétez votre tenue Nos stylistes ont sélectionné ces pièces qui s'assemblent…" at bounding box center [652, 316] width 560 height 574
click at [931, 554] on div "Complétez votre tenue Nos stylistes ont sélectionné ces pièces qui s'assemblent…" at bounding box center [652, 316] width 560 height 574
click at [913, 555] on div at bounding box center [922, 560] width 18 height 28
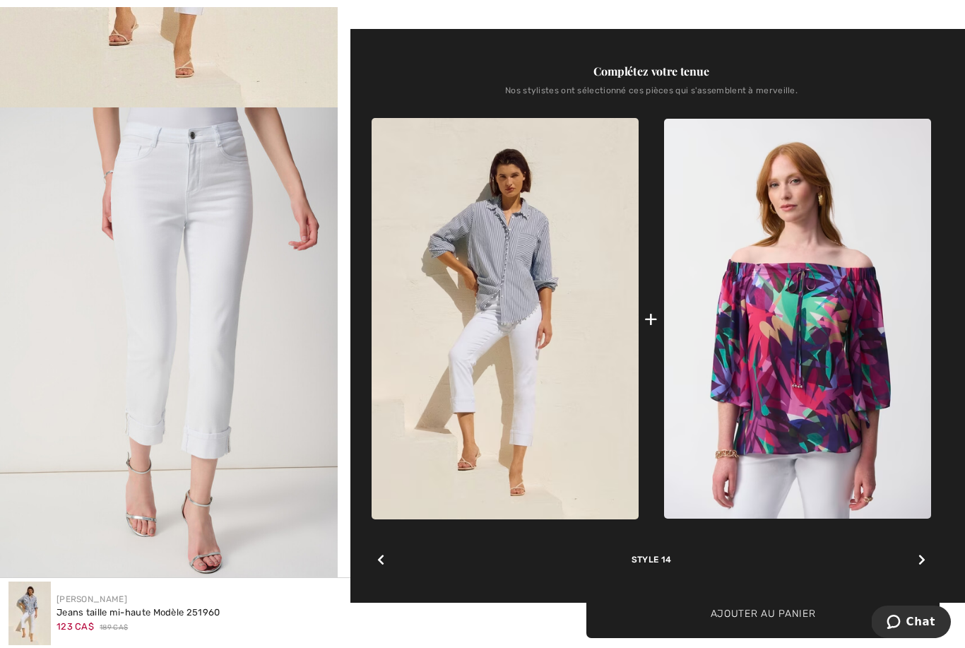
click at [918, 552] on div at bounding box center [922, 560] width 18 height 28
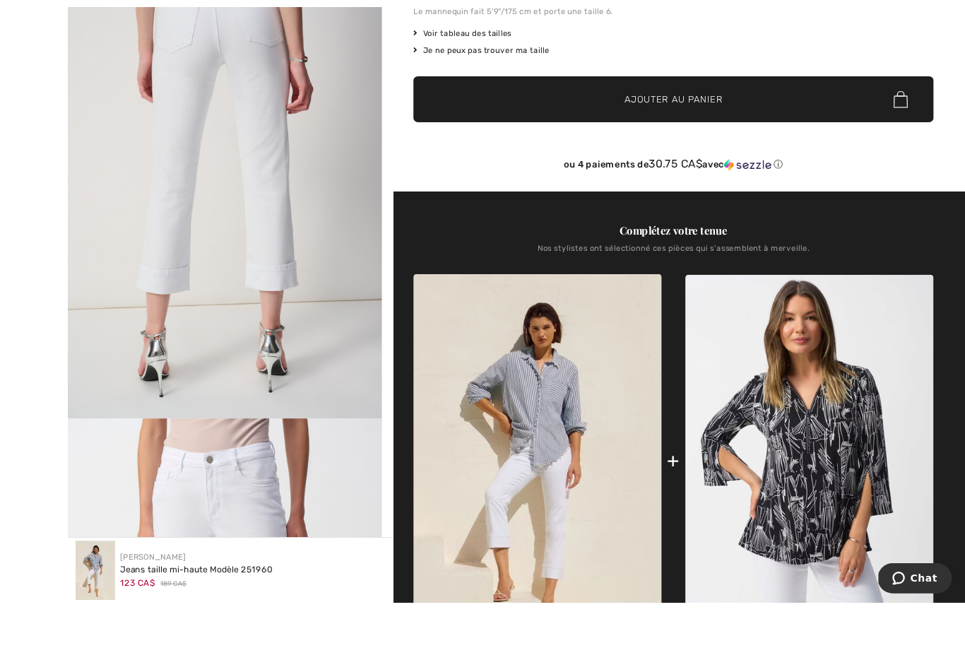
scroll to position [310, 0]
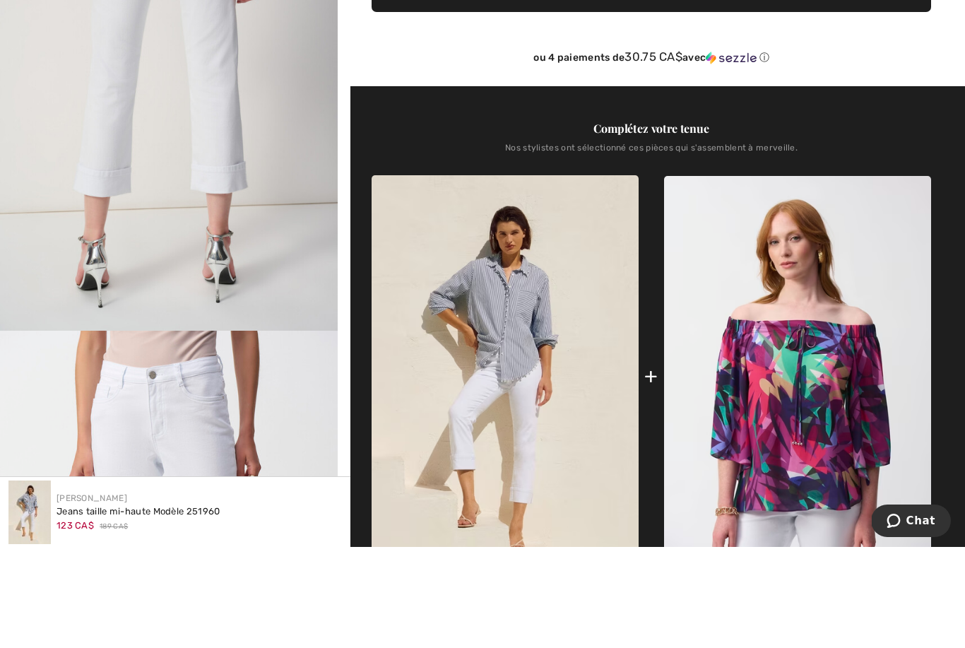
scroll to position [411, 0]
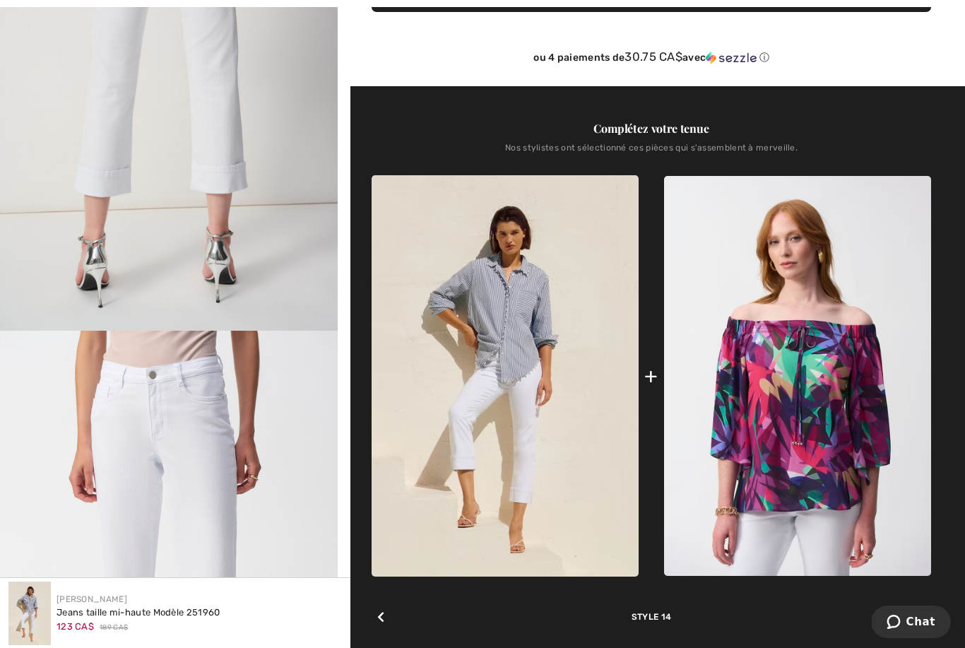
click at [381, 615] on icon at bounding box center [380, 616] width 7 height 11
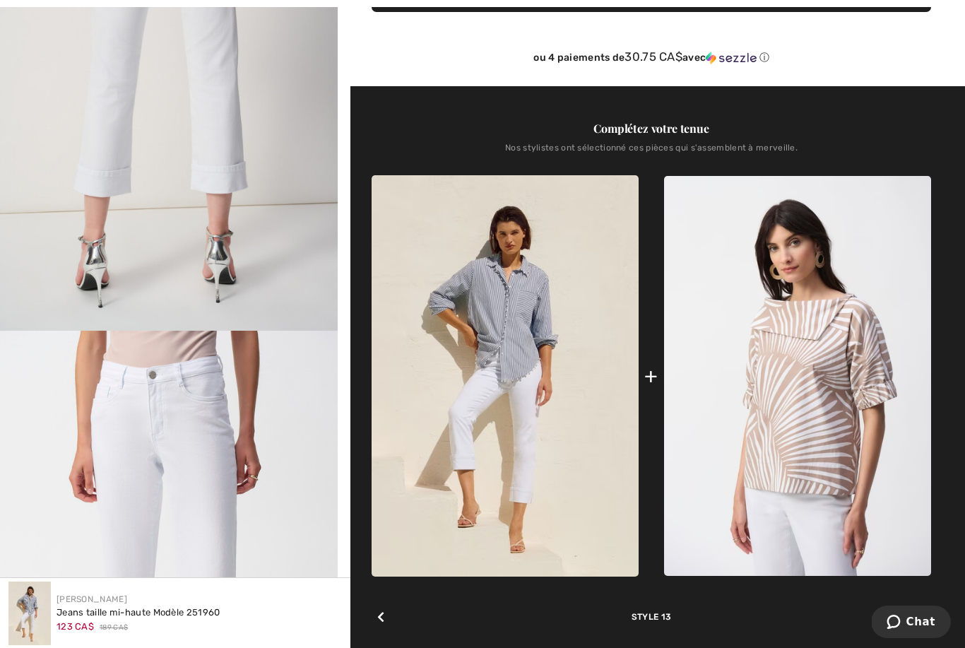
click at [384, 610] on div at bounding box center [381, 617] width 18 height 28
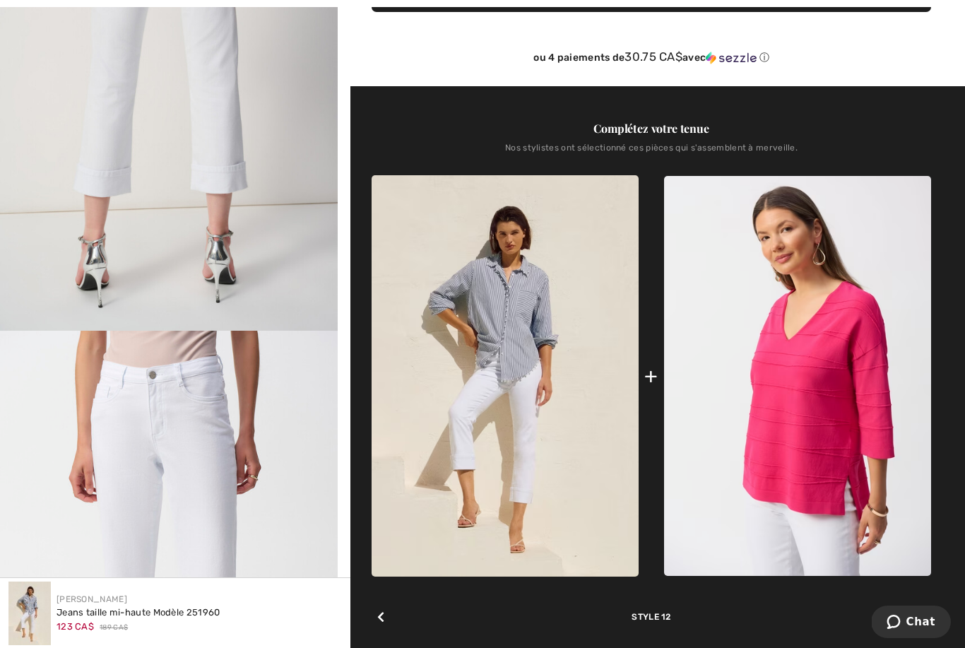
click at [381, 613] on icon at bounding box center [380, 616] width 7 height 11
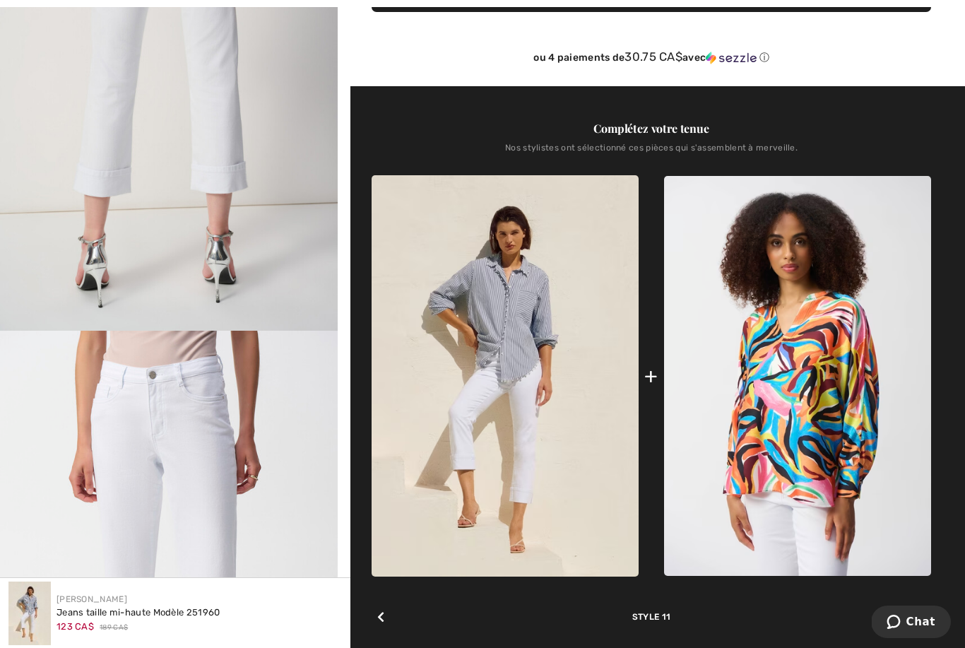
click at [389, 615] on div at bounding box center [381, 617] width 18 height 28
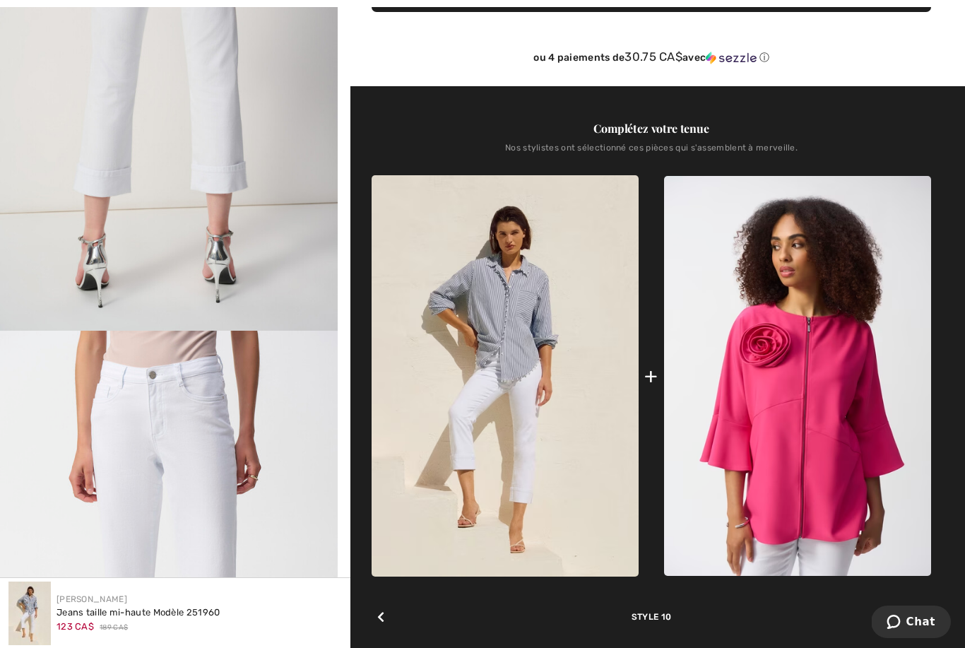
click at [384, 614] on icon at bounding box center [380, 616] width 7 height 11
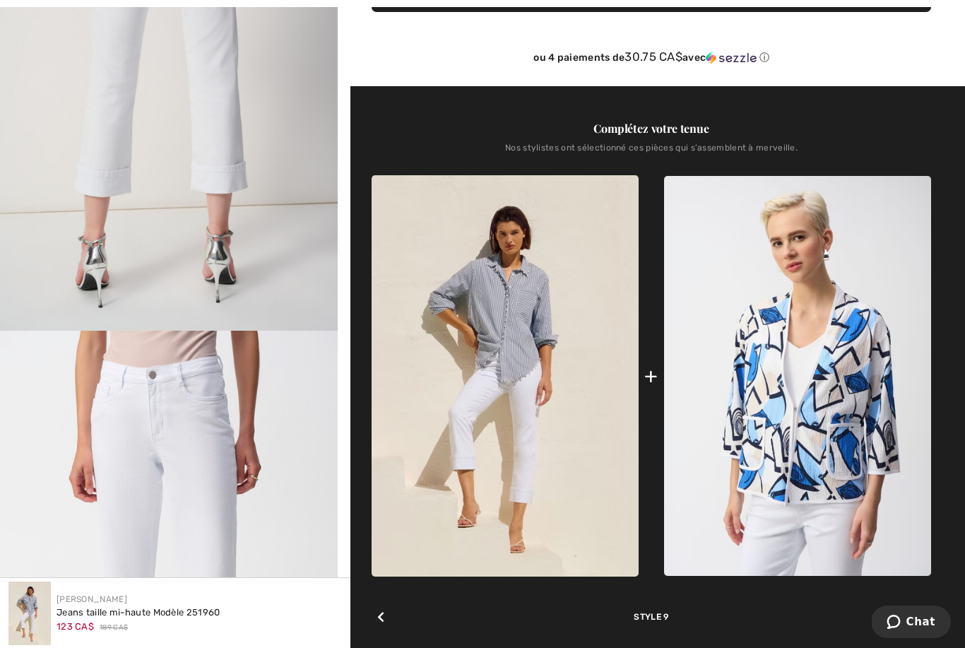
click at [384, 616] on icon at bounding box center [380, 616] width 7 height 11
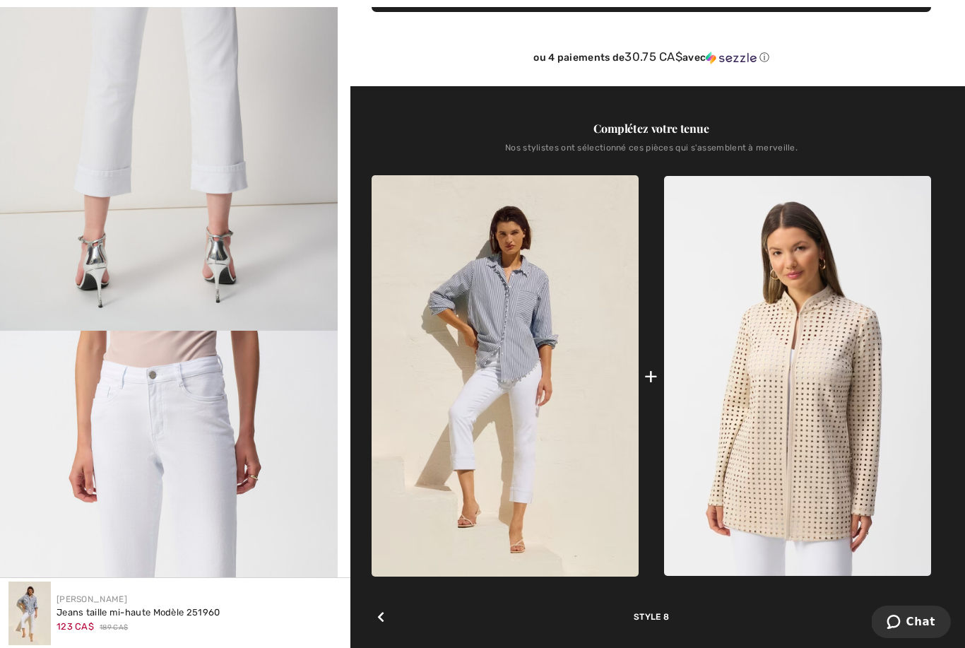
click at [384, 617] on icon at bounding box center [380, 616] width 7 height 11
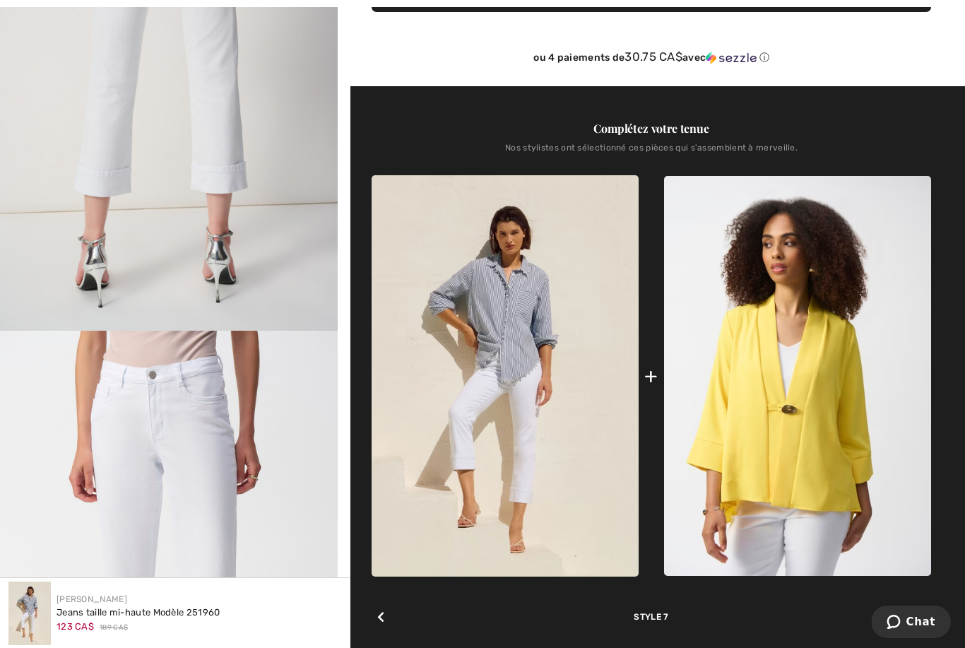
click at [385, 618] on div at bounding box center [381, 617] width 18 height 28
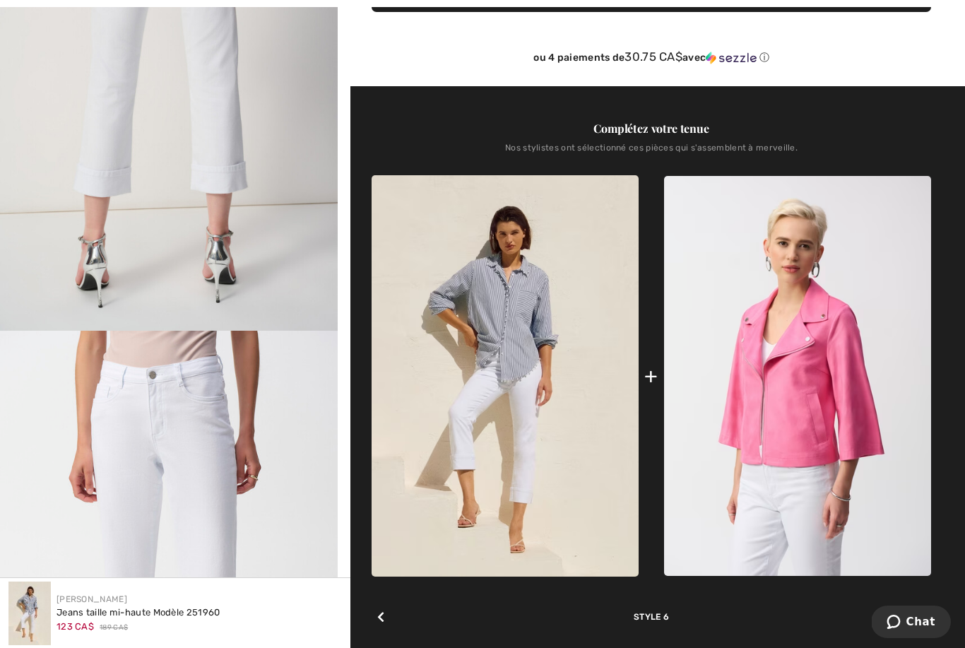
click at [386, 617] on div at bounding box center [381, 617] width 18 height 28
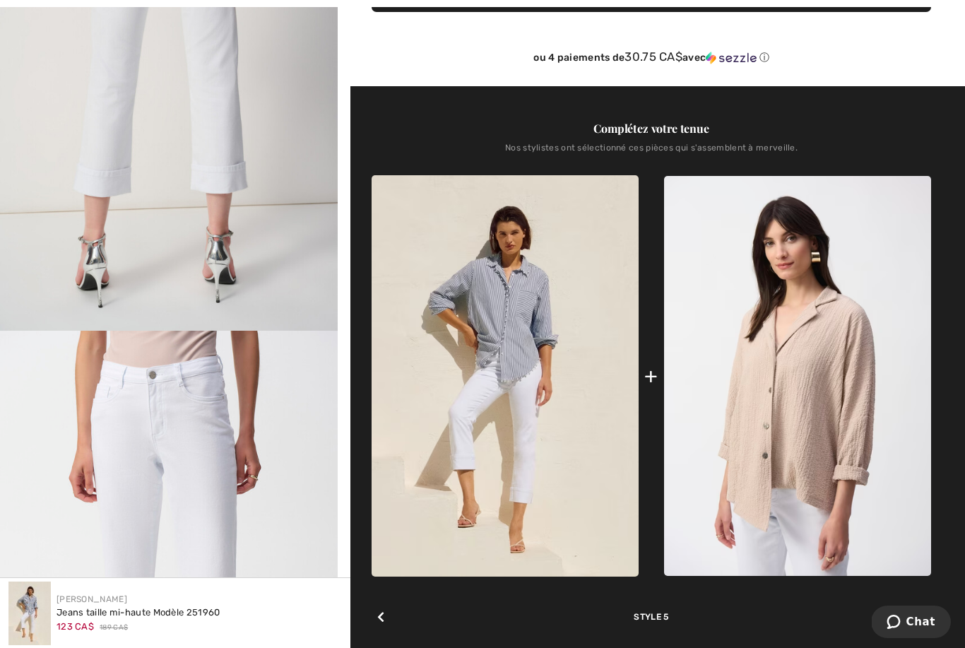
click at [386, 614] on div at bounding box center [381, 617] width 18 height 28
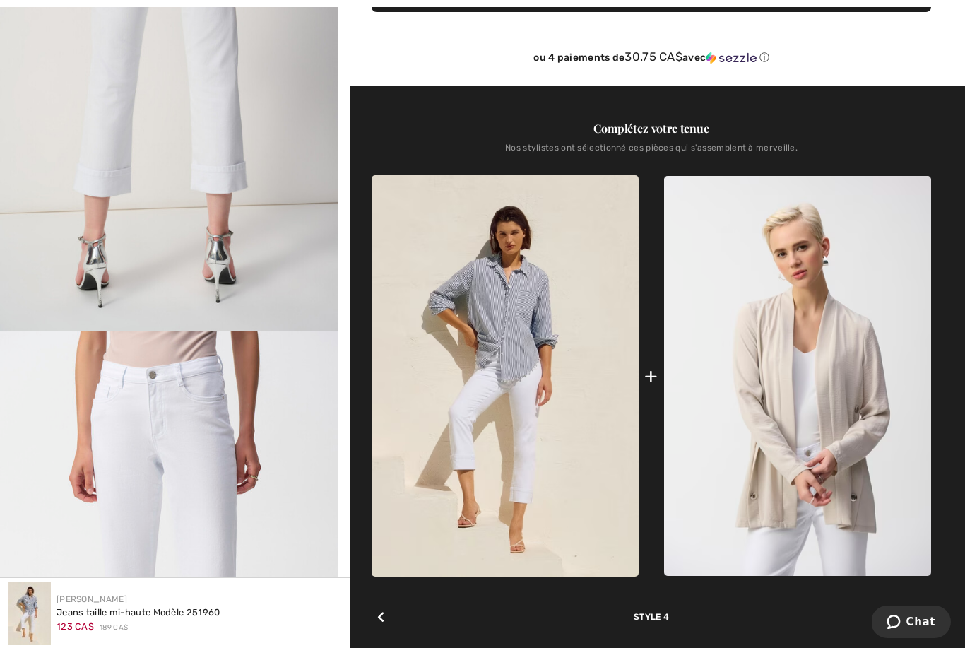
click at [388, 613] on div at bounding box center [381, 617] width 18 height 28
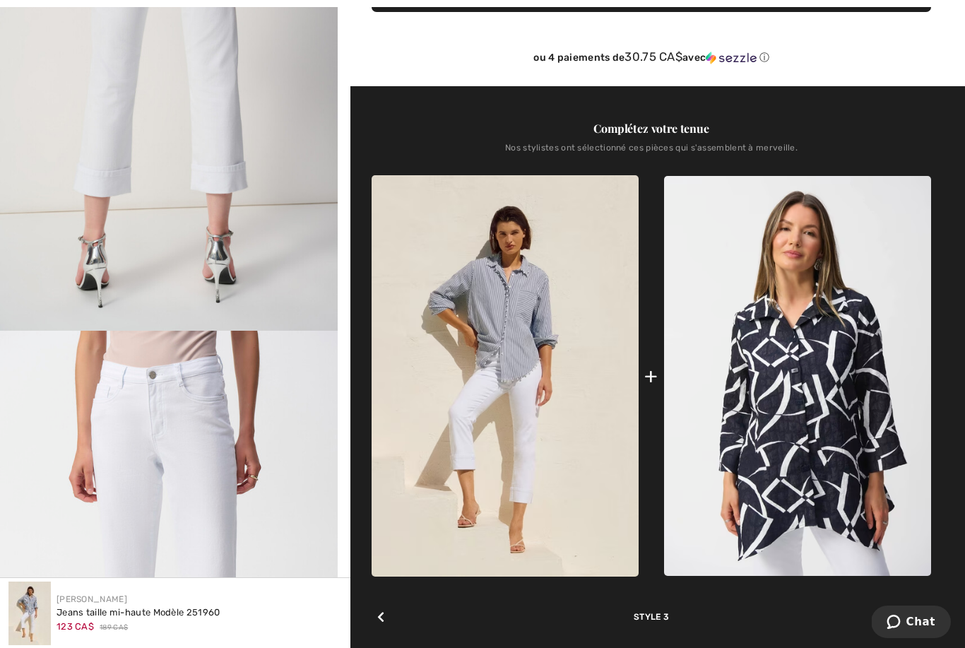
click at [384, 613] on icon at bounding box center [380, 616] width 7 height 11
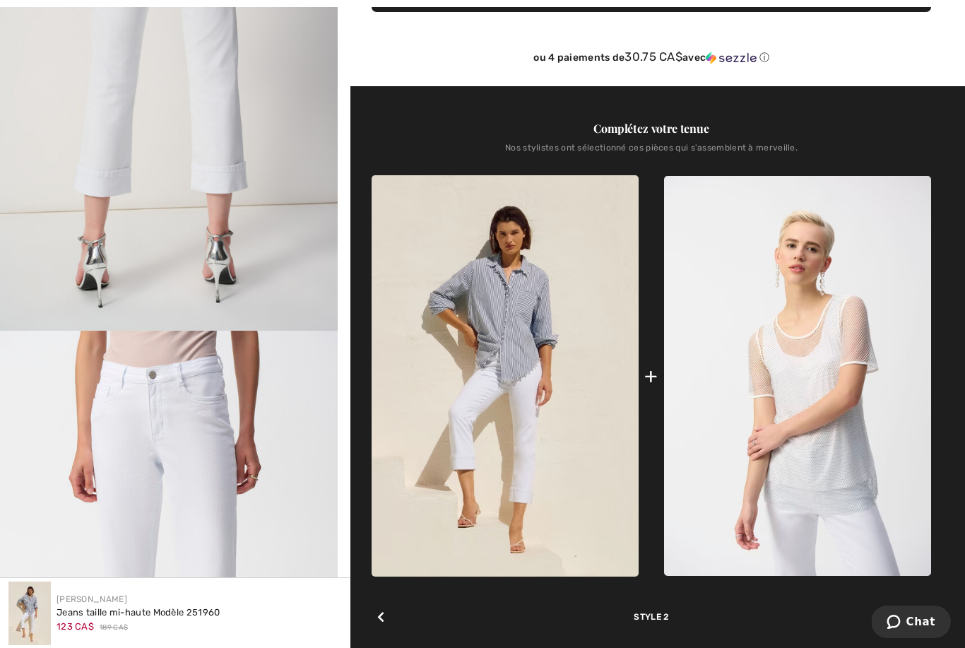
click at [386, 620] on div at bounding box center [381, 617] width 18 height 28
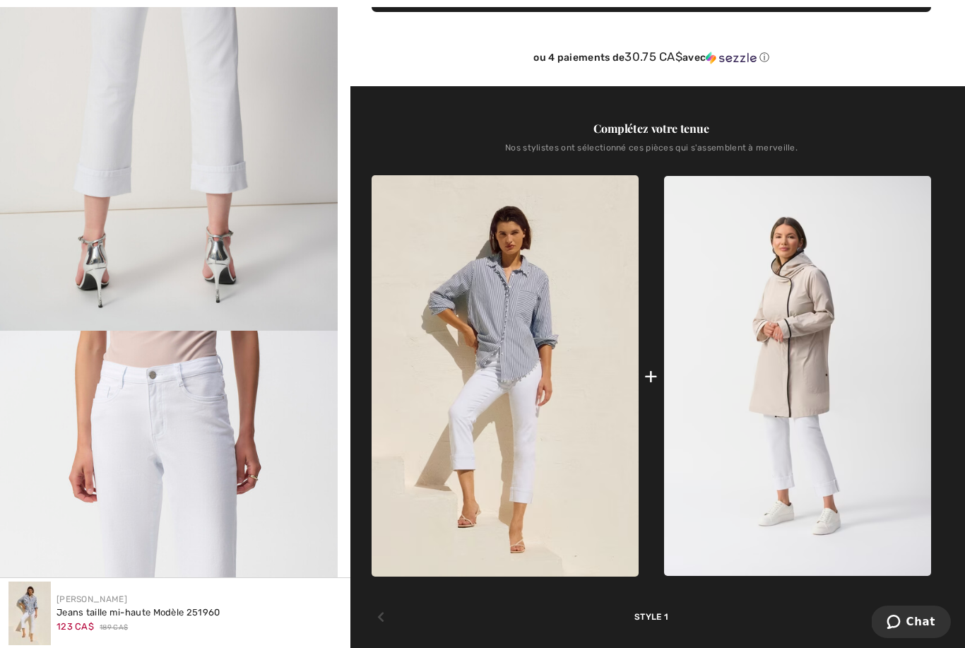
click at [386, 613] on div at bounding box center [381, 617] width 18 height 28
click at [508, 360] on img at bounding box center [505, 375] width 267 height 401
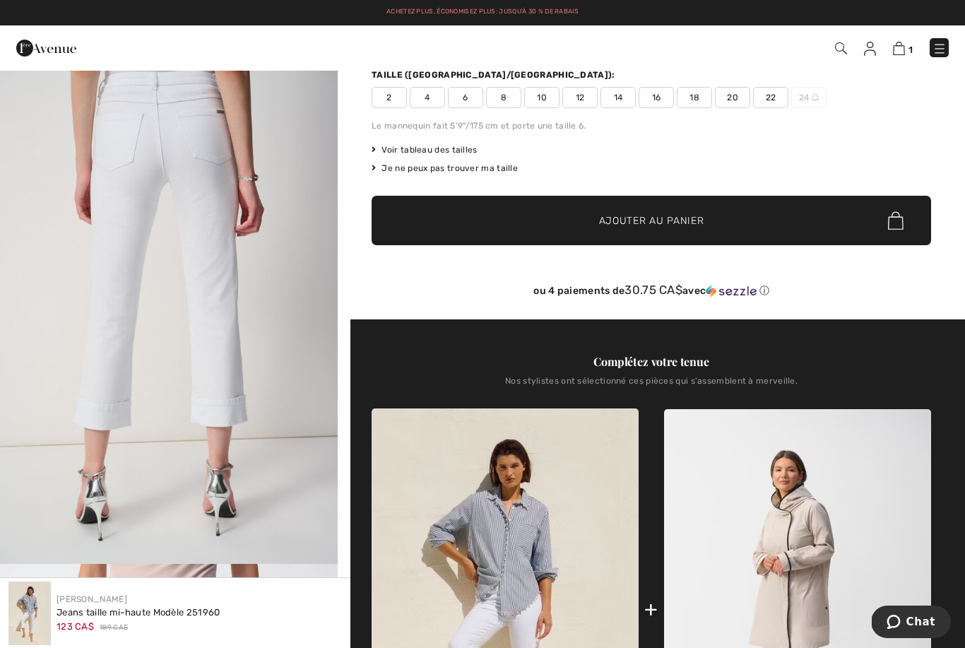
scroll to position [0, 0]
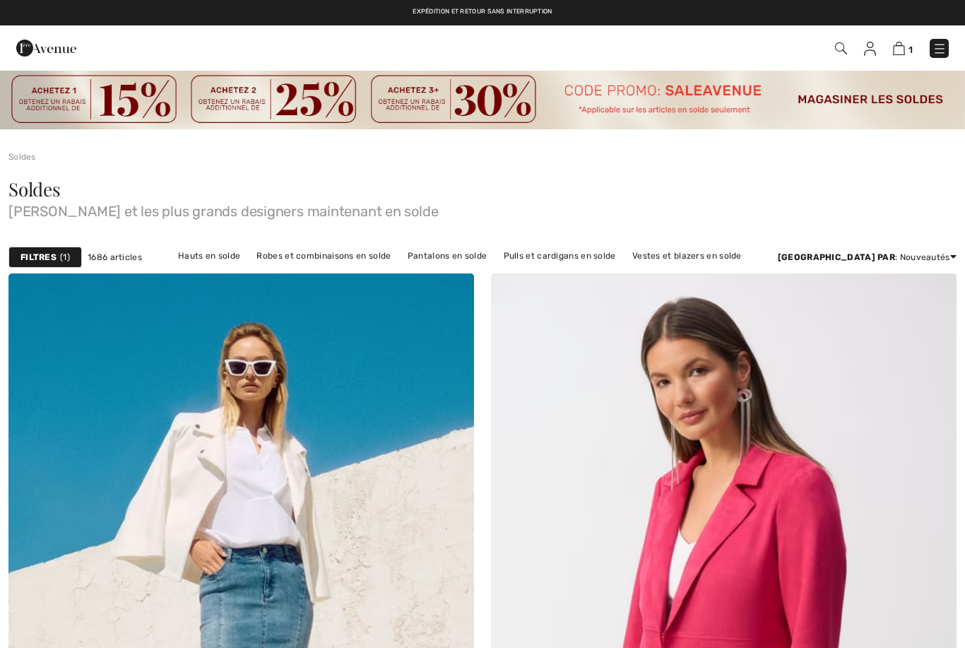
scroll to position [12163, 0]
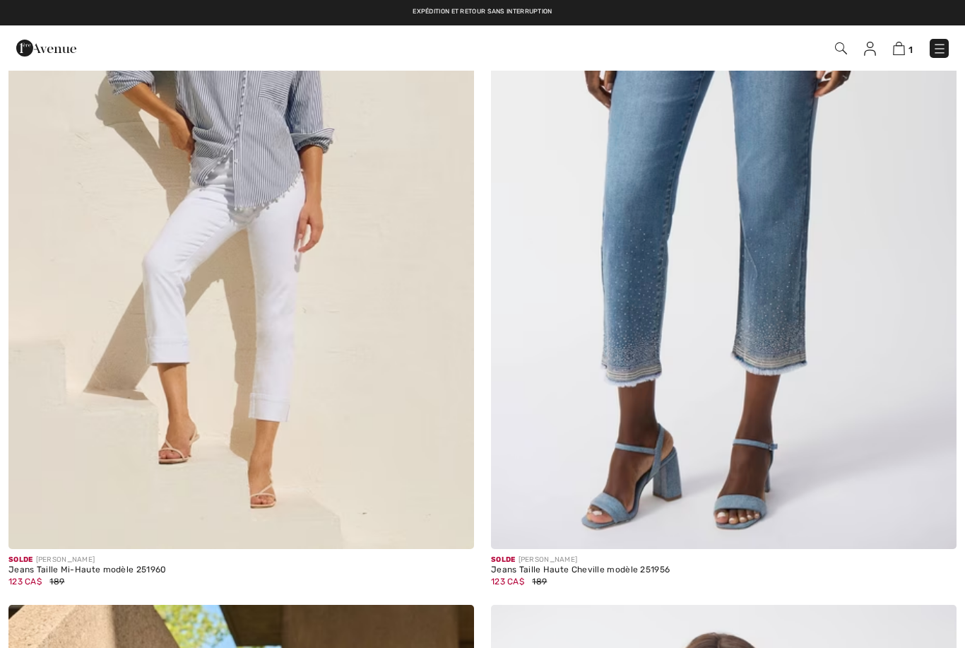
checkbox input "true"
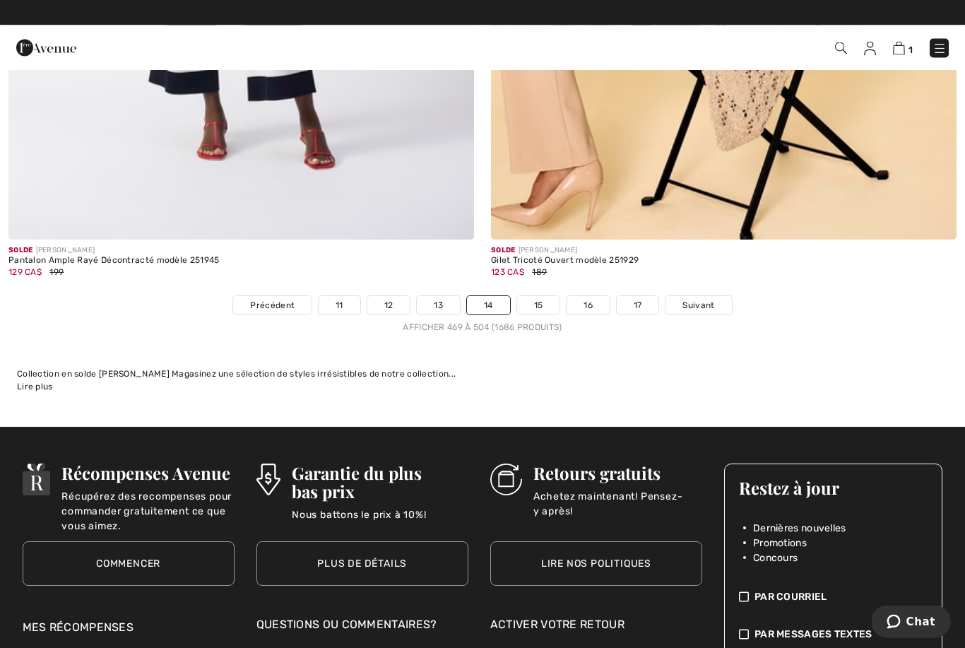
scroll to position [13951, 0]
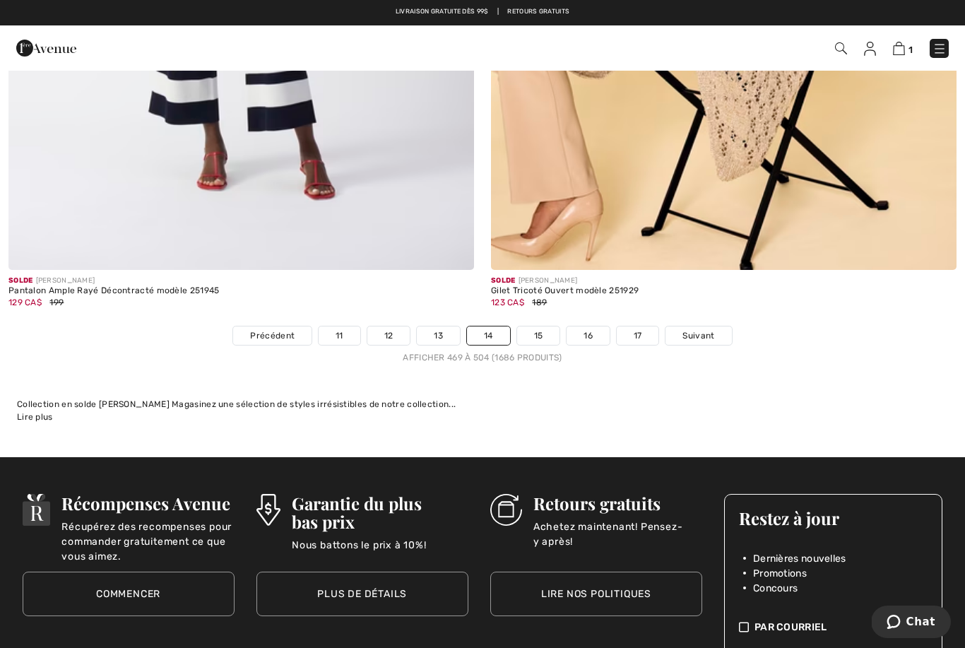
click at [531, 326] on link "15" at bounding box center [538, 335] width 43 height 18
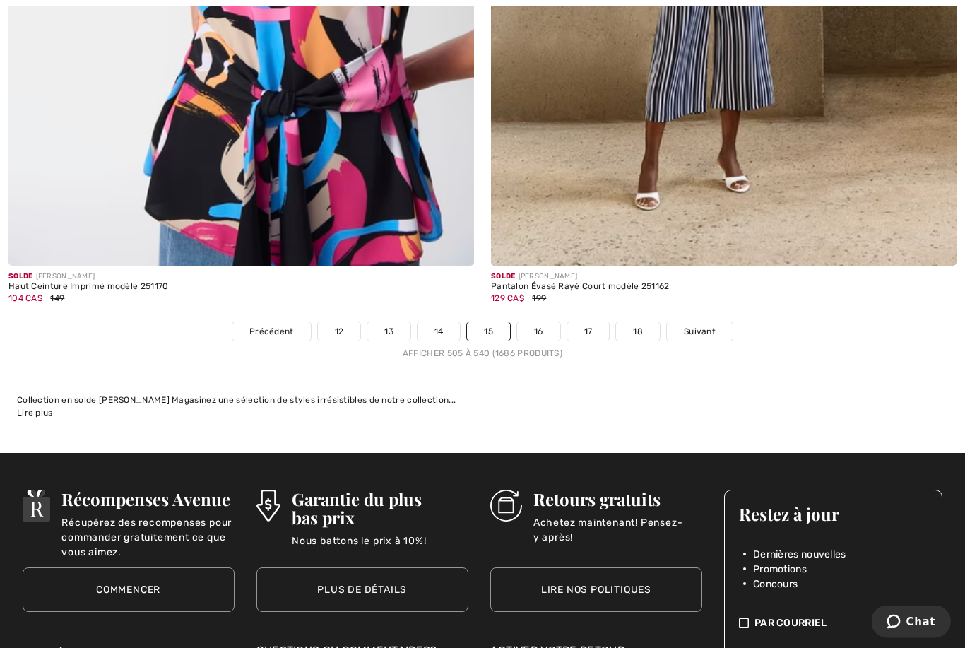
scroll to position [14009, 0]
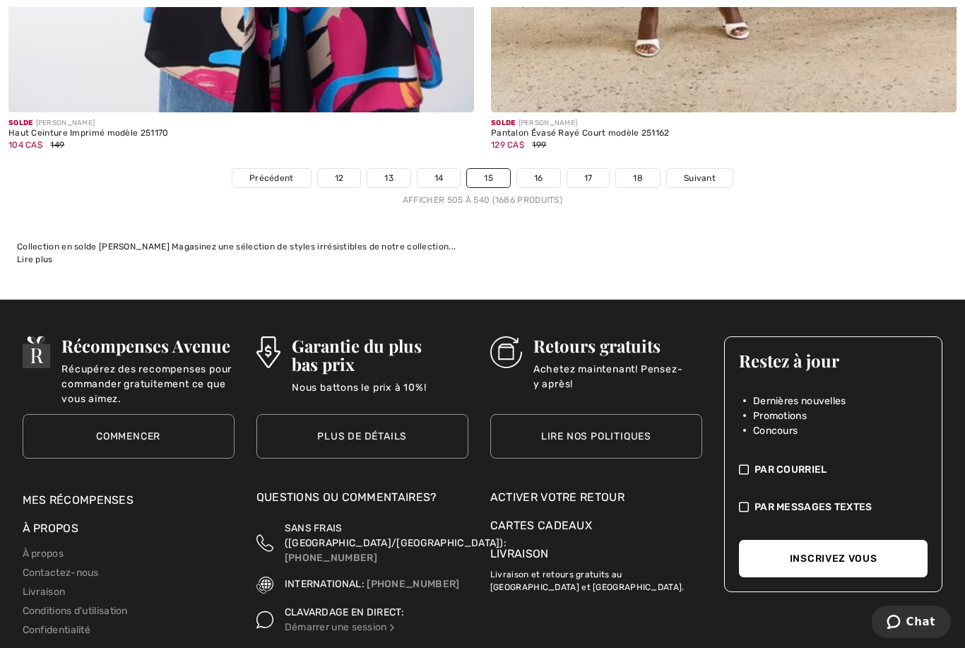
click at [532, 169] on link "16" at bounding box center [538, 178] width 43 height 18
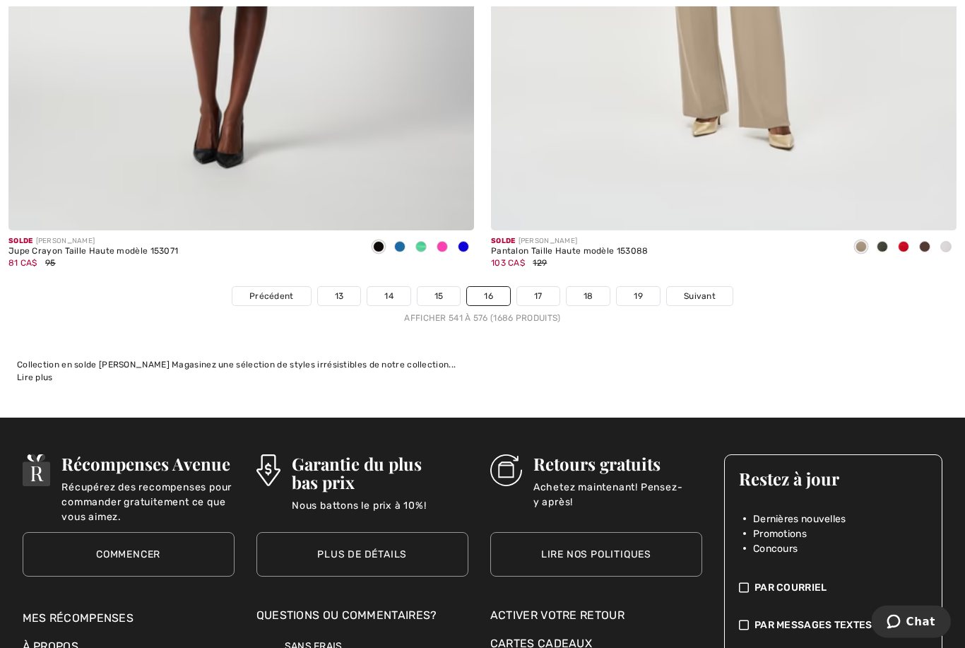
scroll to position [13954, 0]
click at [528, 287] on link "17" at bounding box center [538, 296] width 42 height 18
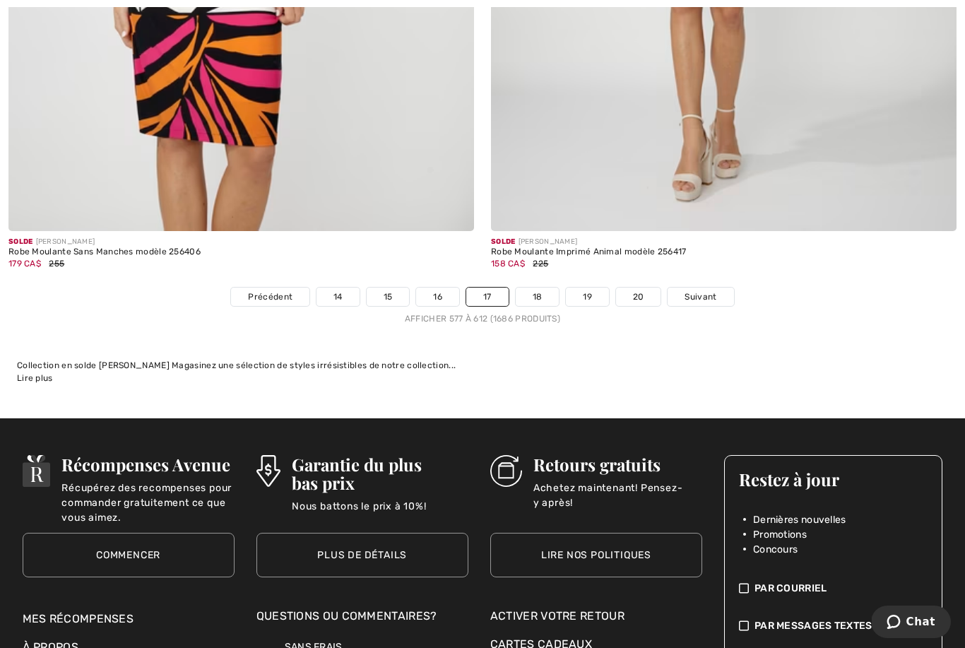
scroll to position [13995, 0]
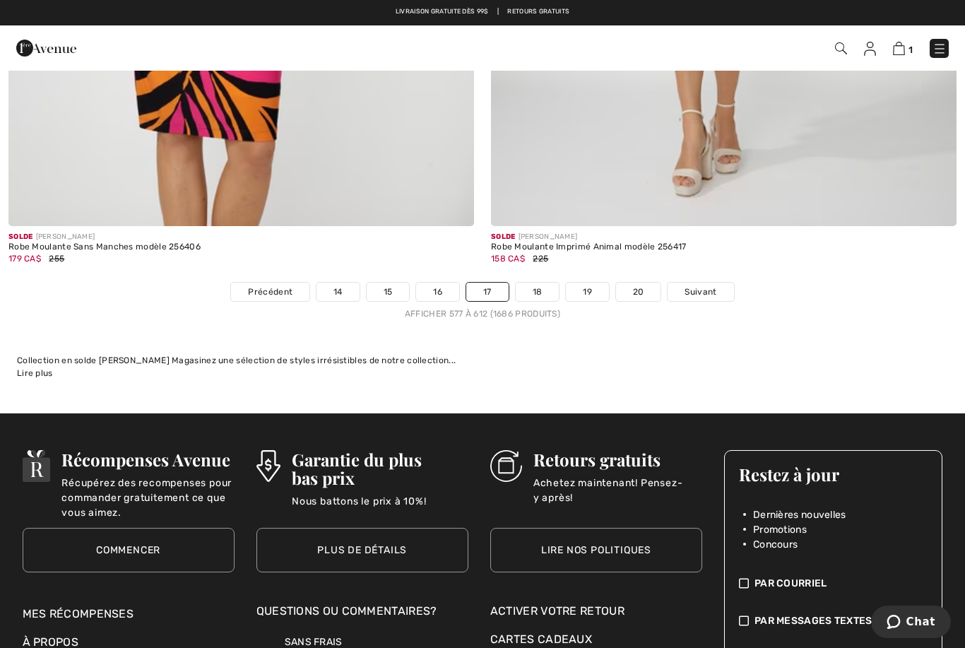
click at [543, 283] on link "18" at bounding box center [538, 292] width 44 height 18
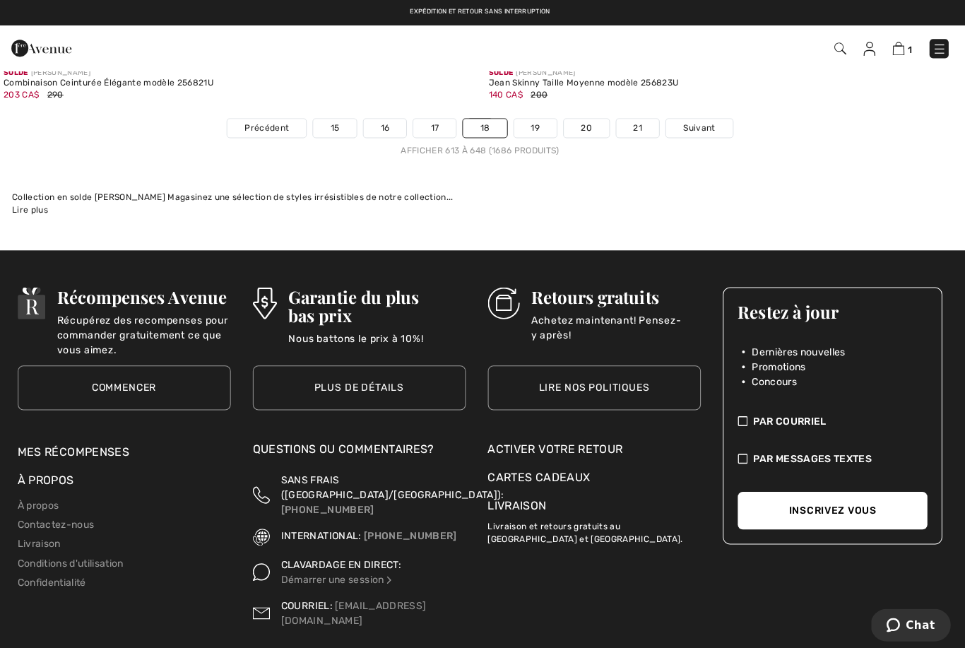
scroll to position [14057, 0]
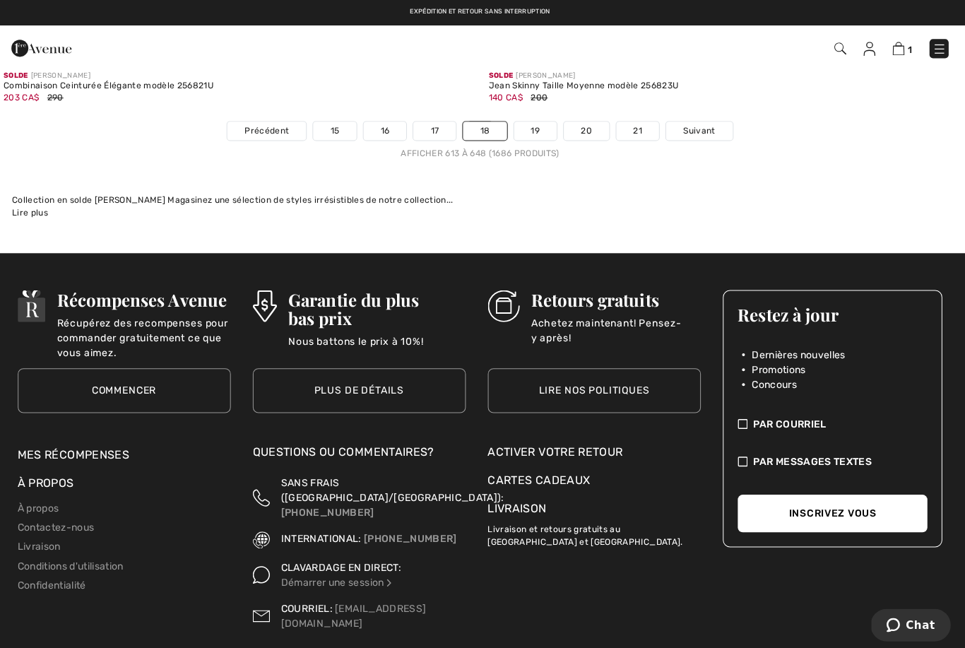
click at [533, 124] on link "19" at bounding box center [537, 130] width 43 height 18
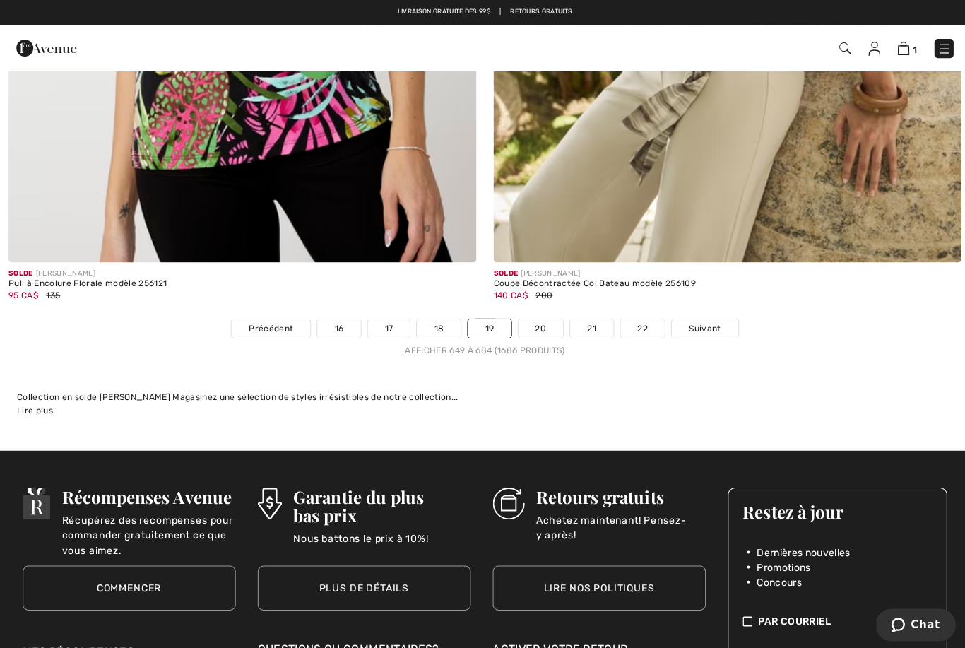
scroll to position [13912, 0]
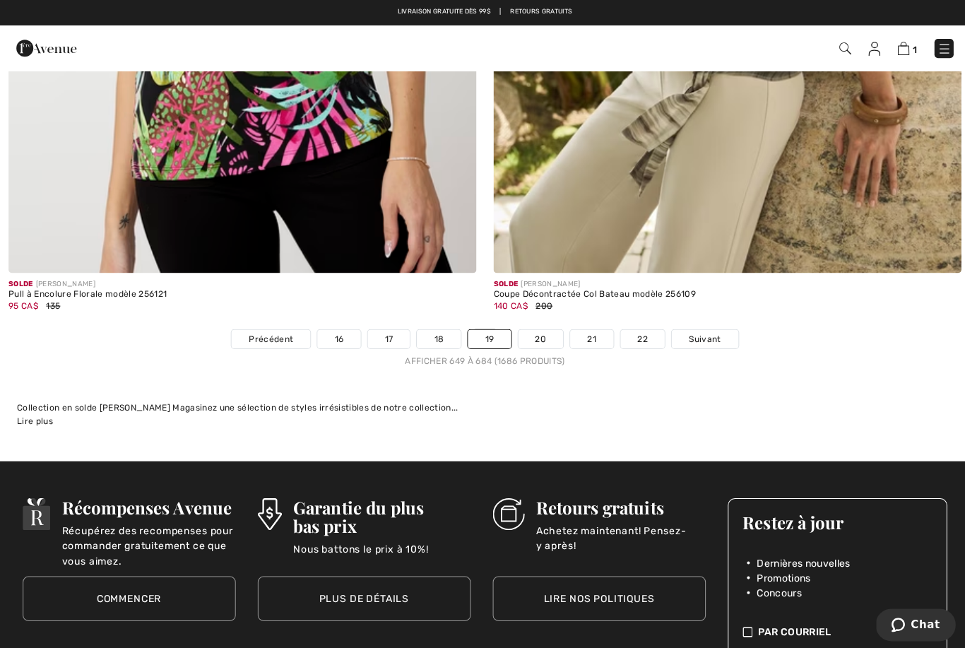
click at [534, 329] on link "20" at bounding box center [538, 338] width 45 height 18
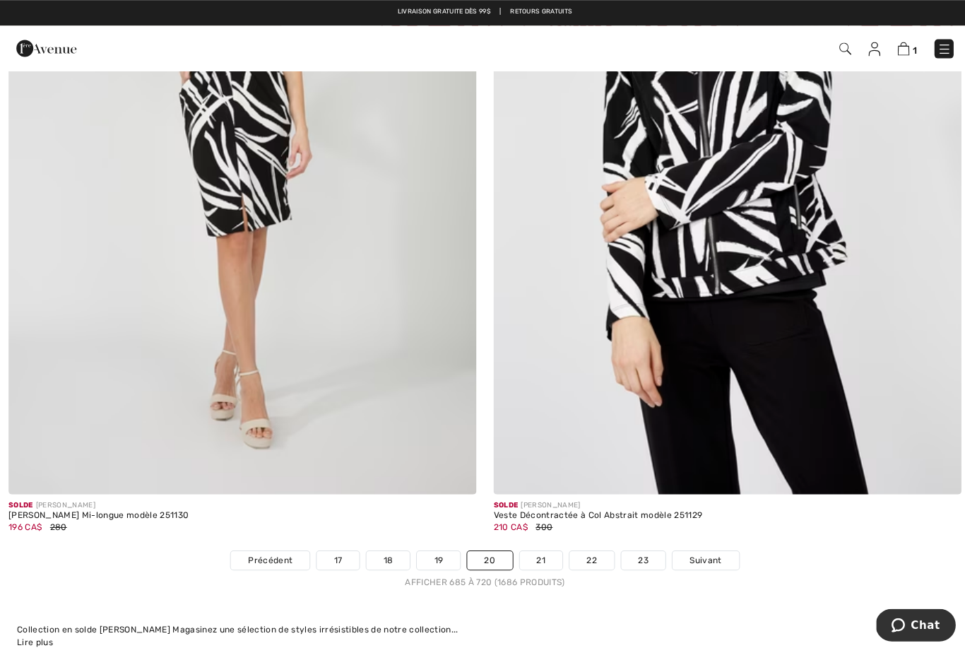
scroll to position [13728, 0]
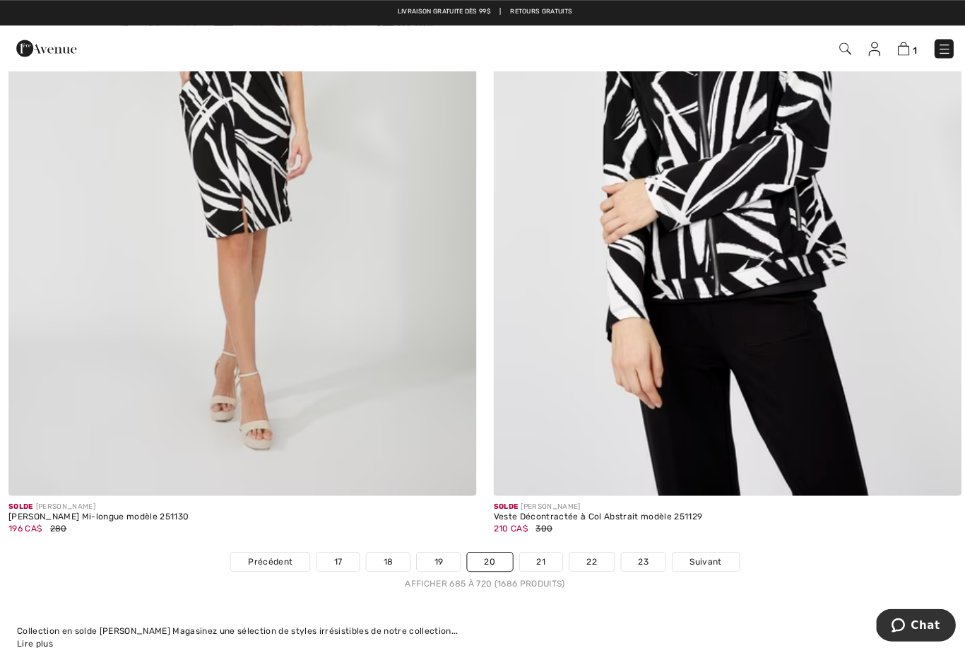
click at [538, 550] on link "21" at bounding box center [538, 559] width 43 height 18
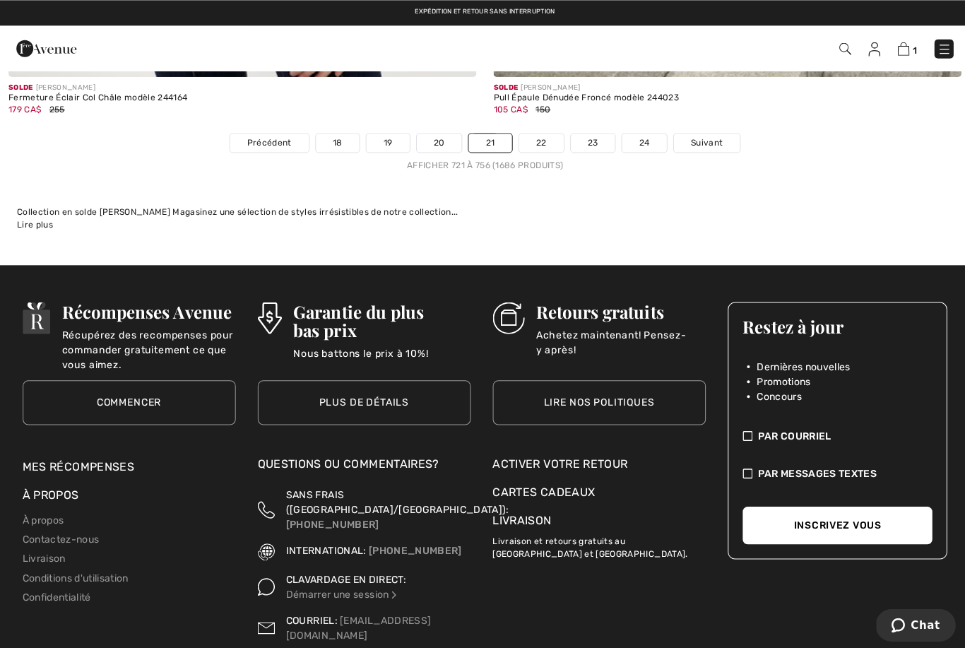
scroll to position [14045, 0]
click at [539, 133] on link "22" at bounding box center [538, 142] width 45 height 18
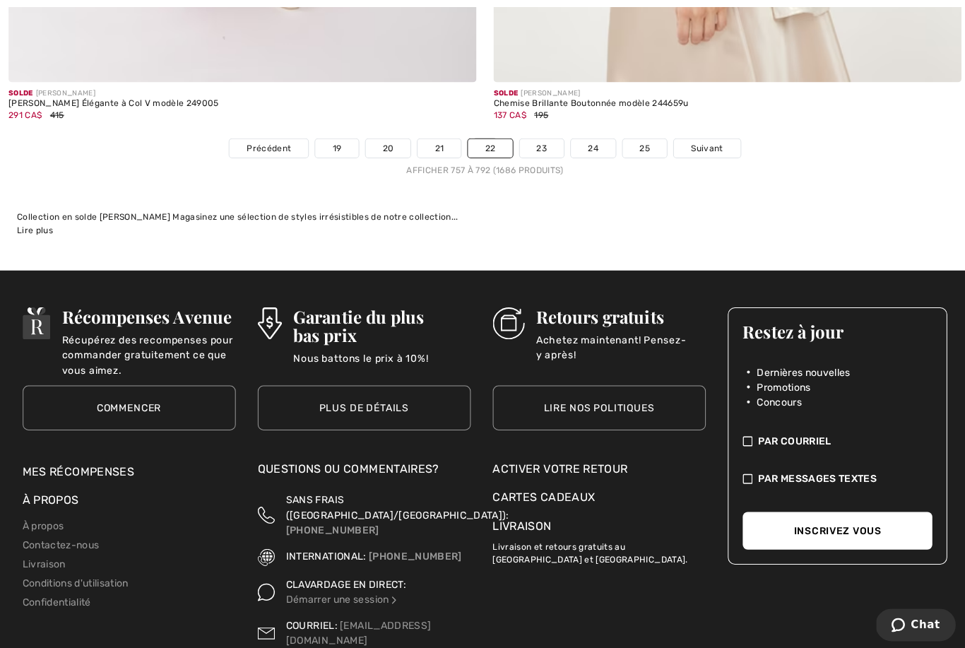
scroll to position [14103, 0]
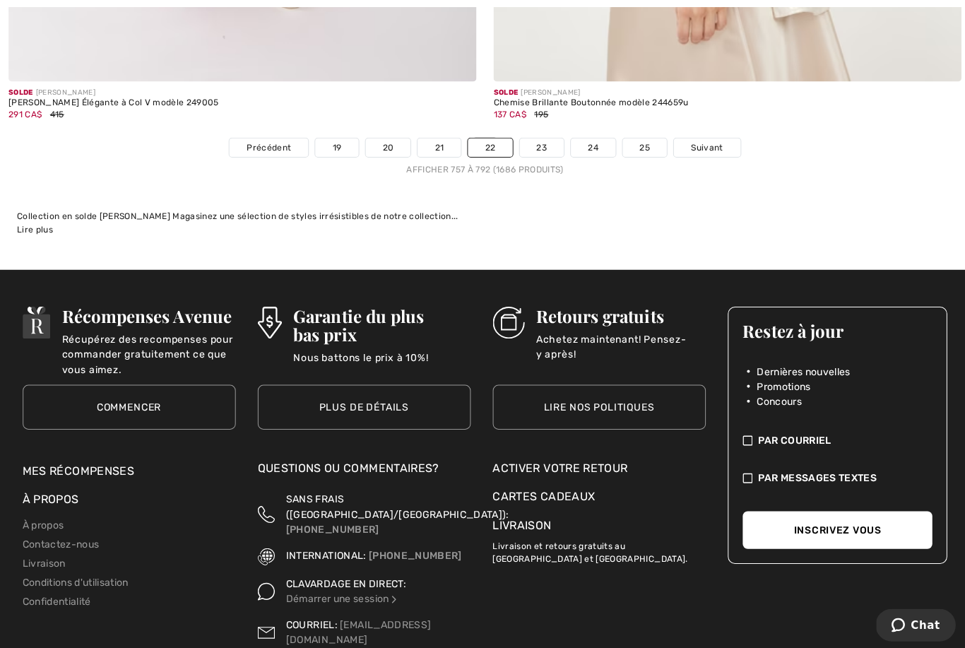
click at [536, 138] on link "23" at bounding box center [539, 147] width 45 height 18
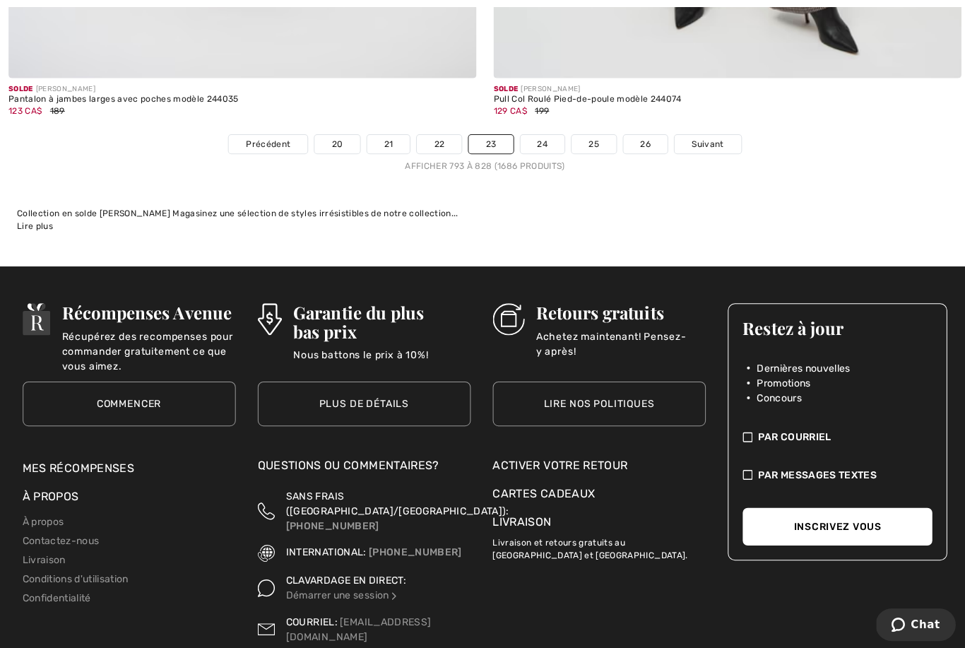
scroll to position [14144, 0]
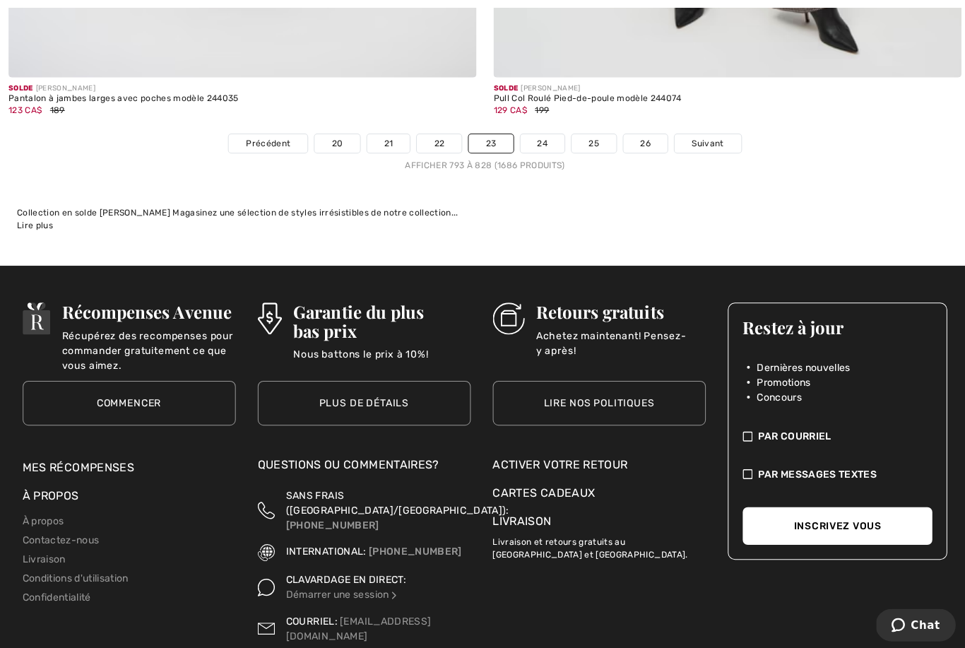
click at [536, 138] on link "24" at bounding box center [540, 143] width 45 height 18
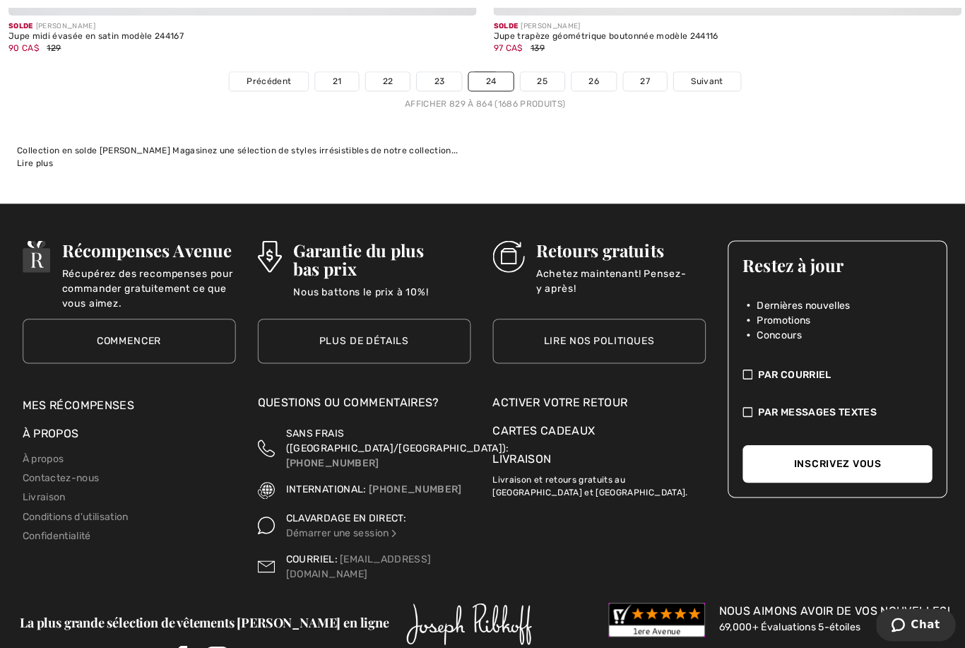
scroll to position [14107, 0]
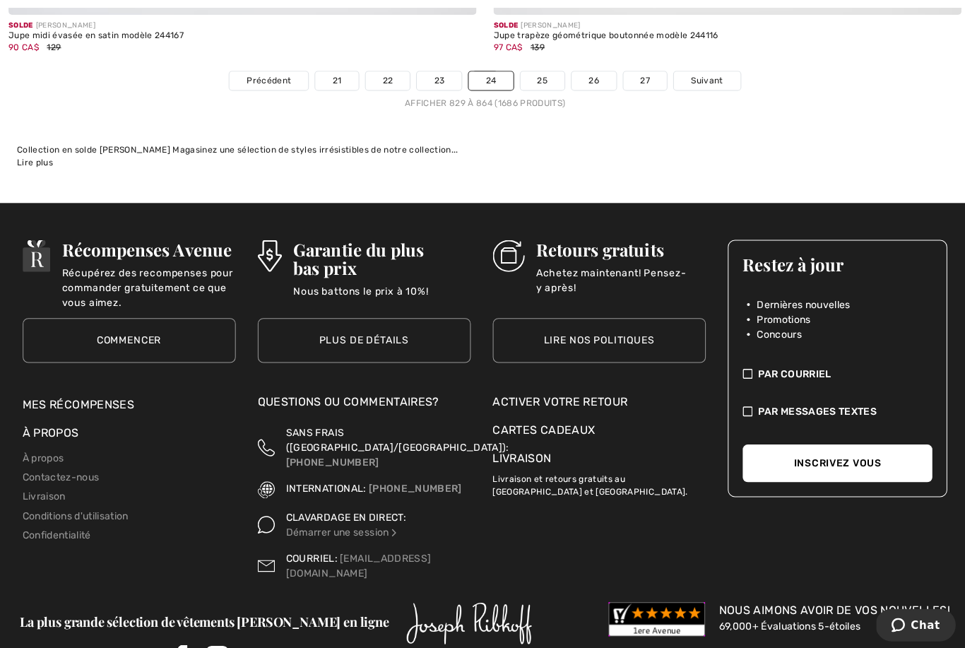
click at [543, 71] on link "25" at bounding box center [540, 80] width 45 height 18
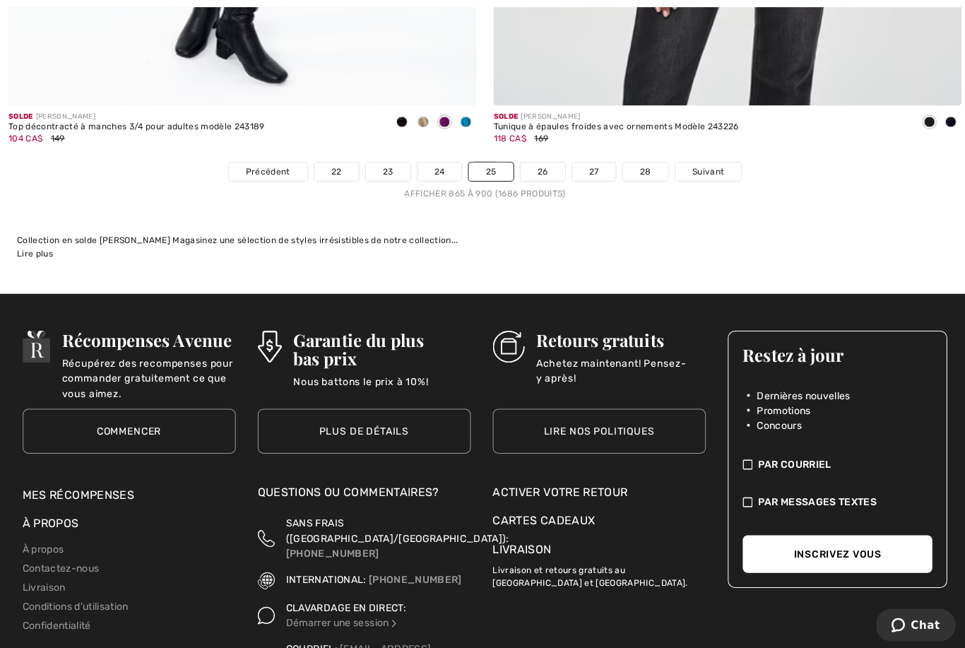
scroll to position [14077, 0]
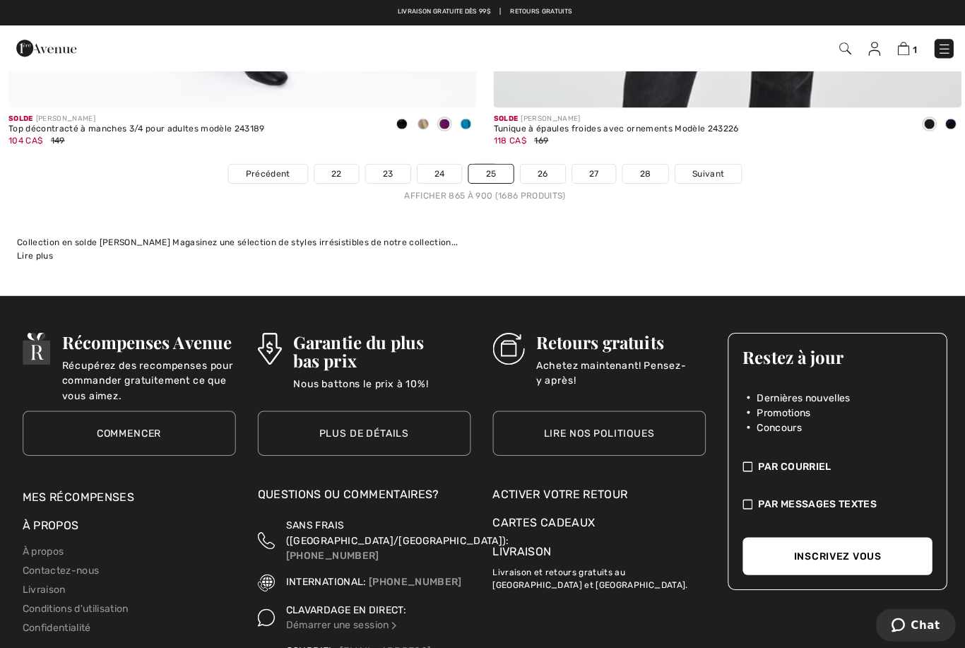
click at [536, 164] on link "26" at bounding box center [540, 173] width 45 height 18
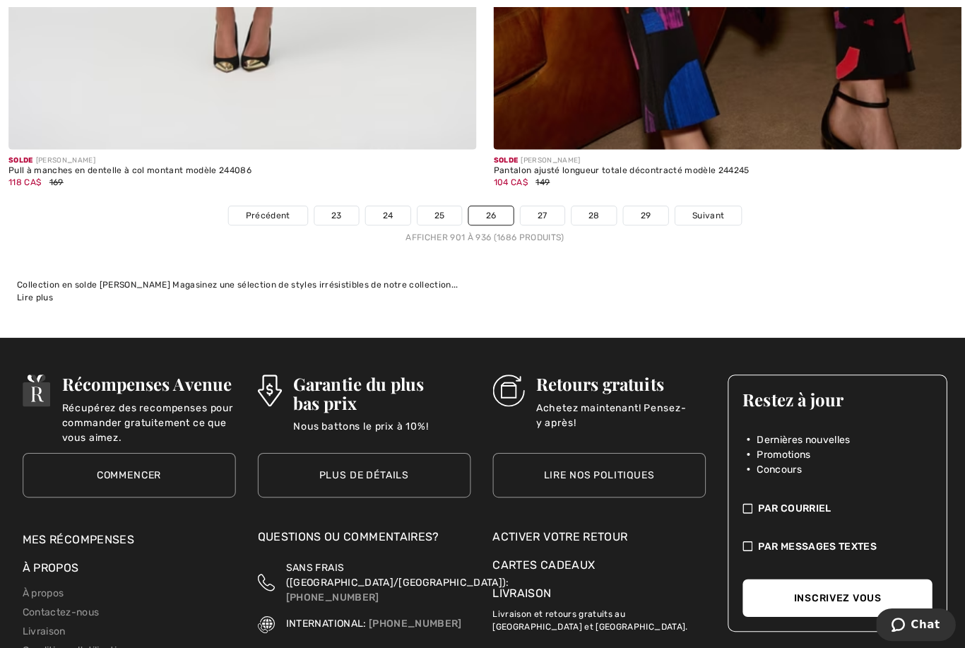
scroll to position [14072, 0]
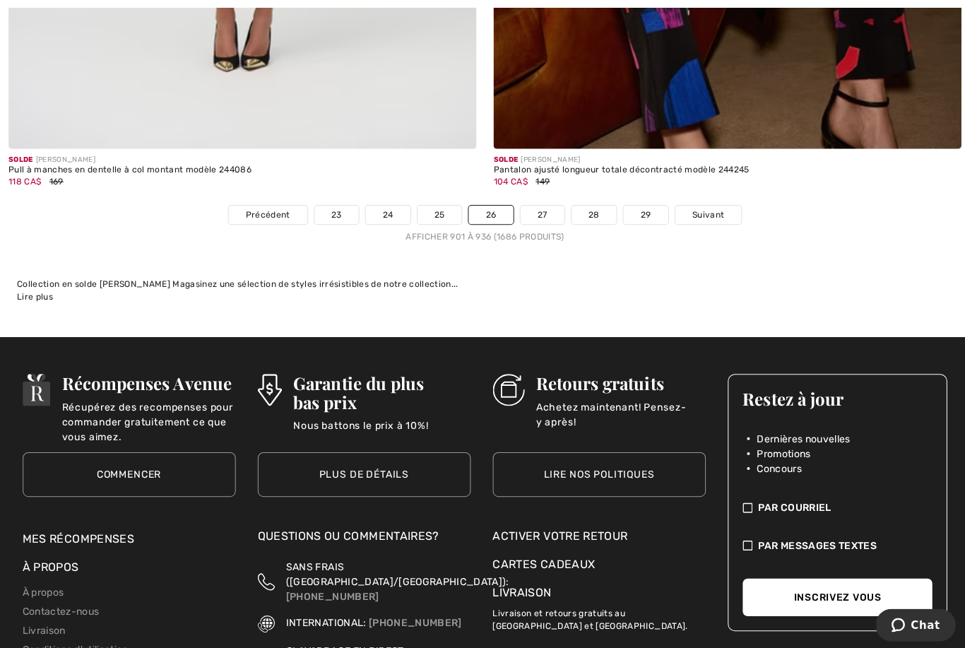
click at [545, 205] on link "27" at bounding box center [540, 214] width 44 height 18
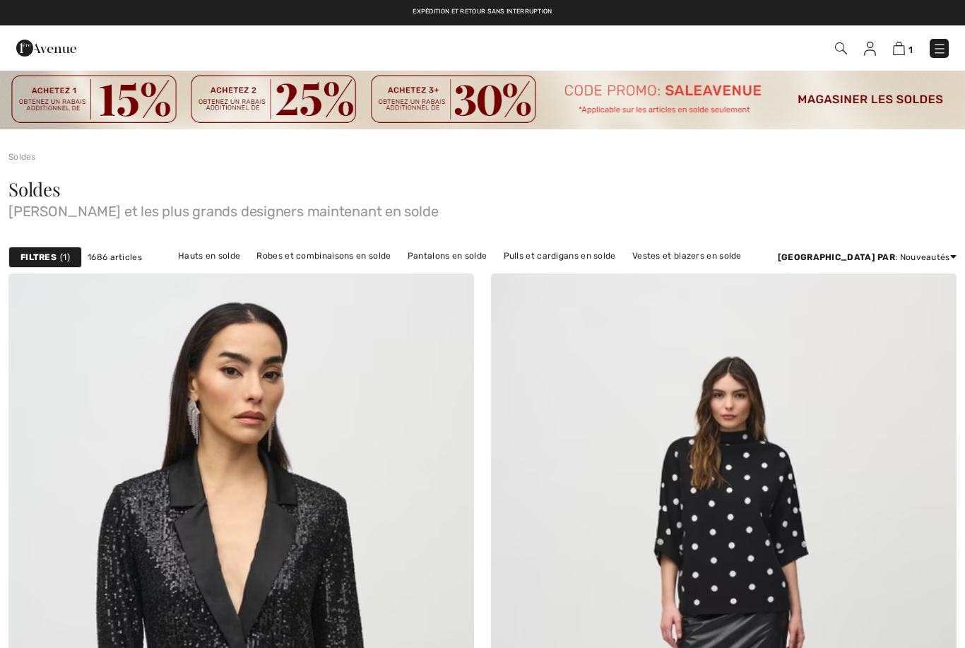
checkbox input "true"
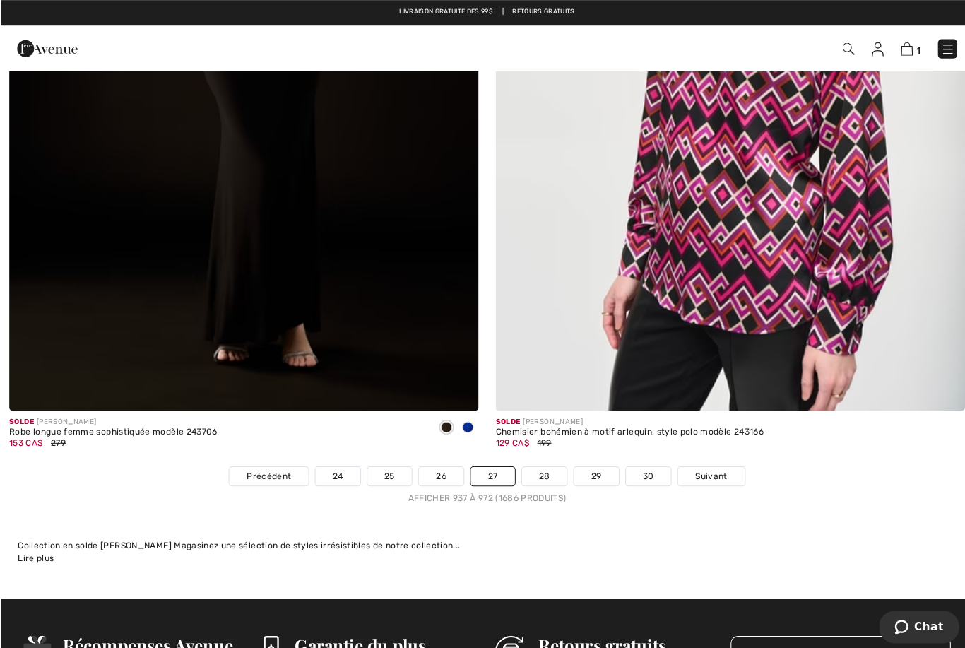
scroll to position [13728, 0]
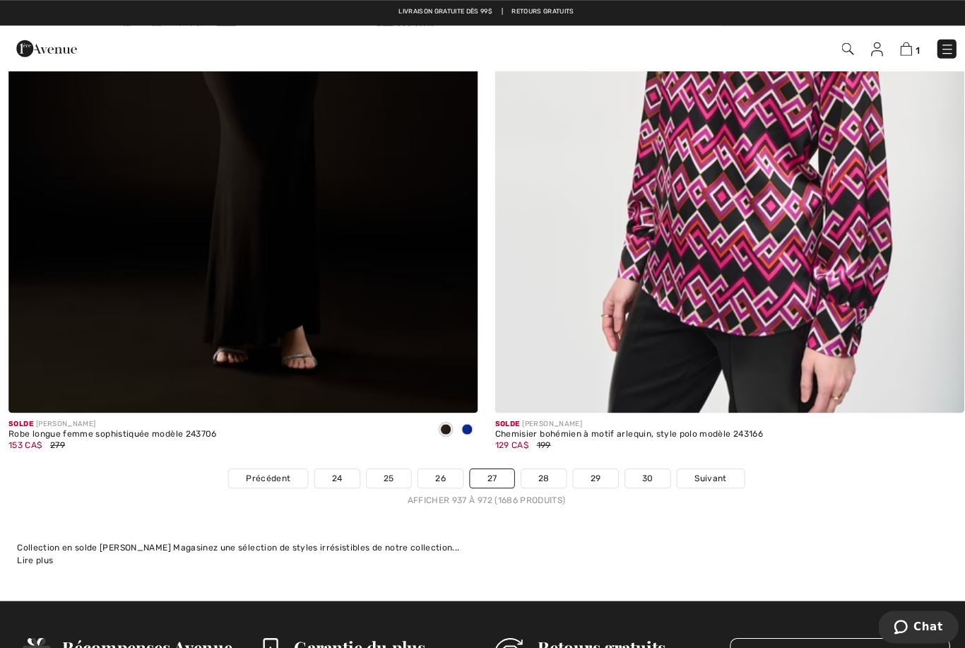
click at [528, 466] on link "28" at bounding box center [539, 475] width 45 height 18
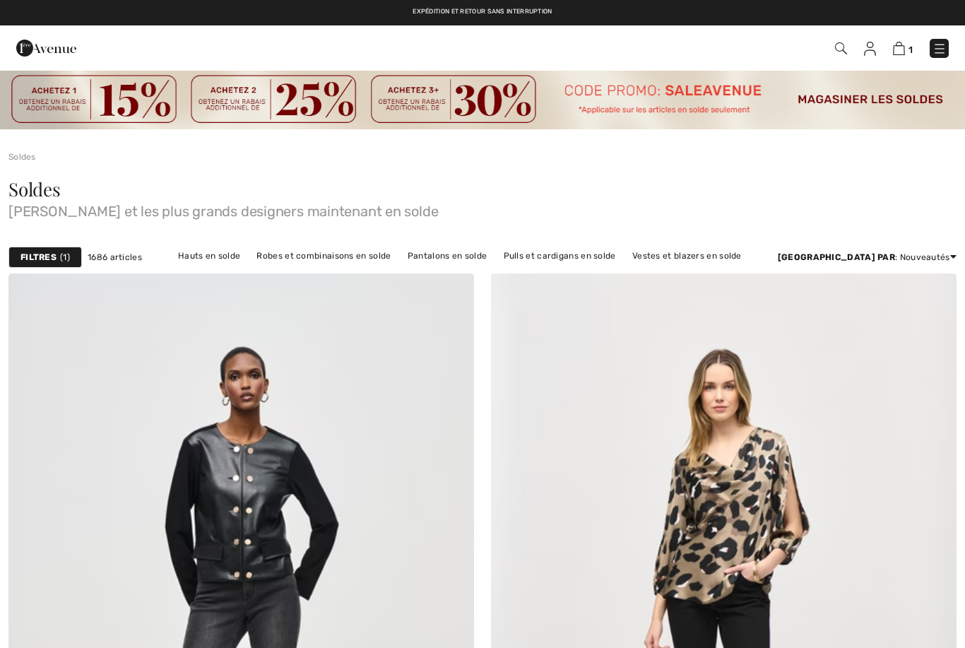
checkbox input "true"
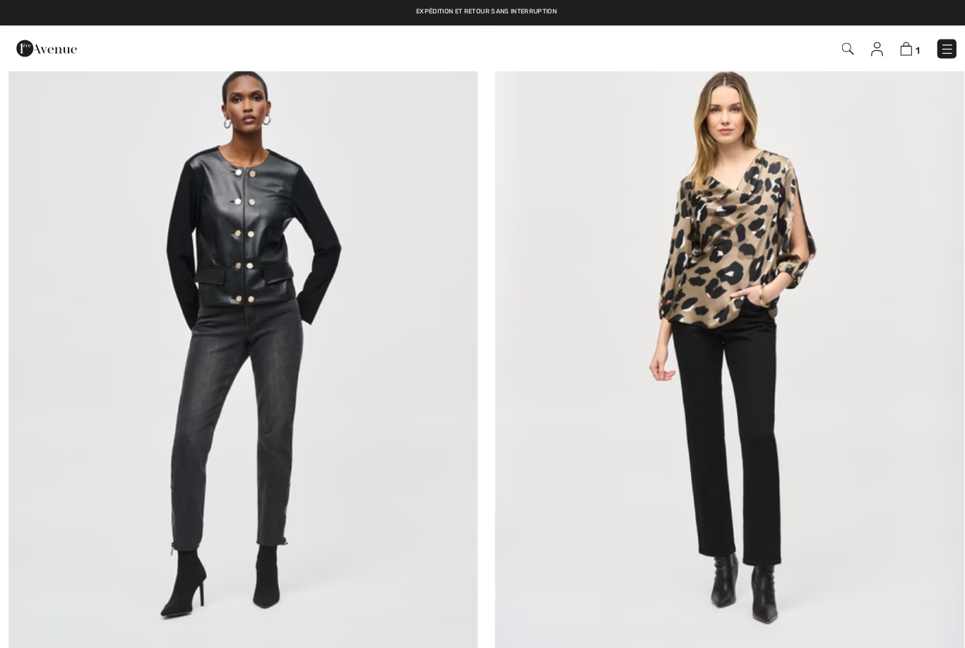
scroll to position [364, 0]
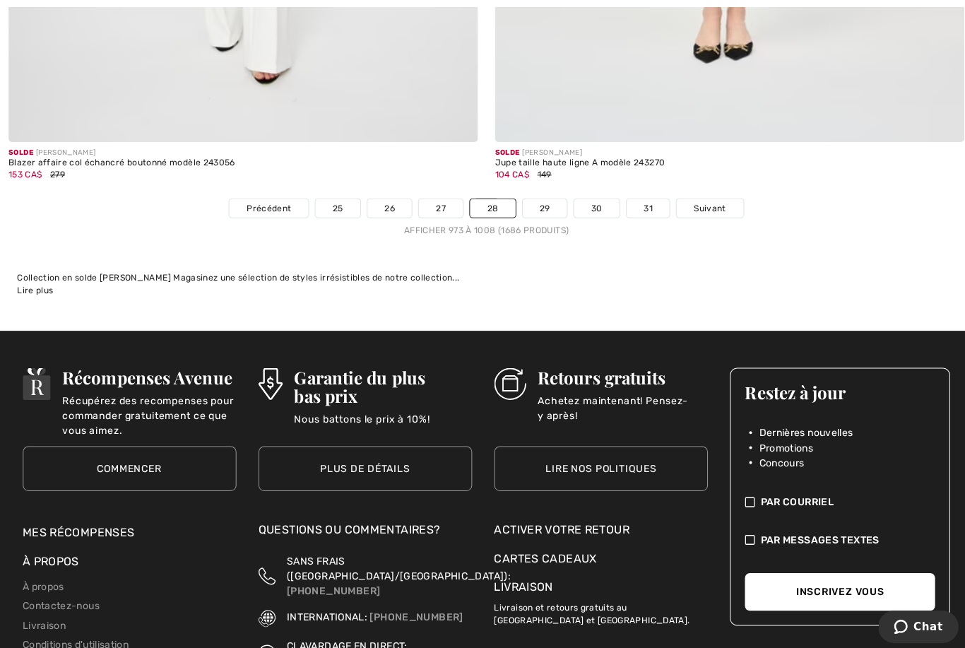
click at [539, 197] on link "29" at bounding box center [541, 206] width 45 height 18
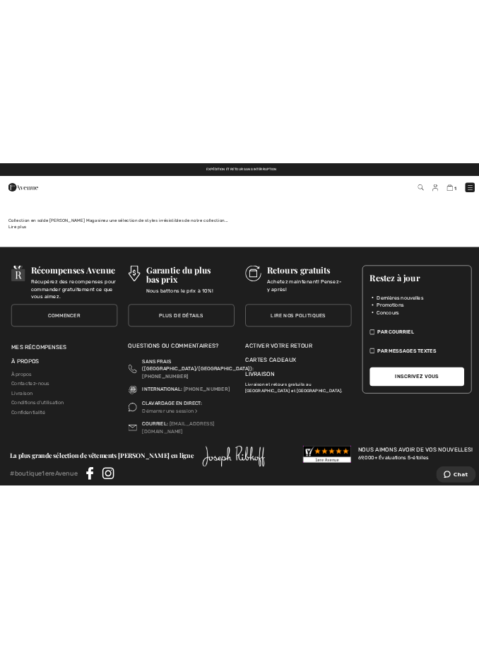
scroll to position [8458, 0]
